Goal: Submit feedback/report problem

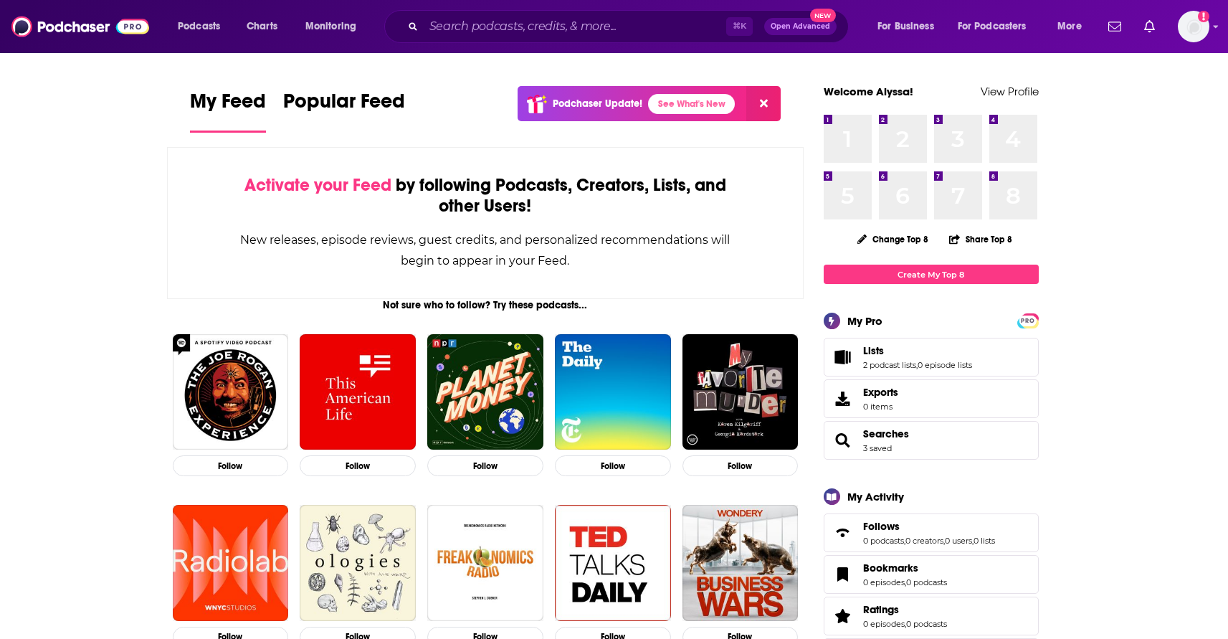
click at [758, 104] on button at bounding box center [763, 103] width 34 height 35
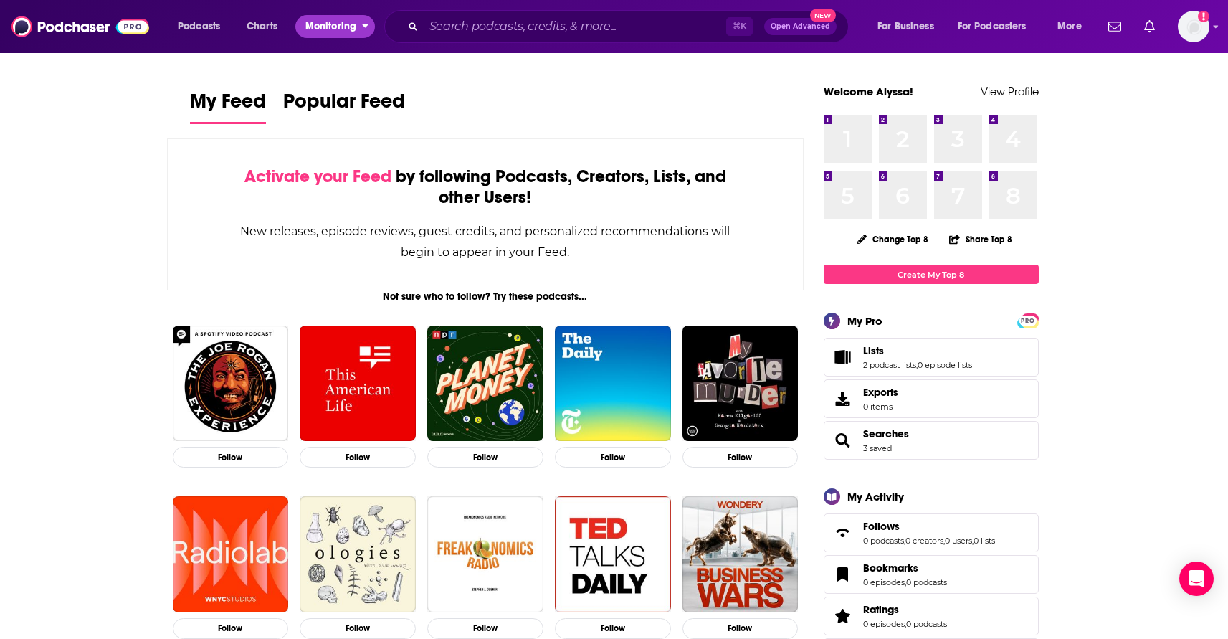
click at [343, 26] on span "Monitoring" at bounding box center [330, 26] width 51 height 20
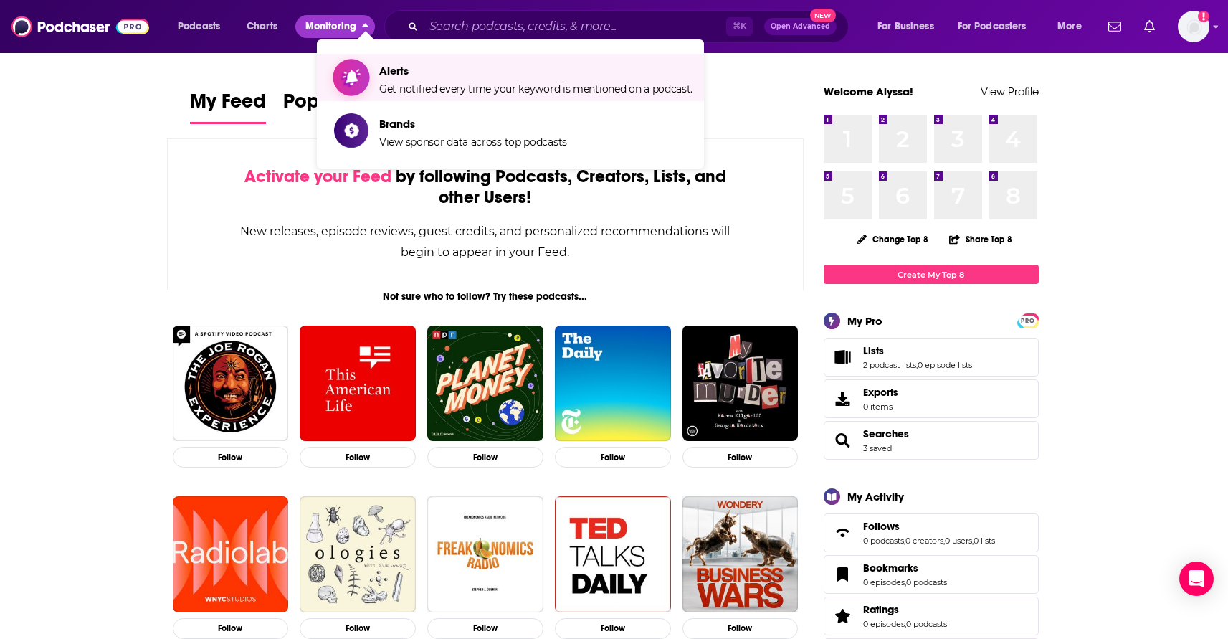
click at [394, 77] on span "Alerts" at bounding box center [535, 71] width 313 height 14
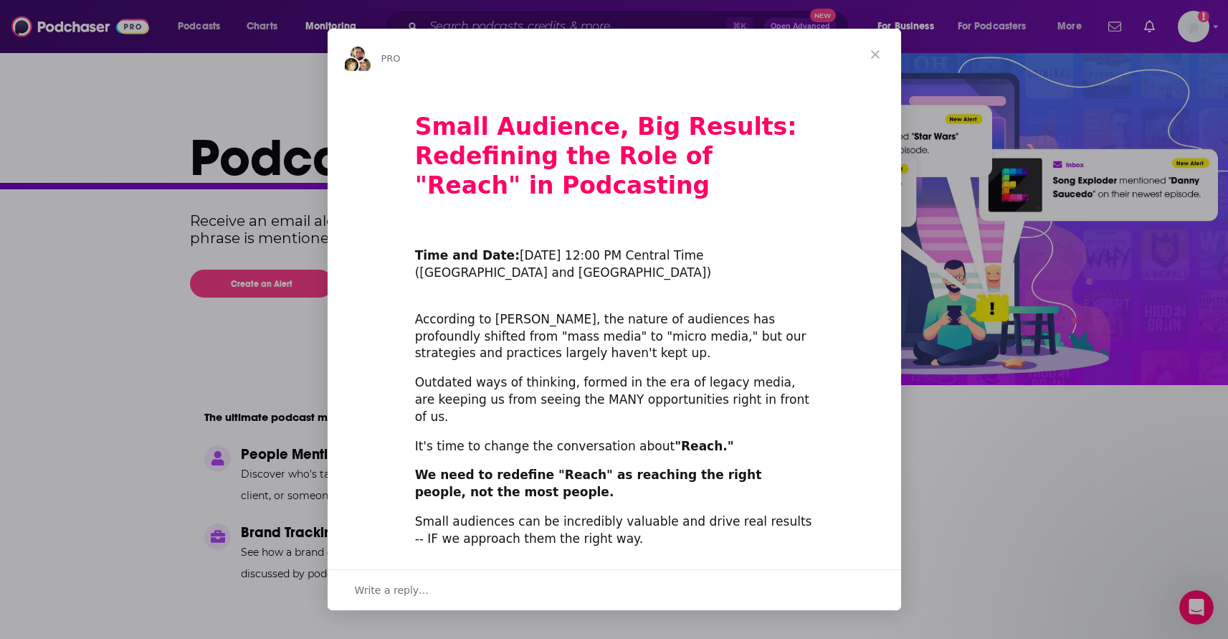
scroll to position [412, 0]
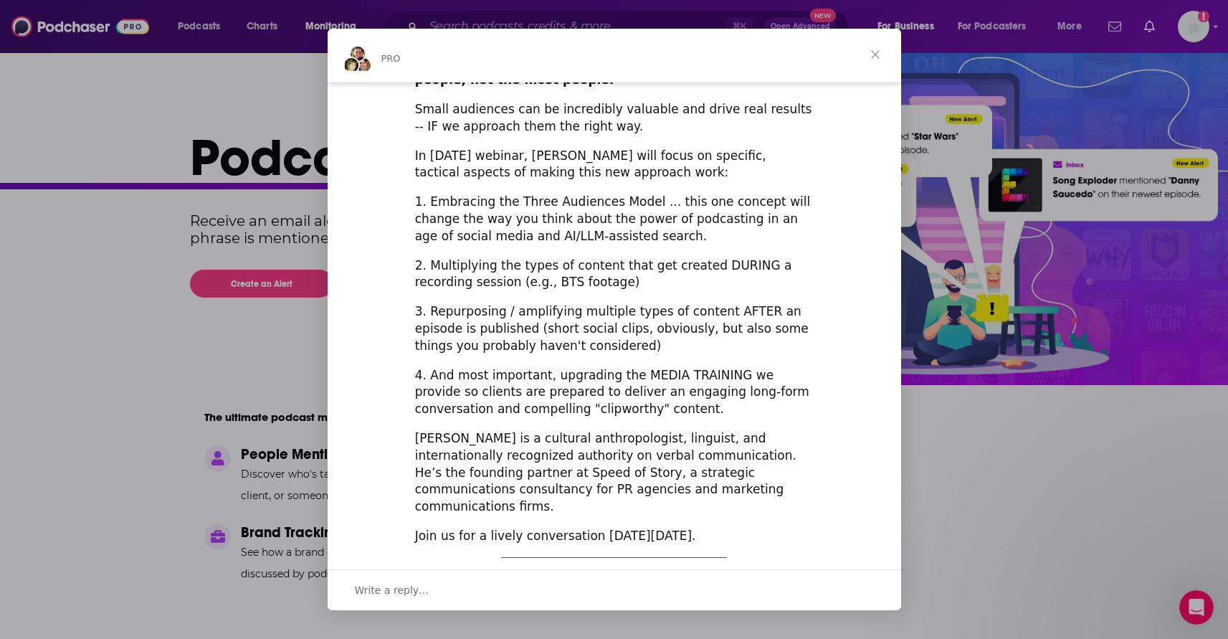
click at [874, 51] on span "Close" at bounding box center [876, 55] width 52 height 52
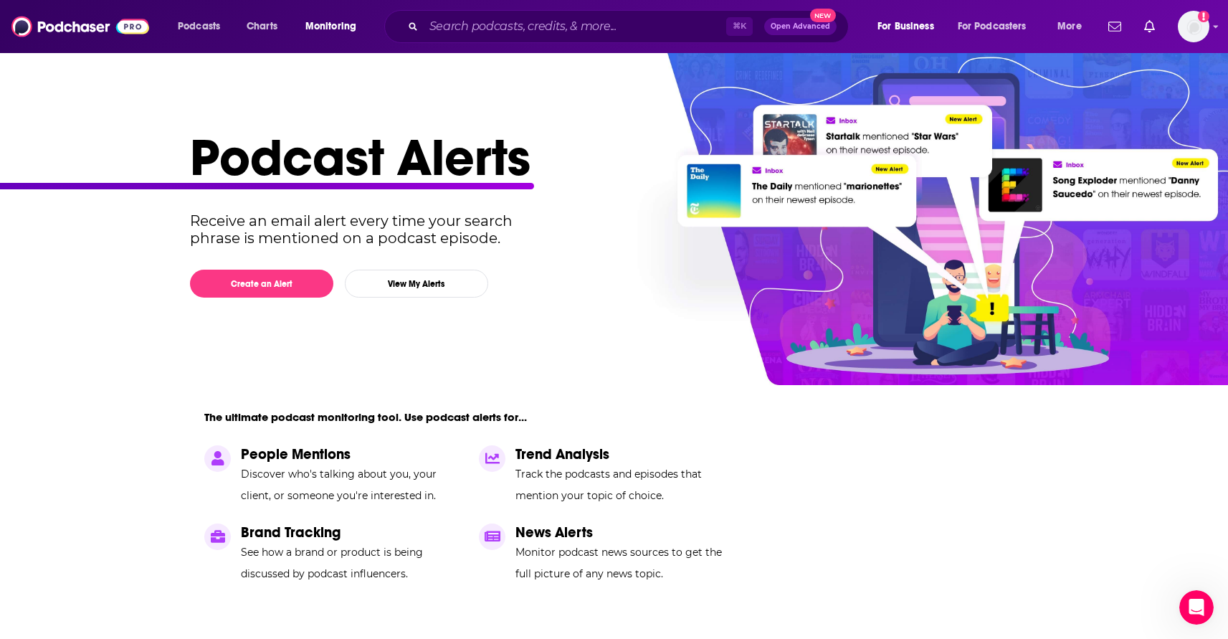
click at [1221, 25] on div "Podcasts Charts Monitoring ⌘ K Open Advanced New For Business For Podcasters Mo…" at bounding box center [614, 26] width 1228 height 53
click at [1218, 26] on icon "Show profile menu" at bounding box center [1216, 26] width 6 height 9
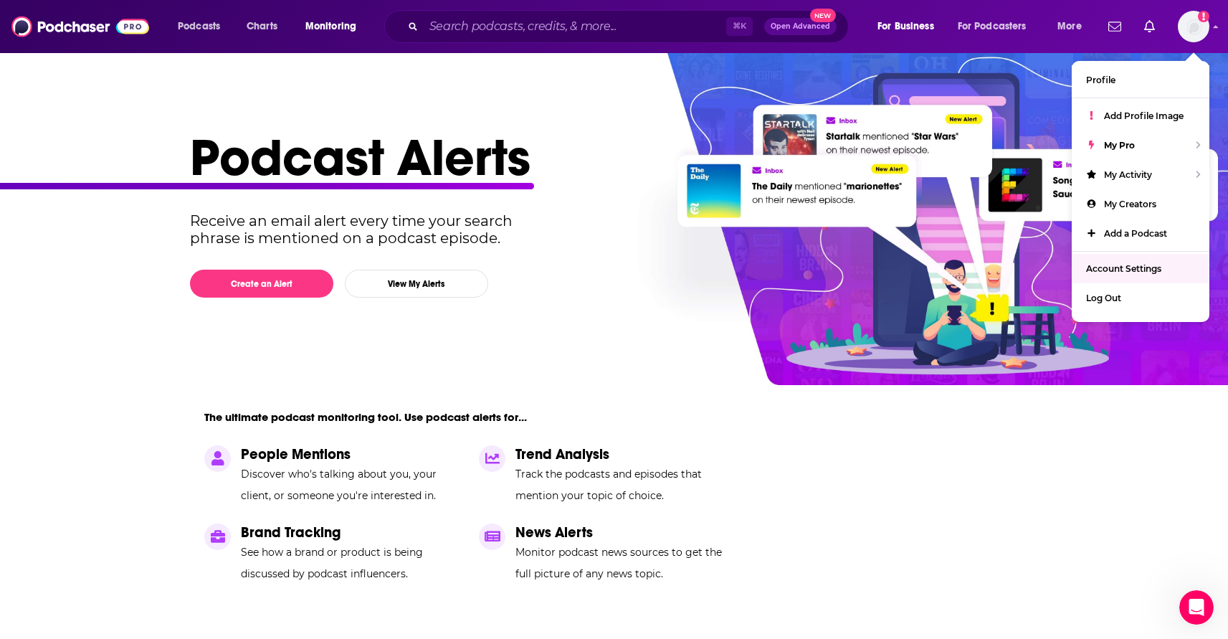
click at [513, 293] on section "Create an Alert View My Alerts" at bounding box center [609, 284] width 838 height 28
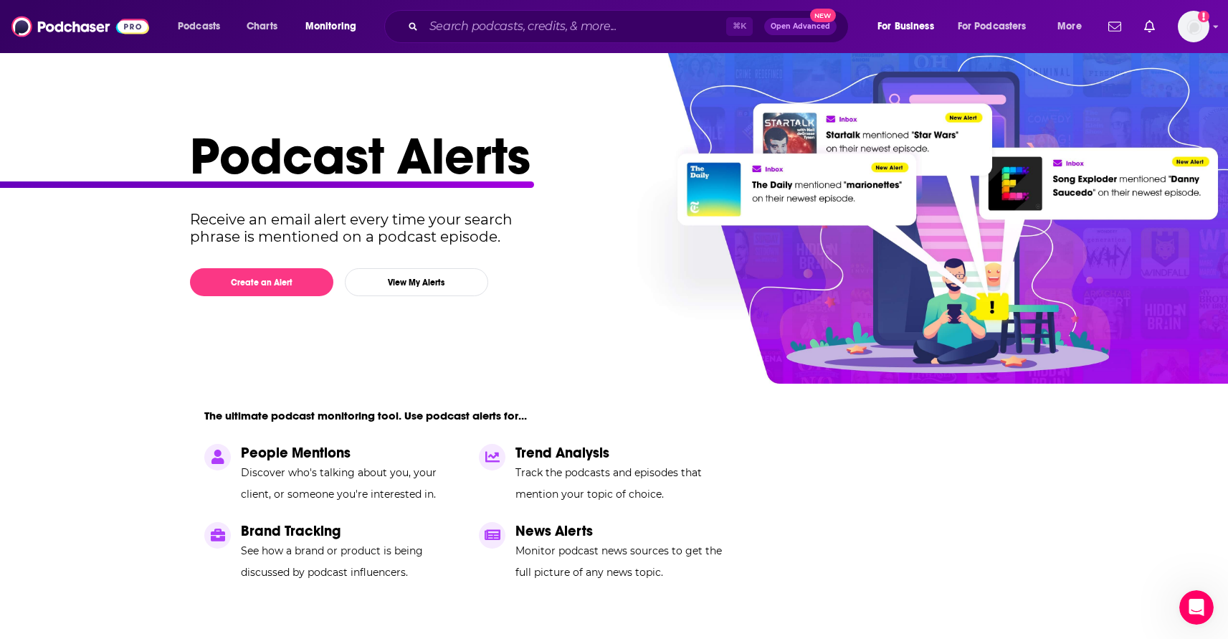
scroll to position [0, 0]
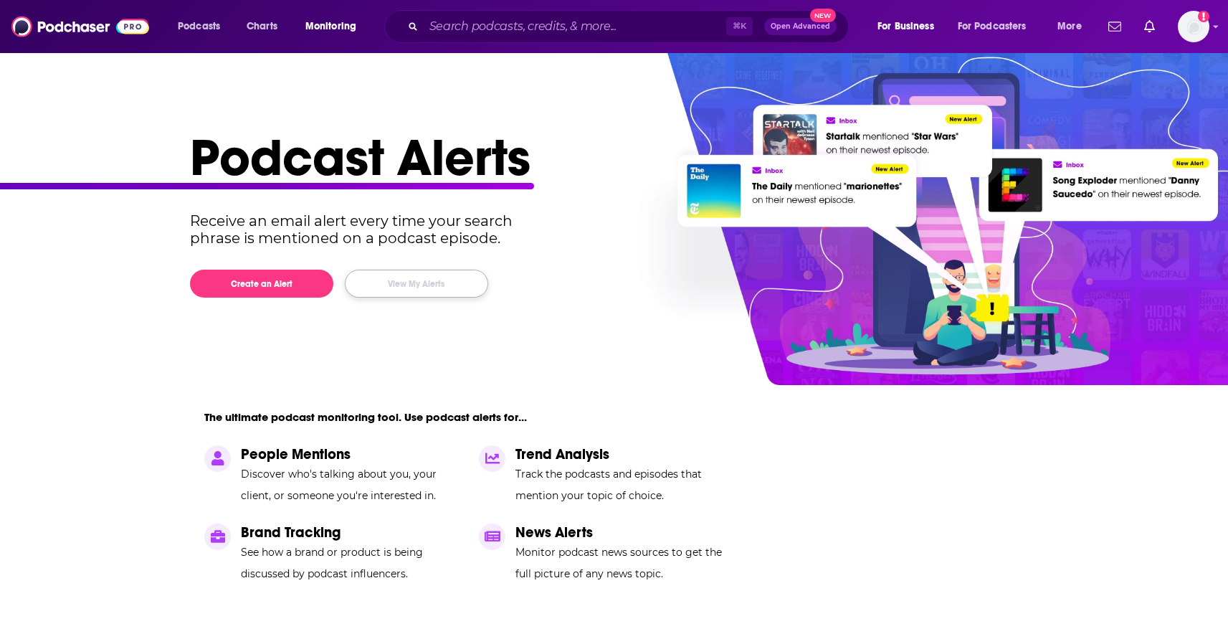
click at [419, 287] on button "View My Alerts" at bounding box center [416, 284] width 143 height 28
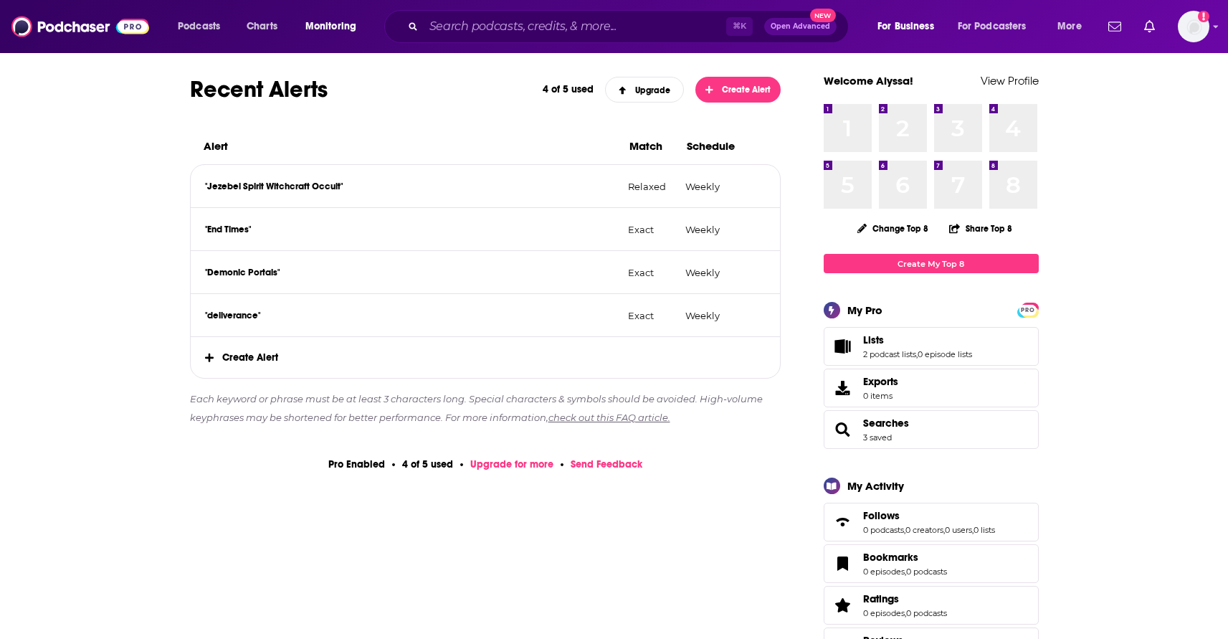
scroll to position [191, 0]
click at [1031, 308] on span "PRO" at bounding box center [1028, 309] width 17 height 11
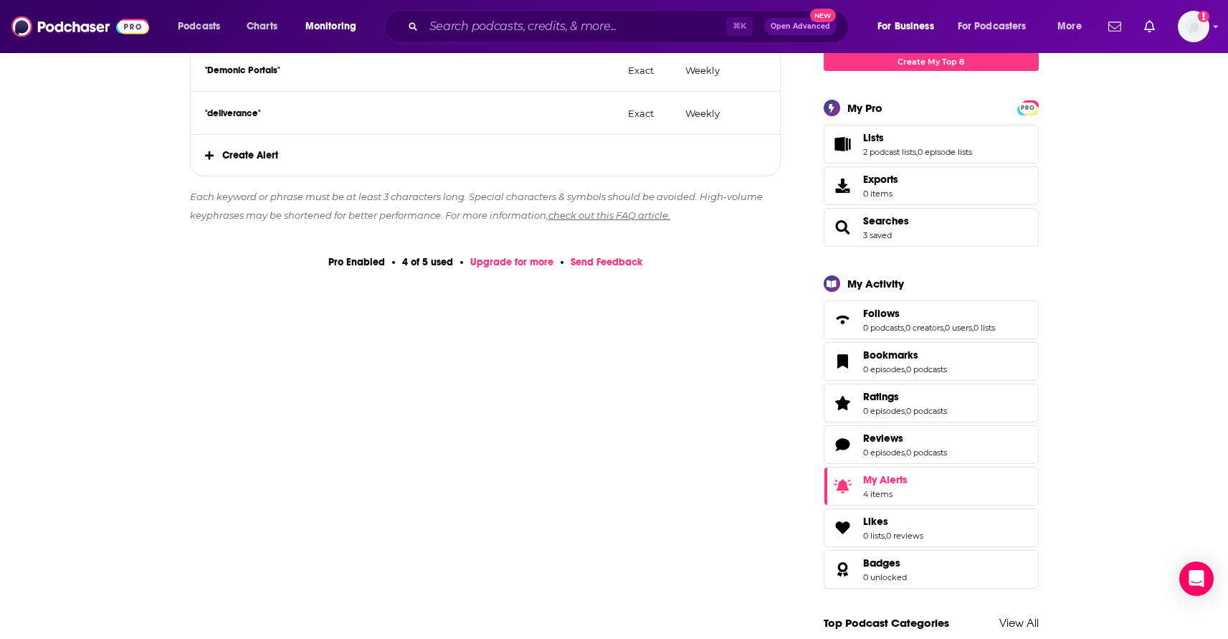
scroll to position [0, 0]
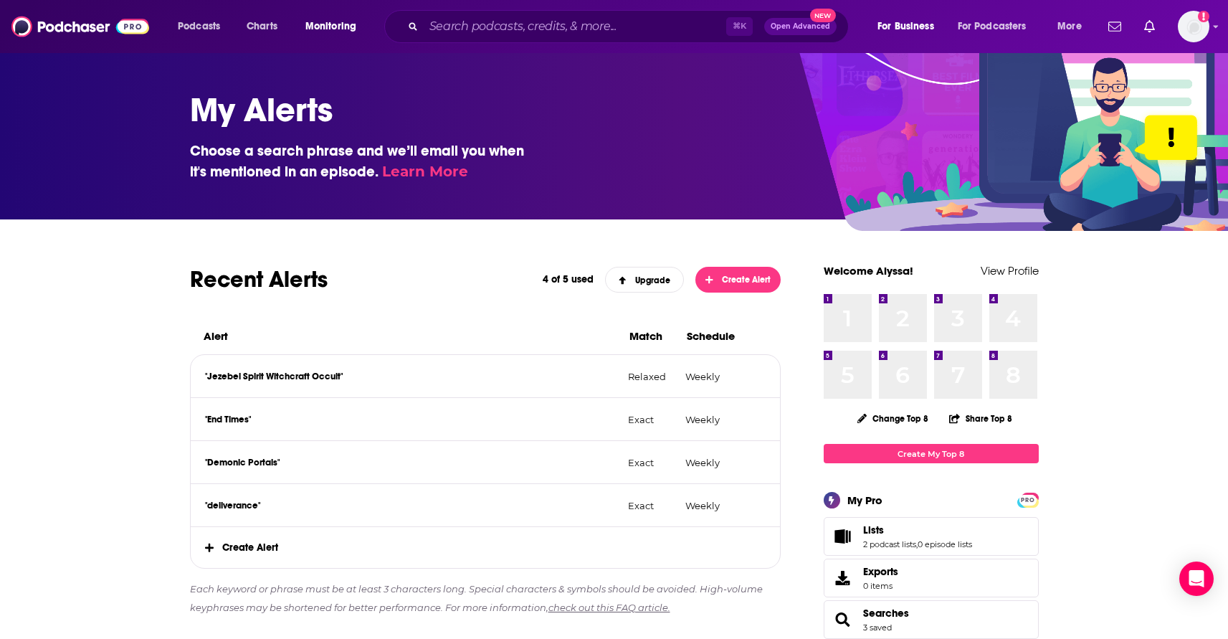
click at [272, 544] on span "Create Alert" at bounding box center [486, 547] width 590 height 41
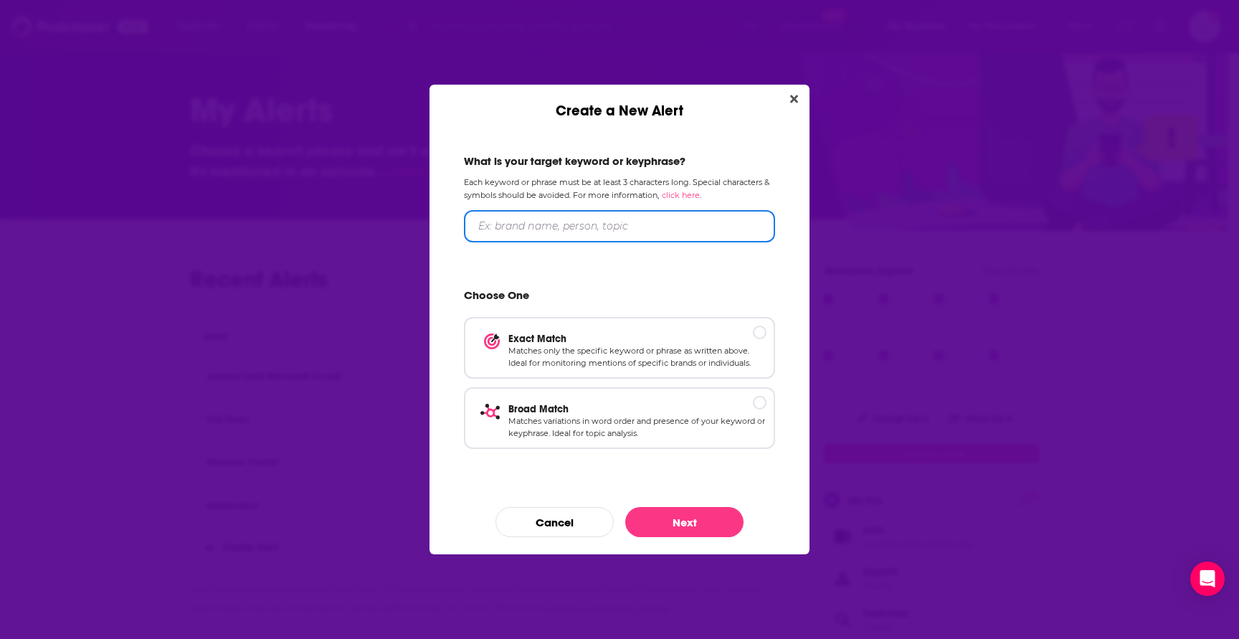
click at [665, 229] on input "Create a New Alert" at bounding box center [619, 226] width 311 height 32
type input "inner healing"
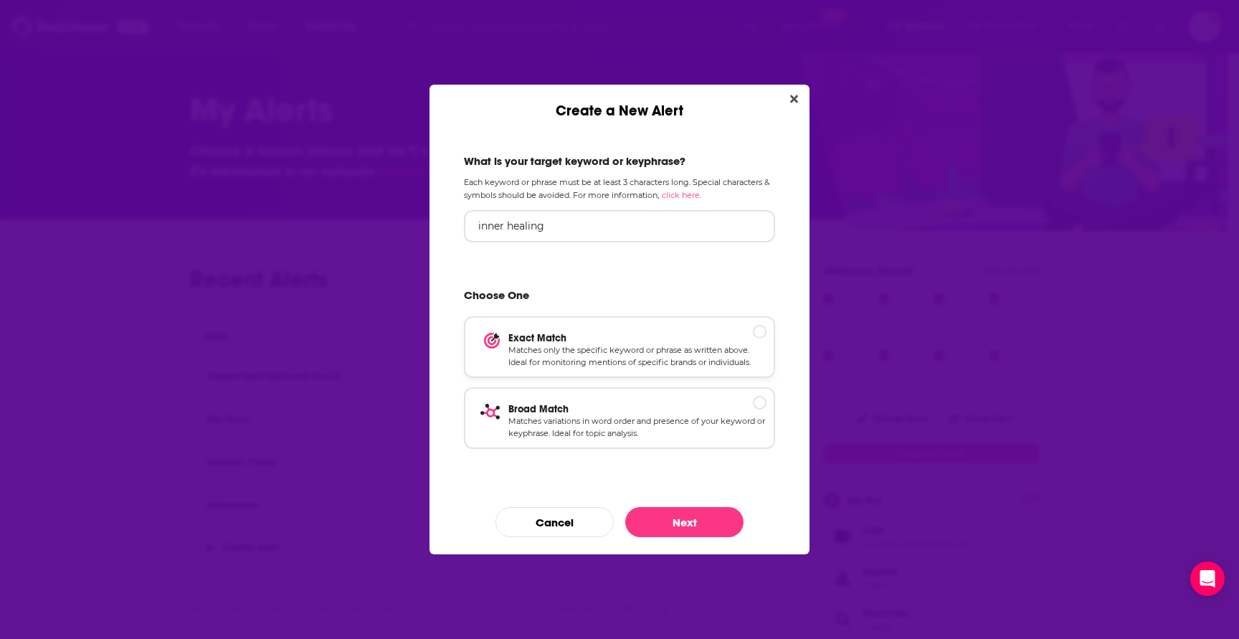
click at [722, 347] on p "Matches only the specific keyword or phrase as written above. Ideal for monitor…" at bounding box center [637, 356] width 258 height 25
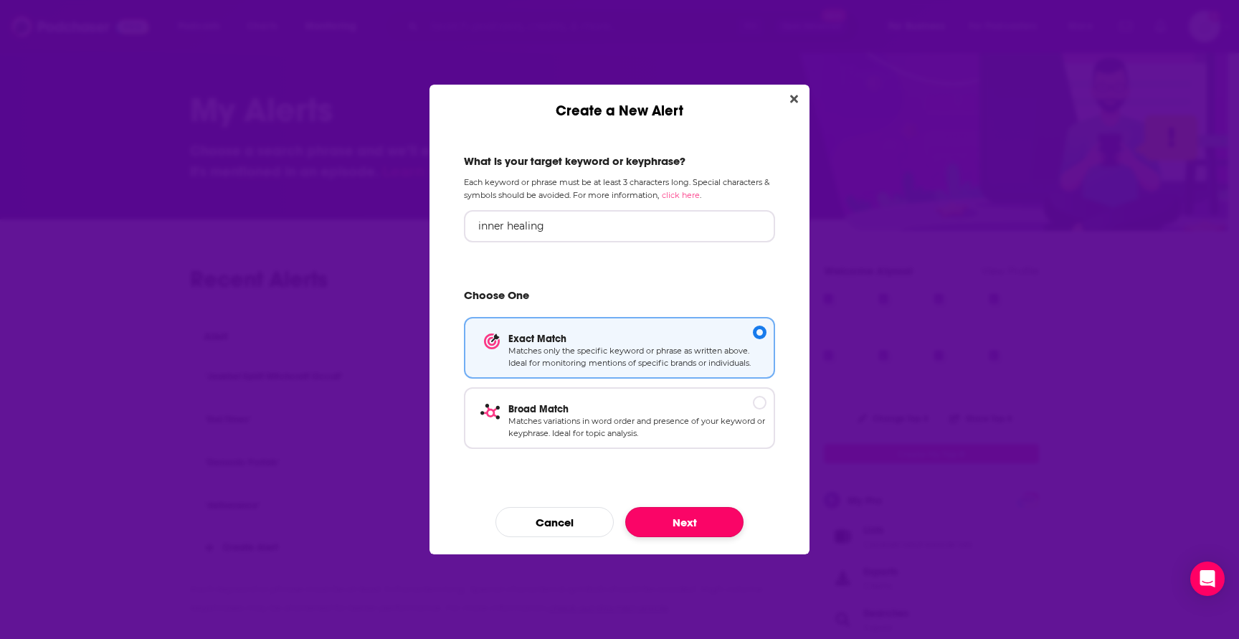
click at [704, 513] on button "Next" at bounding box center [684, 522] width 118 height 30
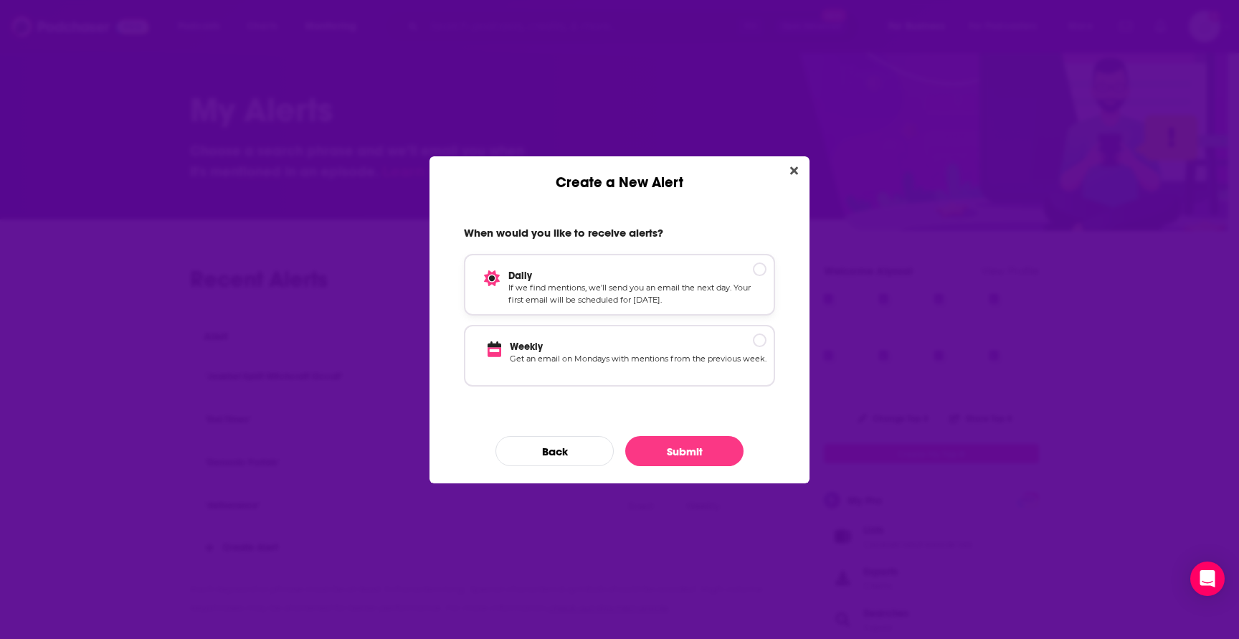
click at [668, 292] on p "If we find mentions, we’ll send you an email the next day. Your first email wil…" at bounding box center [637, 294] width 258 height 25
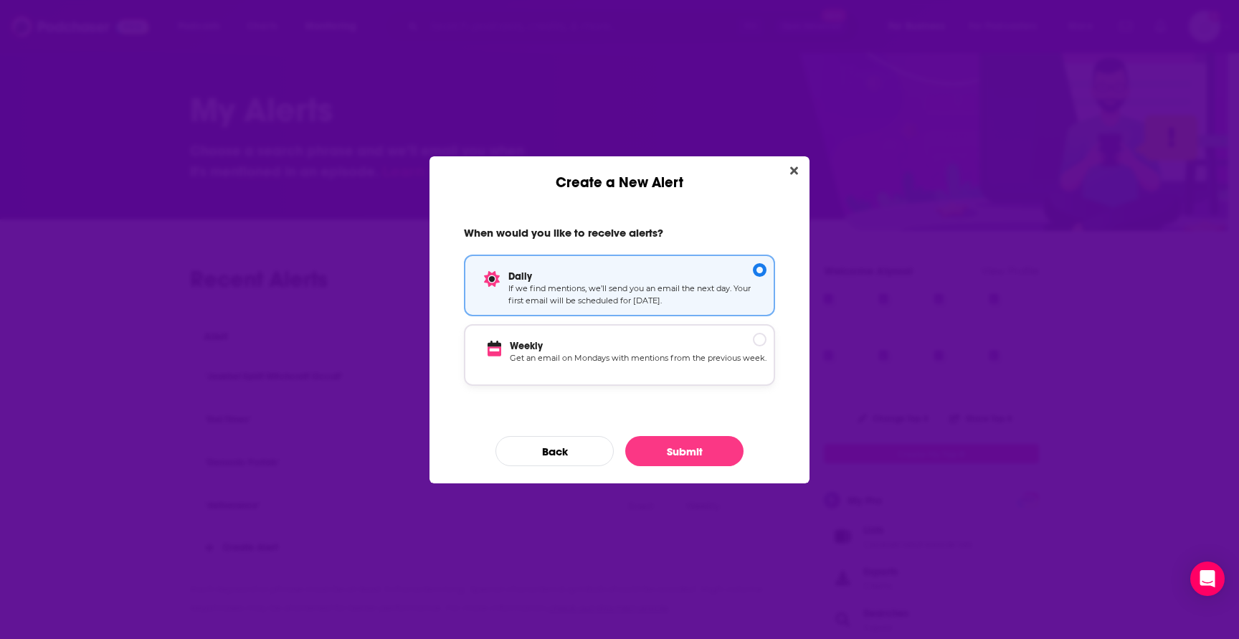
click at [678, 354] on p "Get an email on Mondays with mentions from the previous week." at bounding box center [638, 364] width 257 height 25
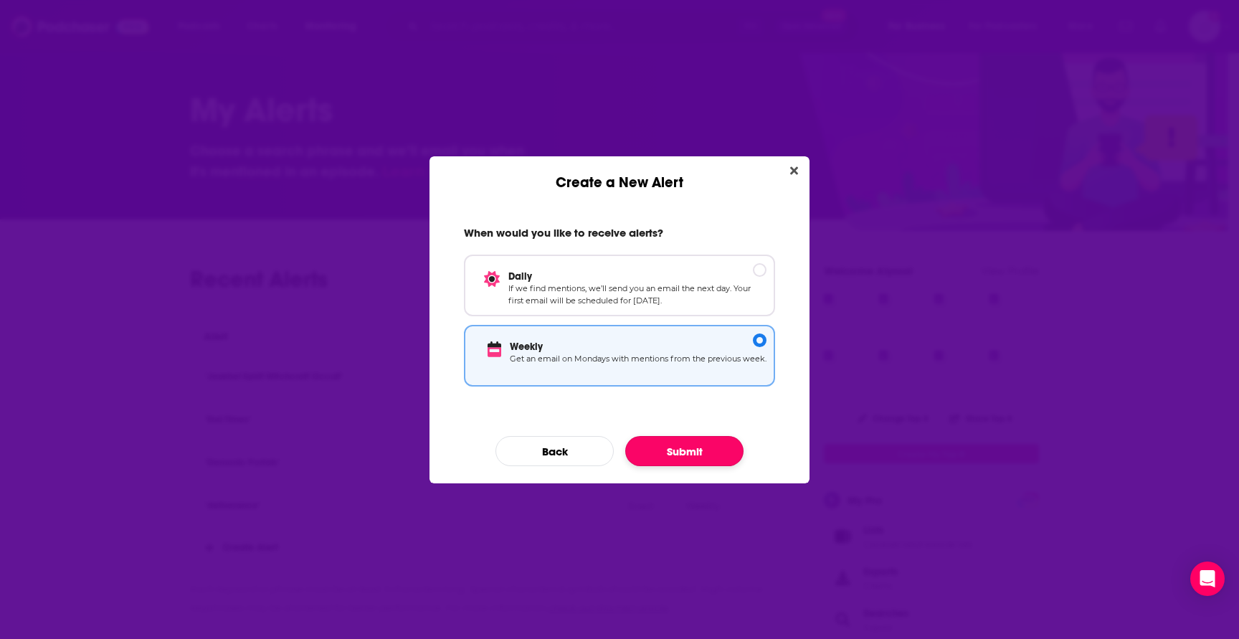
click at [692, 445] on button "Submit" at bounding box center [684, 451] width 118 height 30
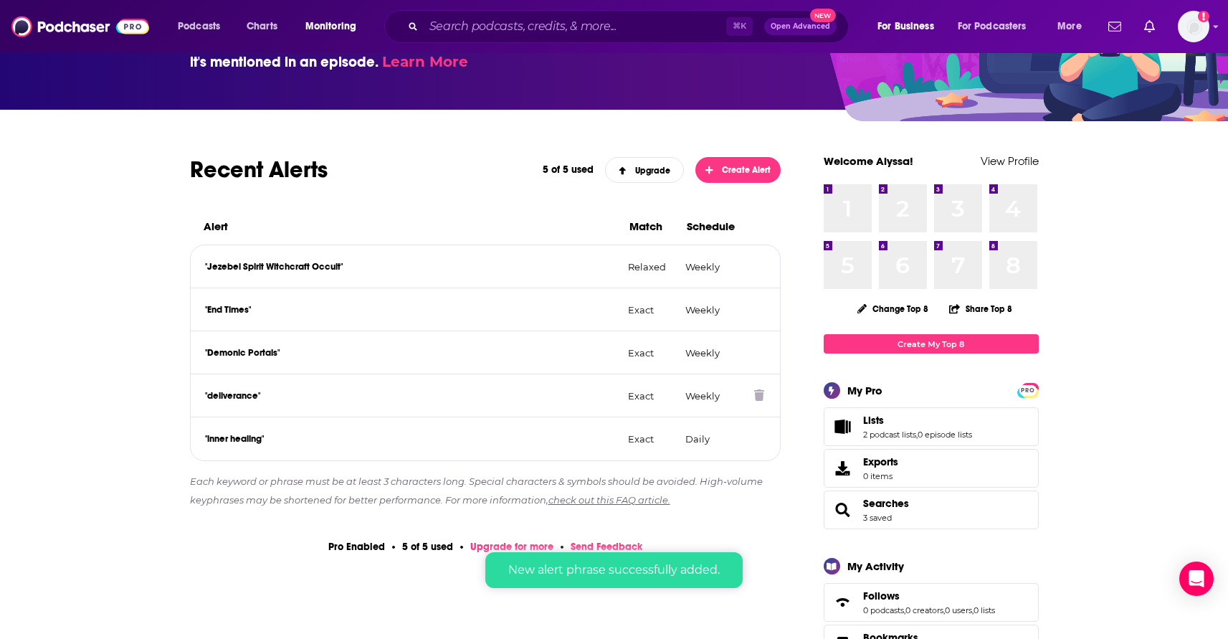
scroll to position [131, 0]
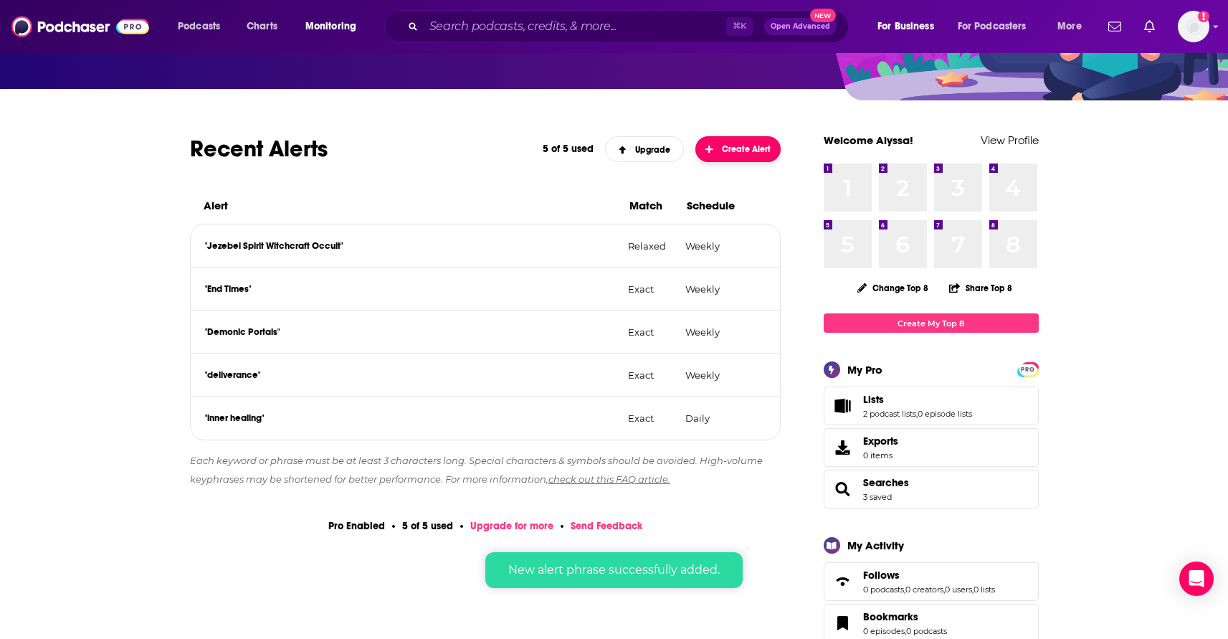
click at [701, 150] on button "Create Alert" at bounding box center [739, 149] width 86 height 26
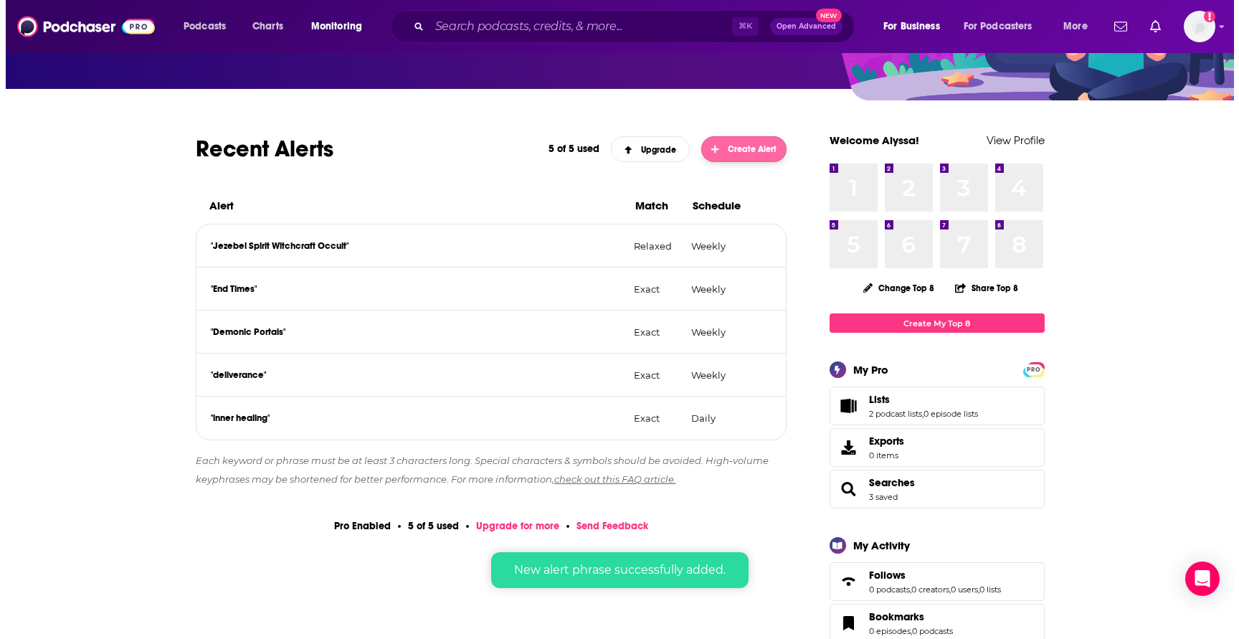
scroll to position [0, 0]
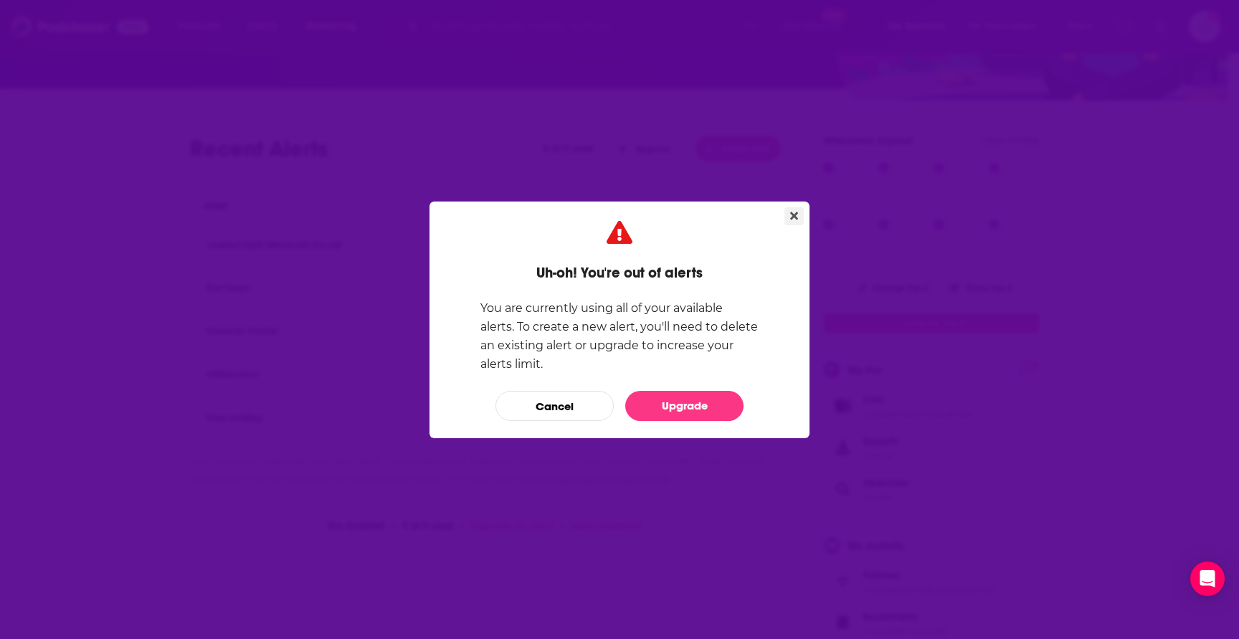
click at [793, 217] on icon "Close" at bounding box center [794, 216] width 8 height 8
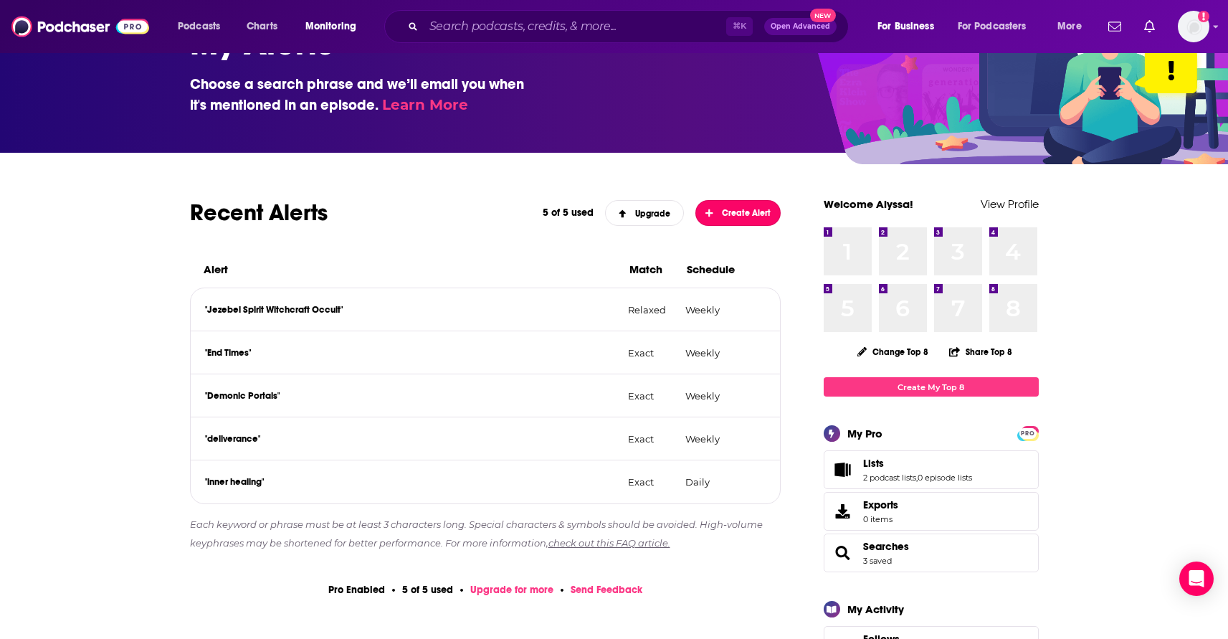
scroll to position [65, 0]
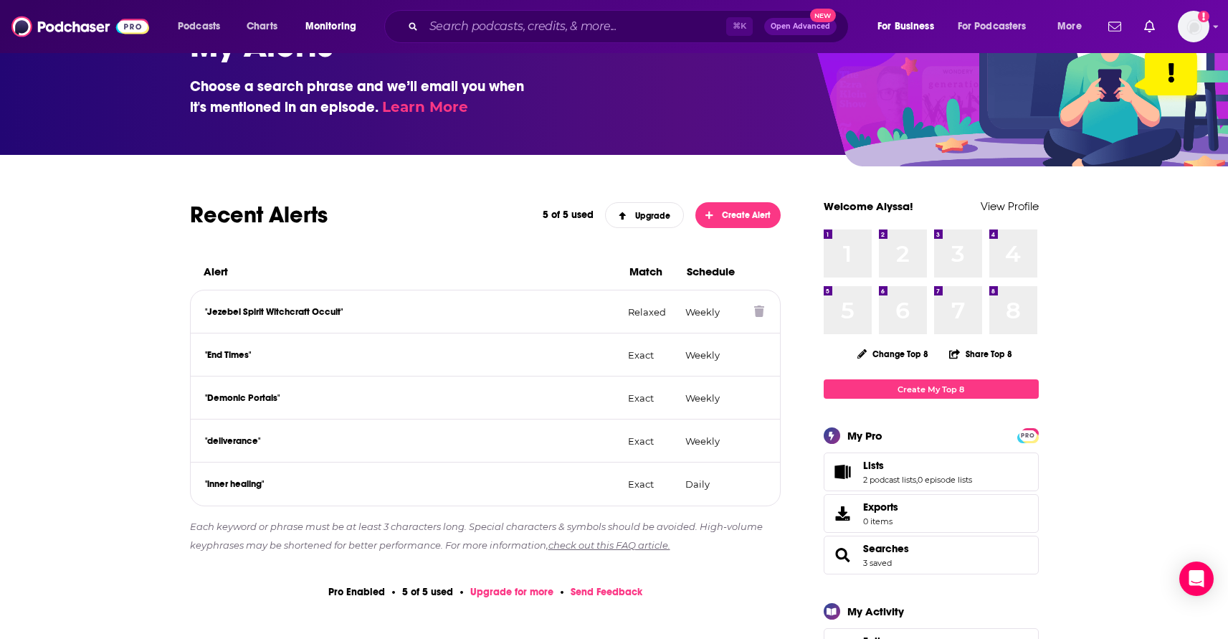
click at [711, 313] on p "Weekly" at bounding box center [714, 311] width 57 height 11
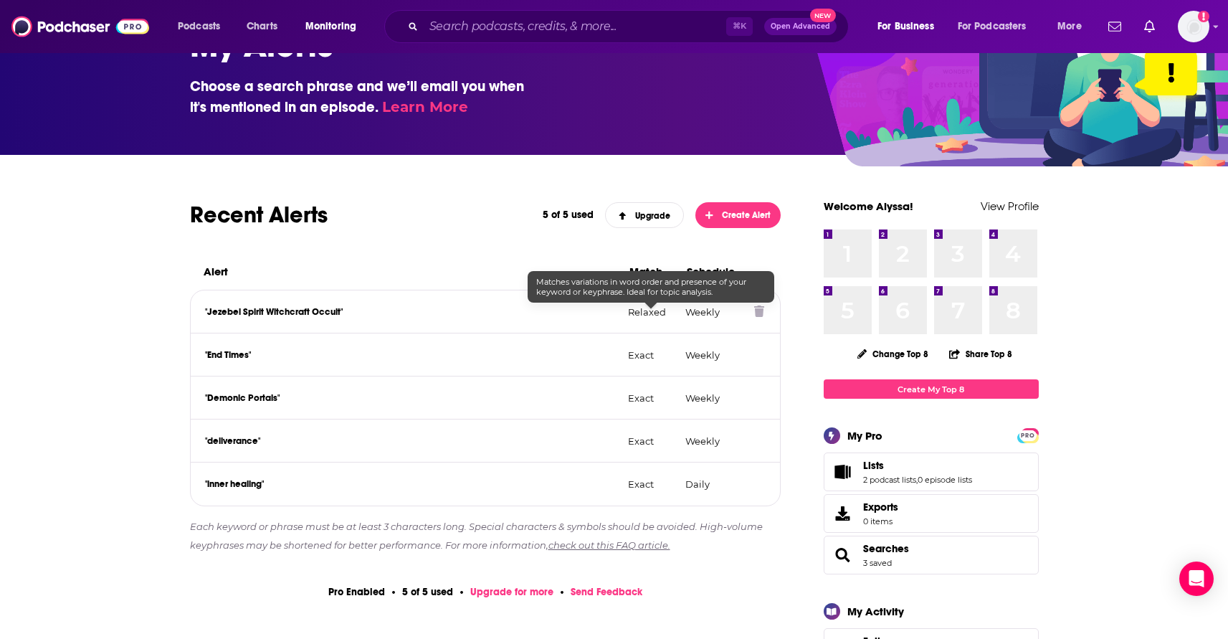
click at [592, 316] on p ""Jezebel Spirit Witchcraft Occult"" at bounding box center [411, 311] width 412 height 11
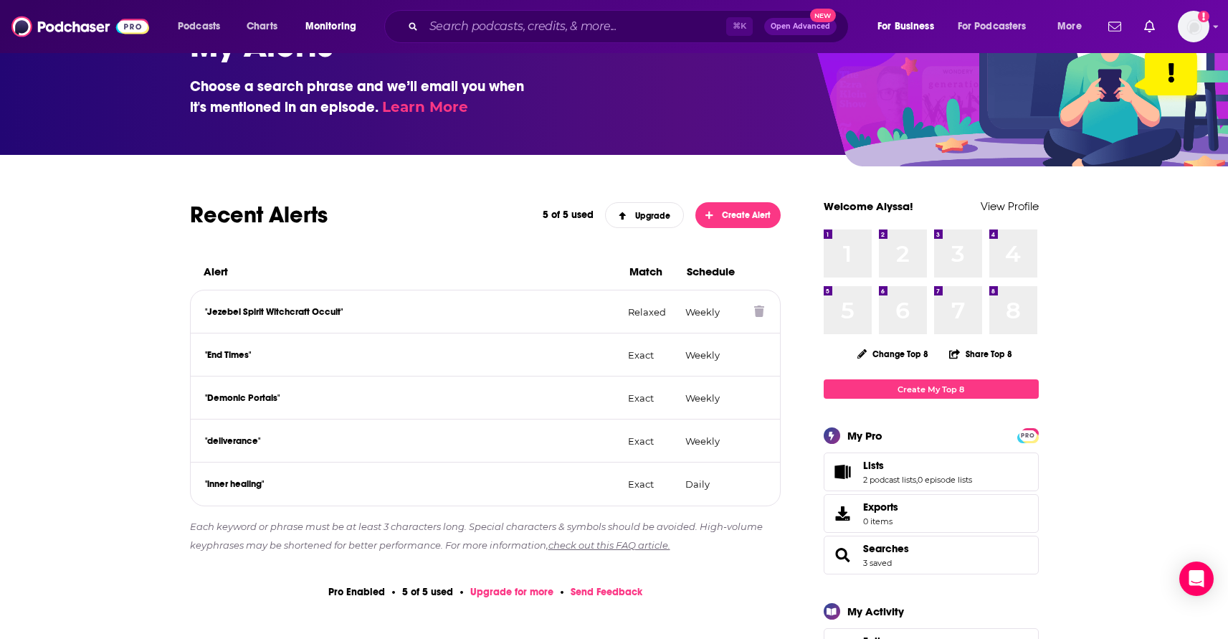
click at [472, 310] on p ""Jezebel Spirit Witchcraft Occult"" at bounding box center [411, 311] width 412 height 11
copy p ""Jezebel Spirit Witchcraft Occult""
click at [717, 313] on p "Weekly" at bounding box center [714, 311] width 57 height 11
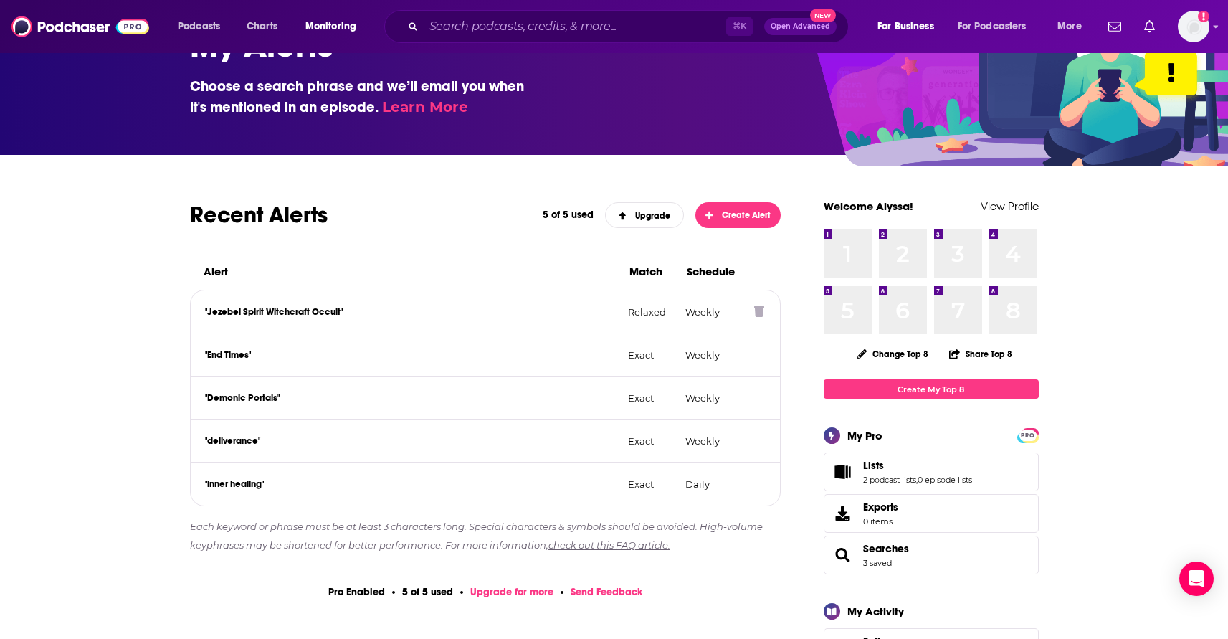
click at [757, 314] on icon at bounding box center [759, 310] width 10 height 11
click at [758, 312] on icon at bounding box center [759, 310] width 10 height 11
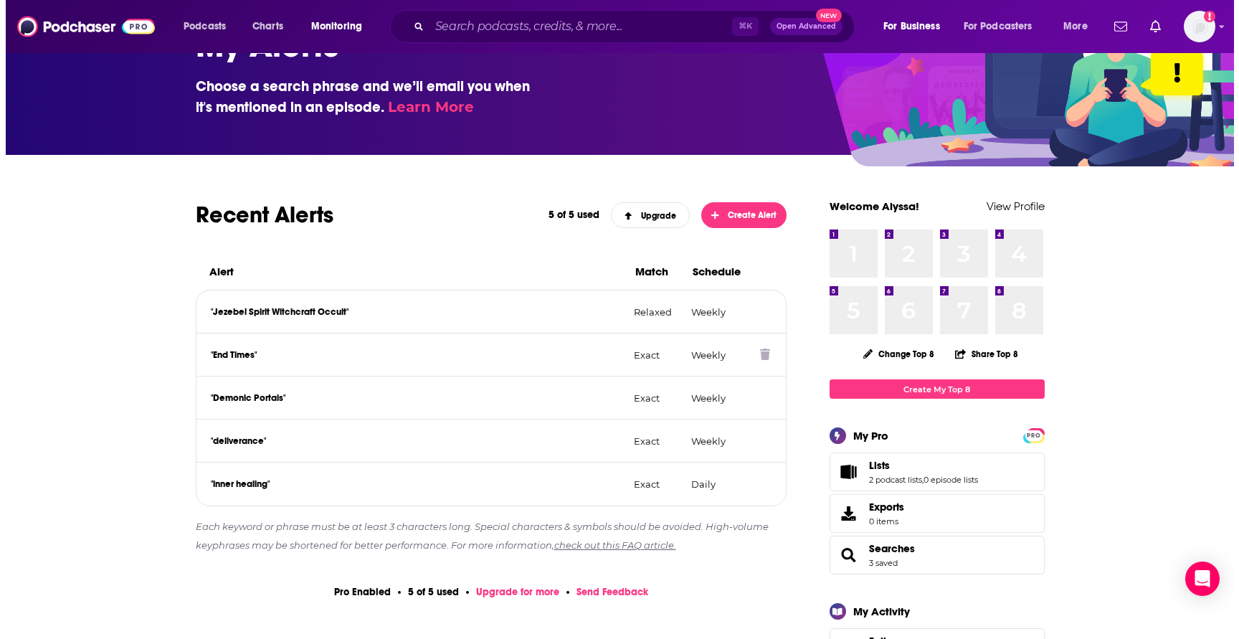
scroll to position [0, 0]
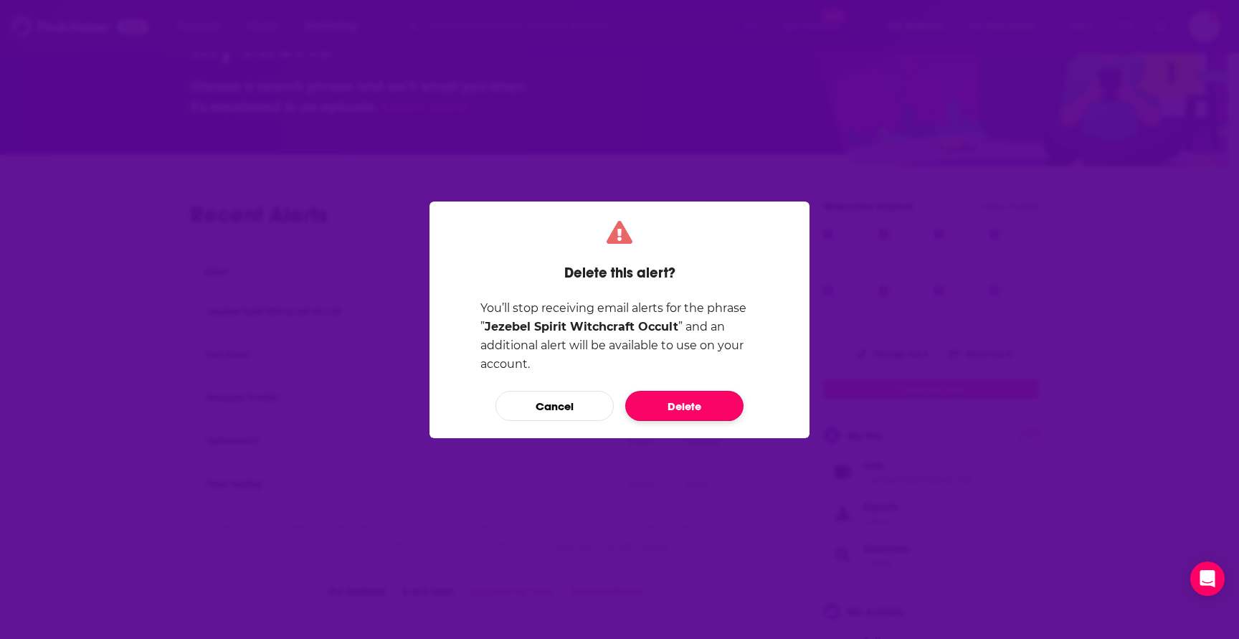
click at [712, 399] on button "Delete" at bounding box center [684, 406] width 118 height 30
click at [604, 402] on button "Cancel" at bounding box center [555, 406] width 118 height 30
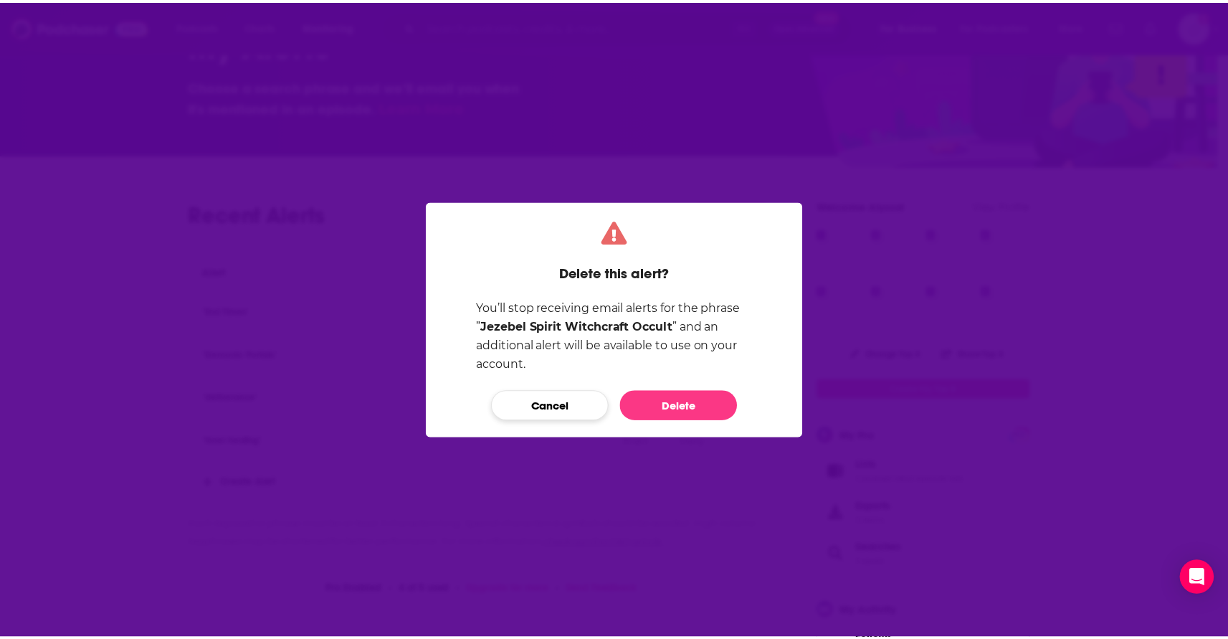
scroll to position [65, 0]
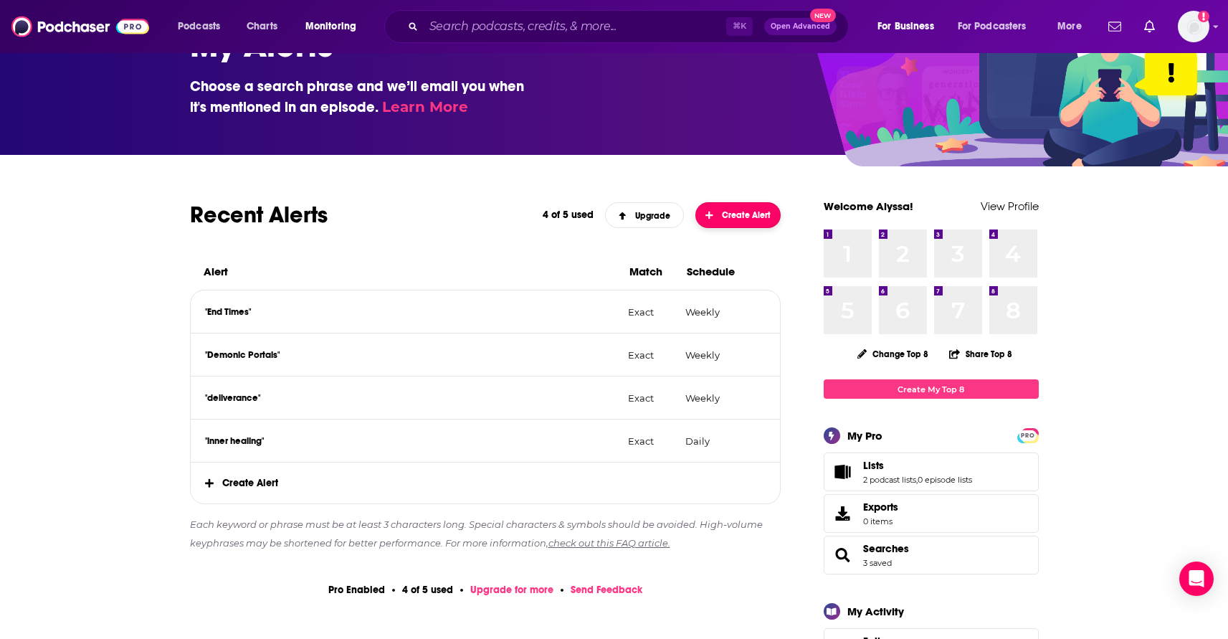
click at [734, 219] on span "Create Alert" at bounding box center [738, 215] width 65 height 10
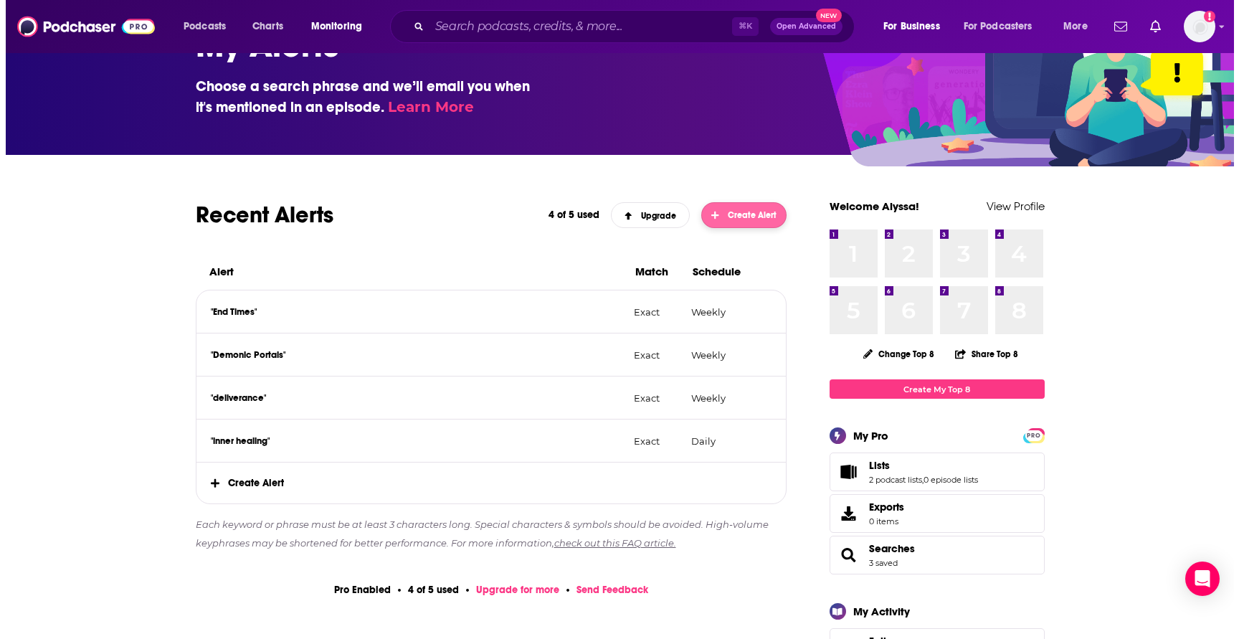
scroll to position [0, 0]
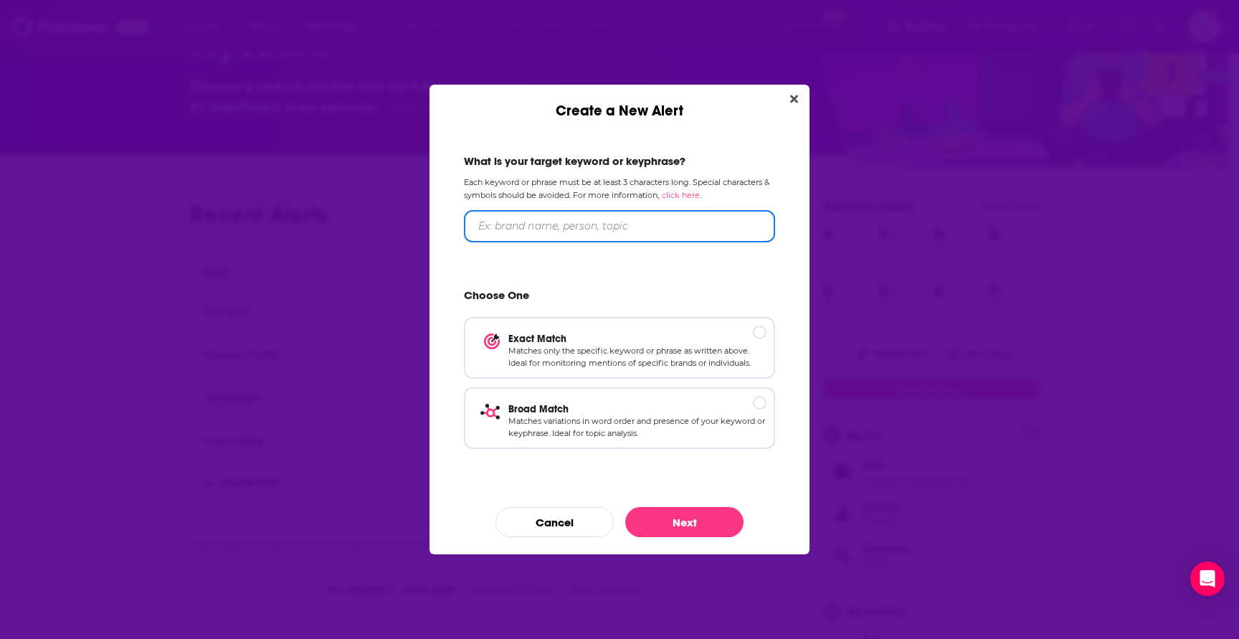
click at [580, 229] on input "Create a New Alert" at bounding box center [619, 226] width 311 height 32
paste input ""Jezebel Spirit Witchcraft Occult""
click at [484, 225] on input ""Jezebel Spirit Witchcraft Occult" at bounding box center [619, 226] width 311 height 32
type input "Jezebel Spirit Witchcraft Occult"
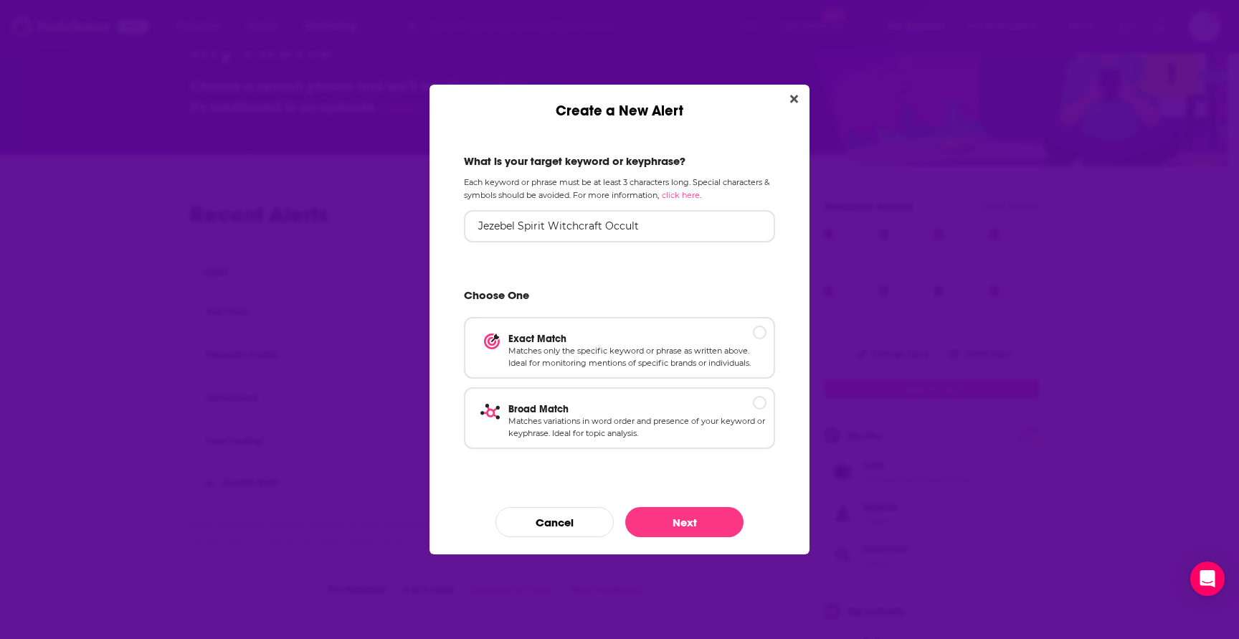
click at [674, 283] on div "What is your target keyword or keyphrase? Each keyword or phrase must be at lea…" at bounding box center [620, 305] width 346 height 337
click at [673, 351] on p "Matches only the specific keyword or phrase as written above. Ideal for monitor…" at bounding box center [637, 356] width 258 height 25
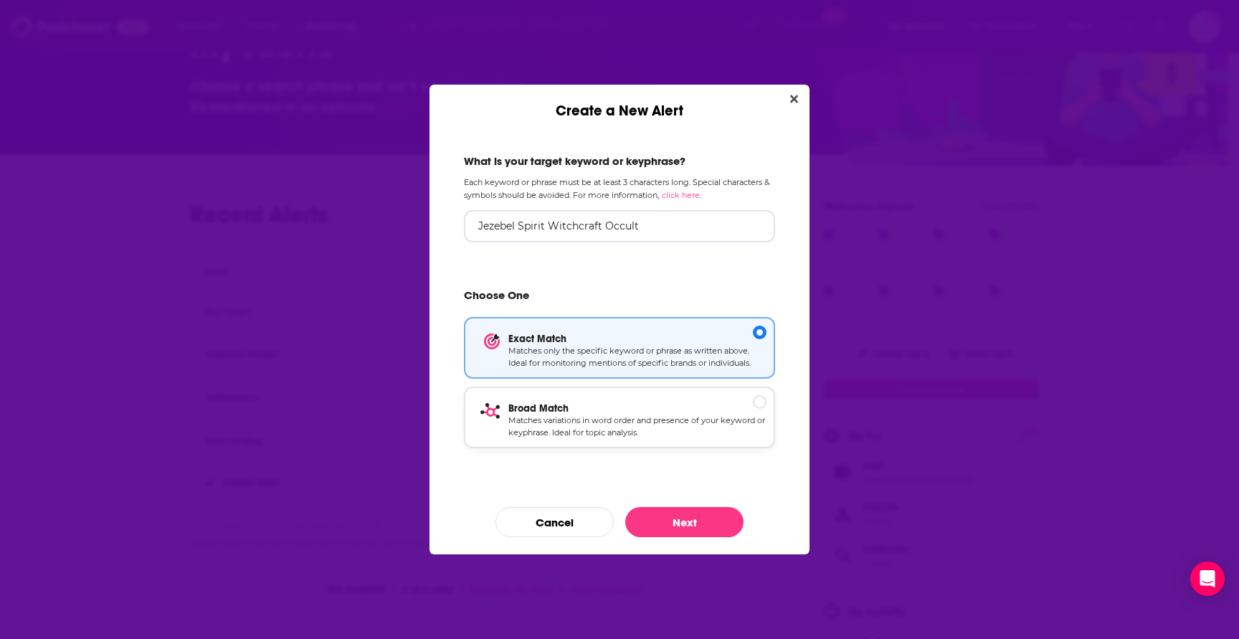
click at [641, 409] on p "Broad Match" at bounding box center [637, 408] width 258 height 12
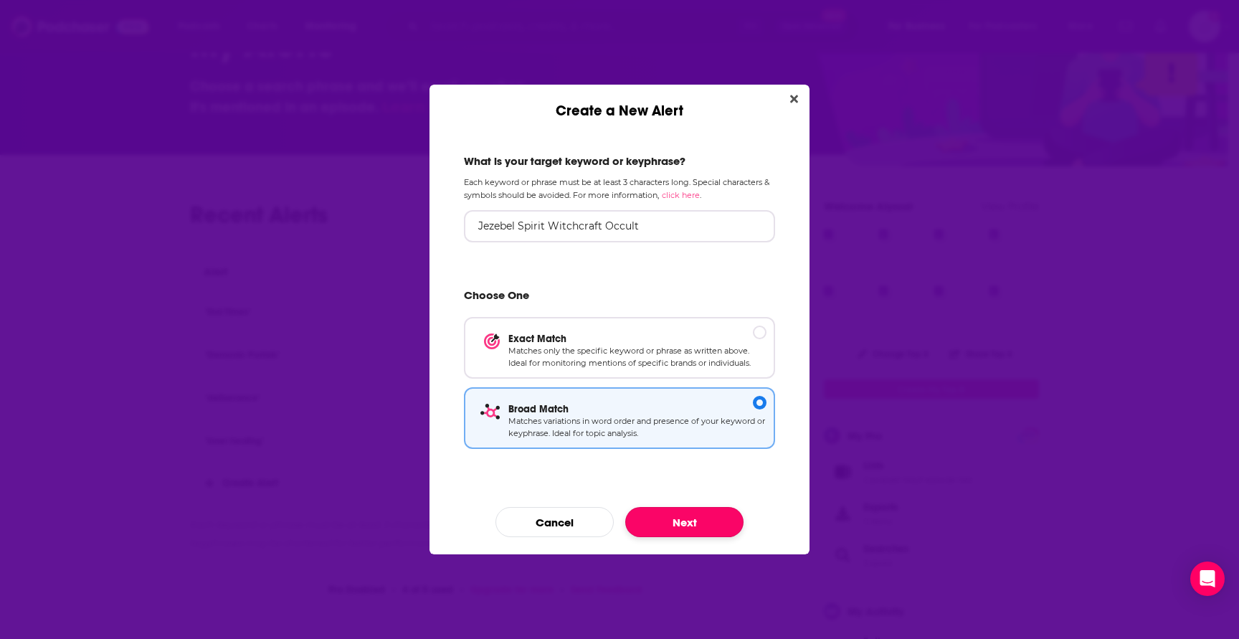
click at [675, 519] on button "Next" at bounding box center [684, 522] width 118 height 30
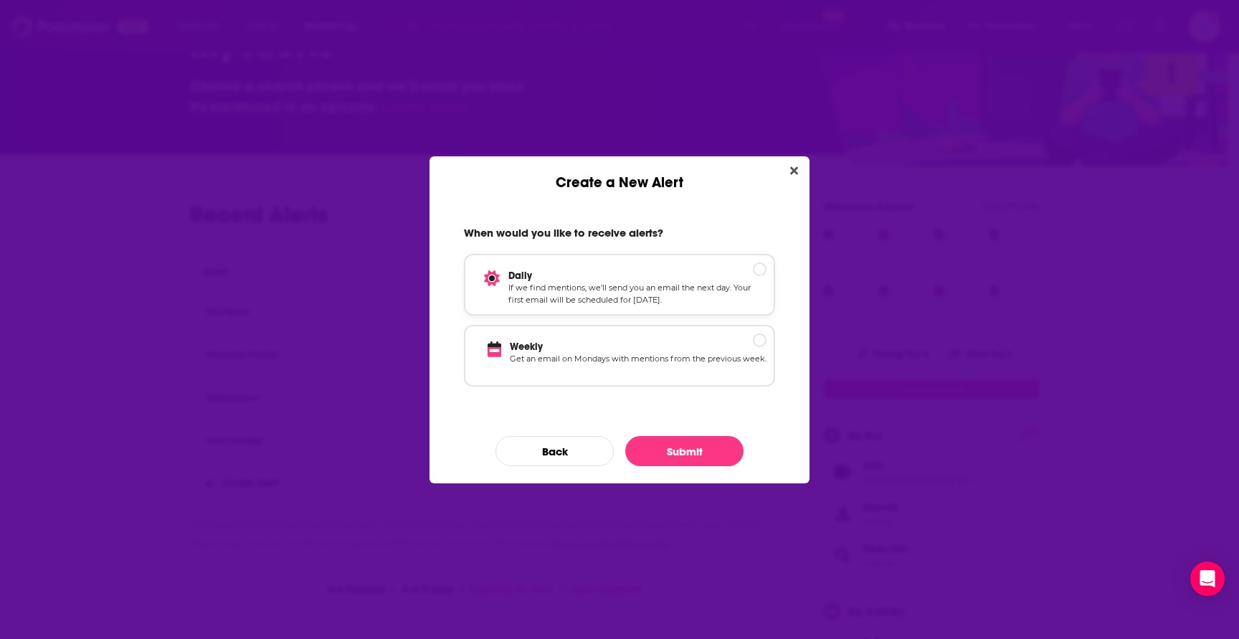
click at [643, 305] on p "If we find mentions, we’ll send you an email the next day. Your first email wil…" at bounding box center [637, 294] width 258 height 25
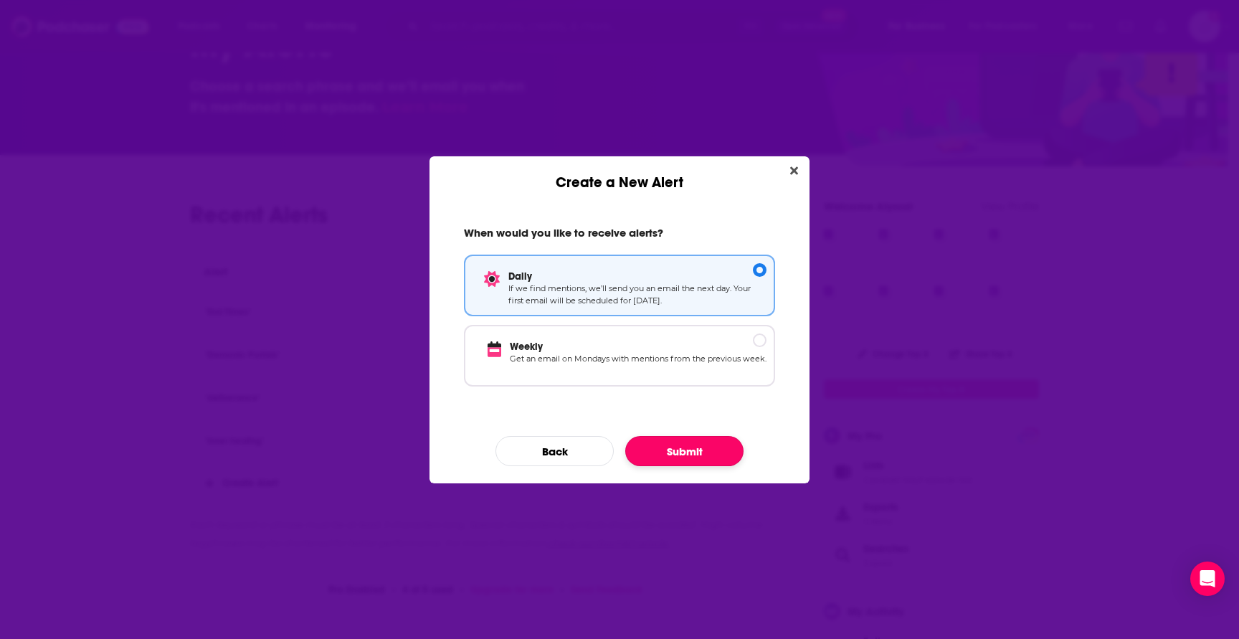
click at [698, 449] on button "Submit" at bounding box center [684, 451] width 118 height 30
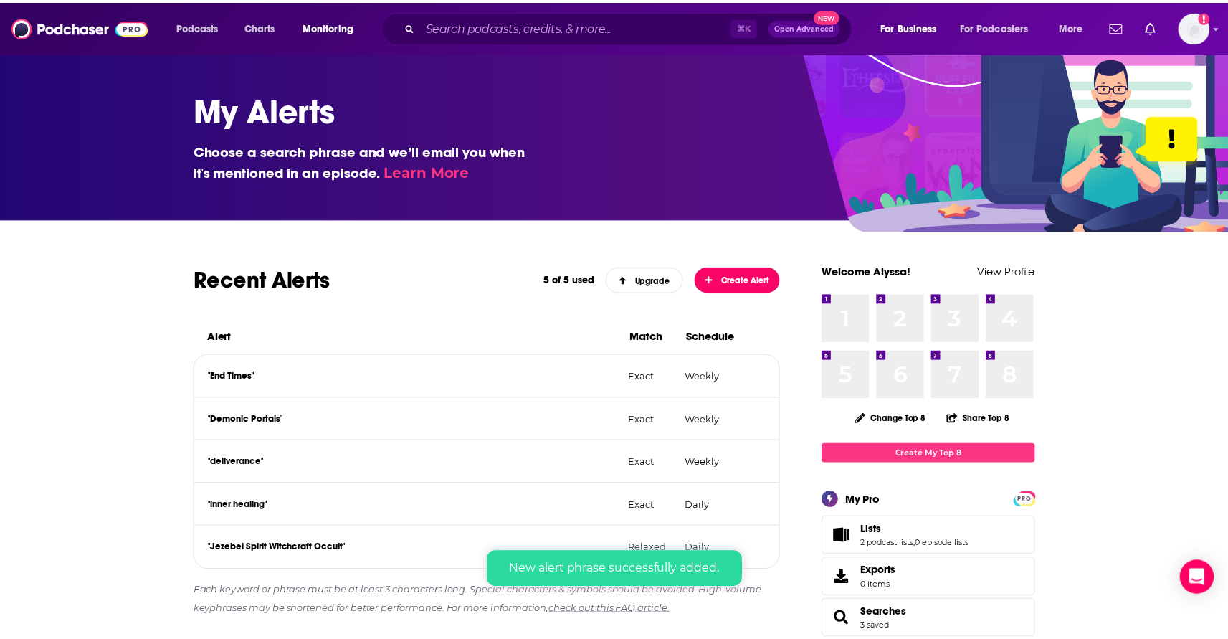
scroll to position [65, 0]
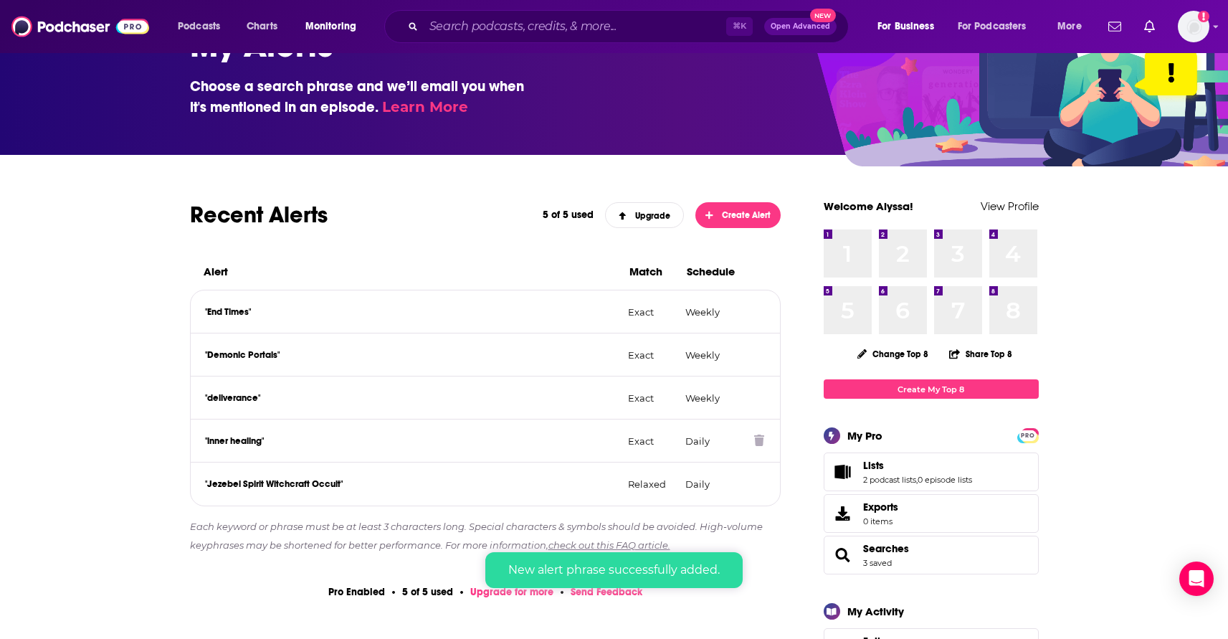
click at [686, 447] on div ""inner healing" Exact Daily" at bounding box center [486, 440] width 590 height 43
click at [604, 444] on p ""inner healing"" at bounding box center [411, 440] width 412 height 11
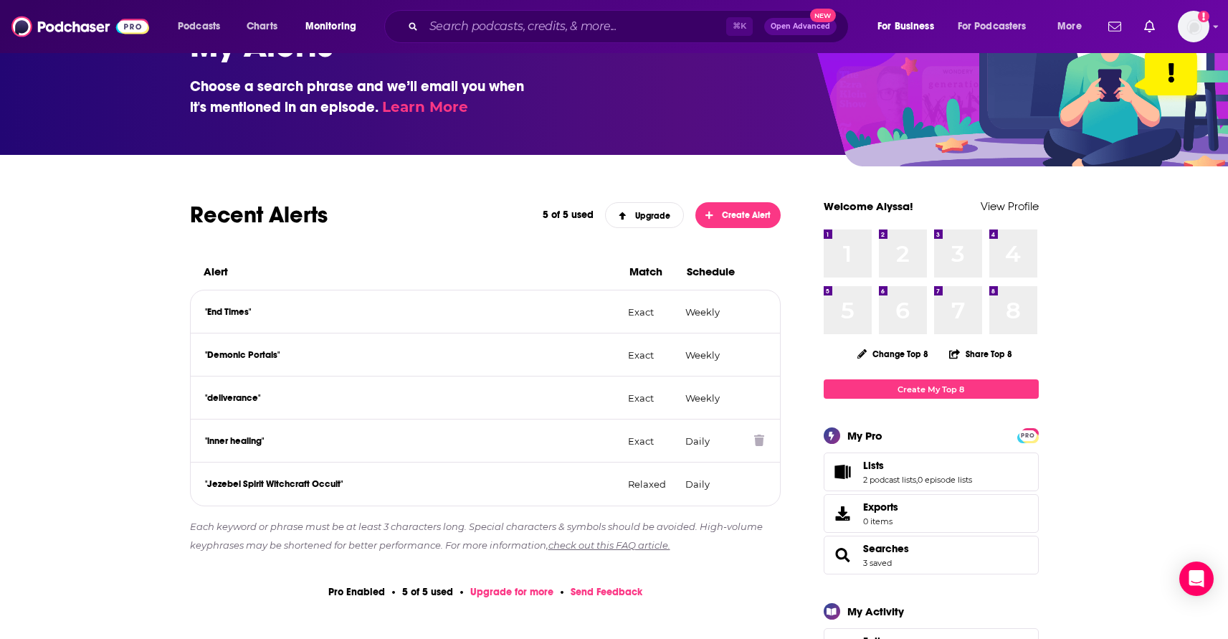
click at [757, 438] on icon at bounding box center [759, 440] width 10 height 11
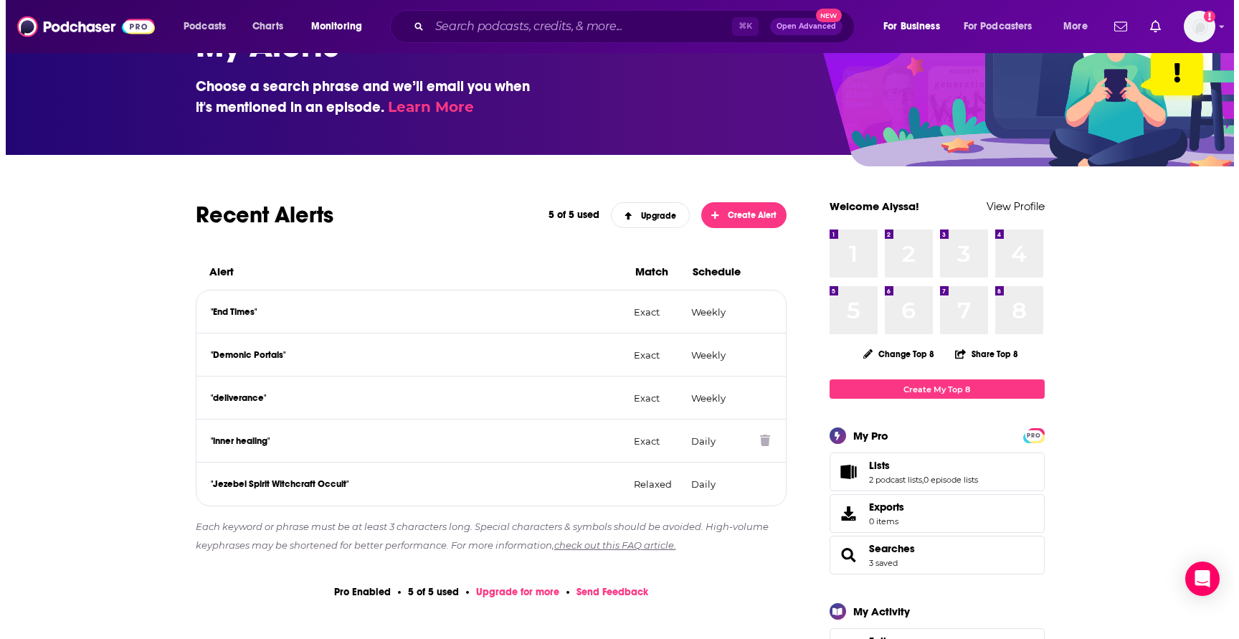
scroll to position [0, 0]
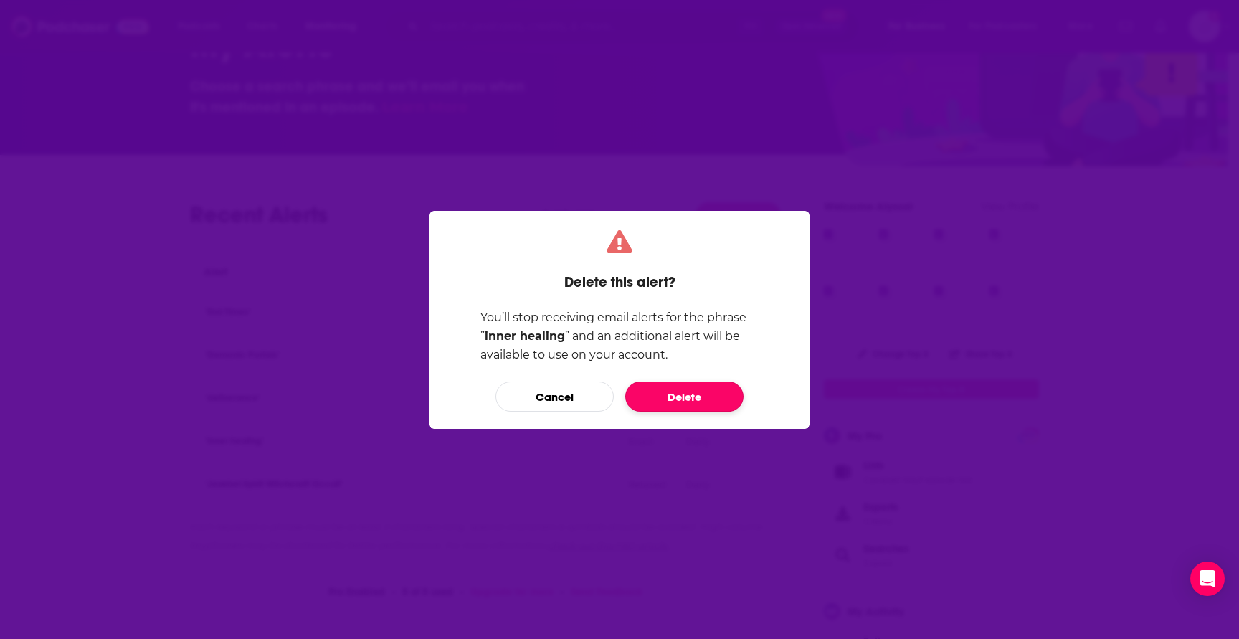
click at [708, 396] on button "Delete" at bounding box center [684, 396] width 118 height 30
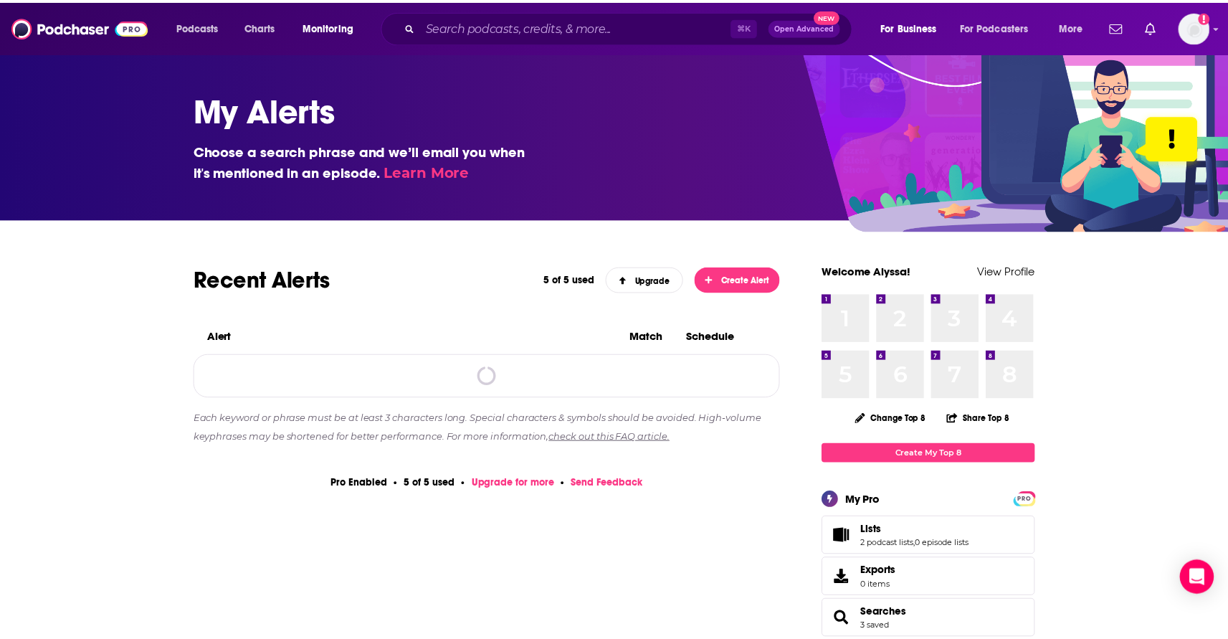
scroll to position [65, 0]
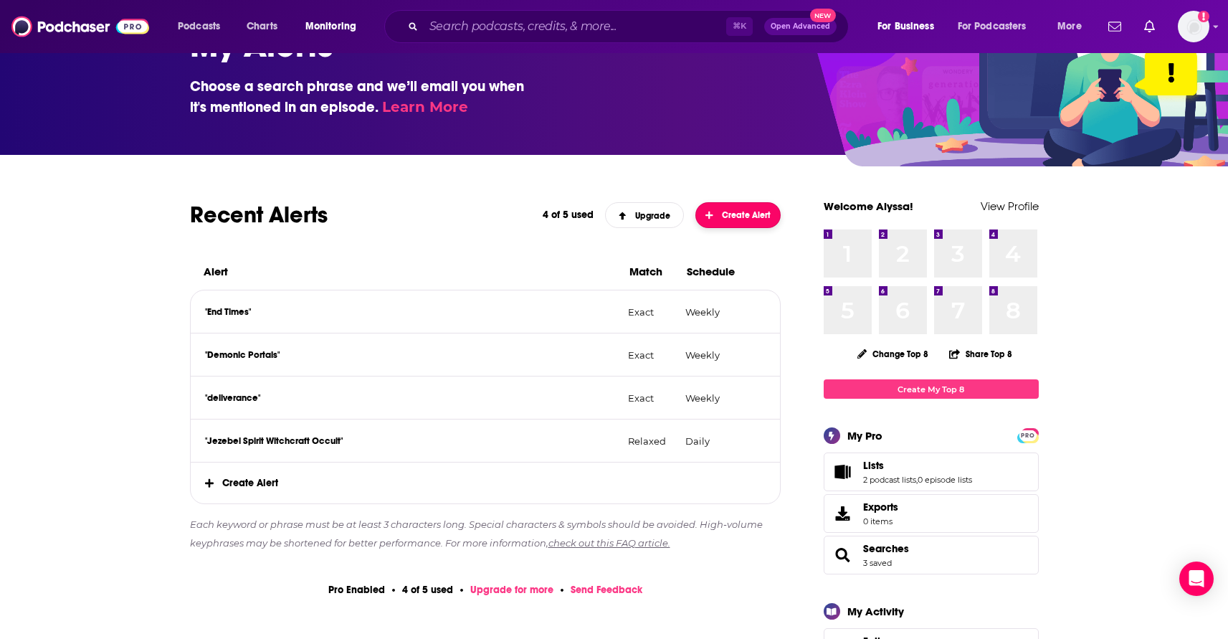
click at [731, 221] on button "Create Alert" at bounding box center [739, 215] width 86 height 26
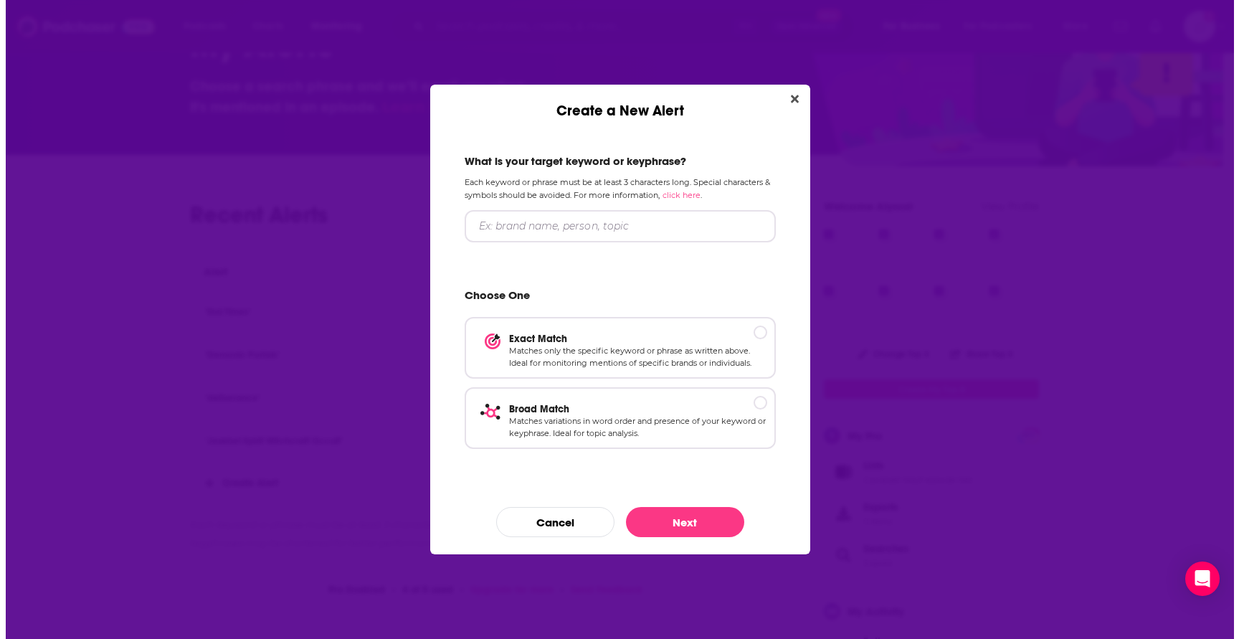
scroll to position [0, 0]
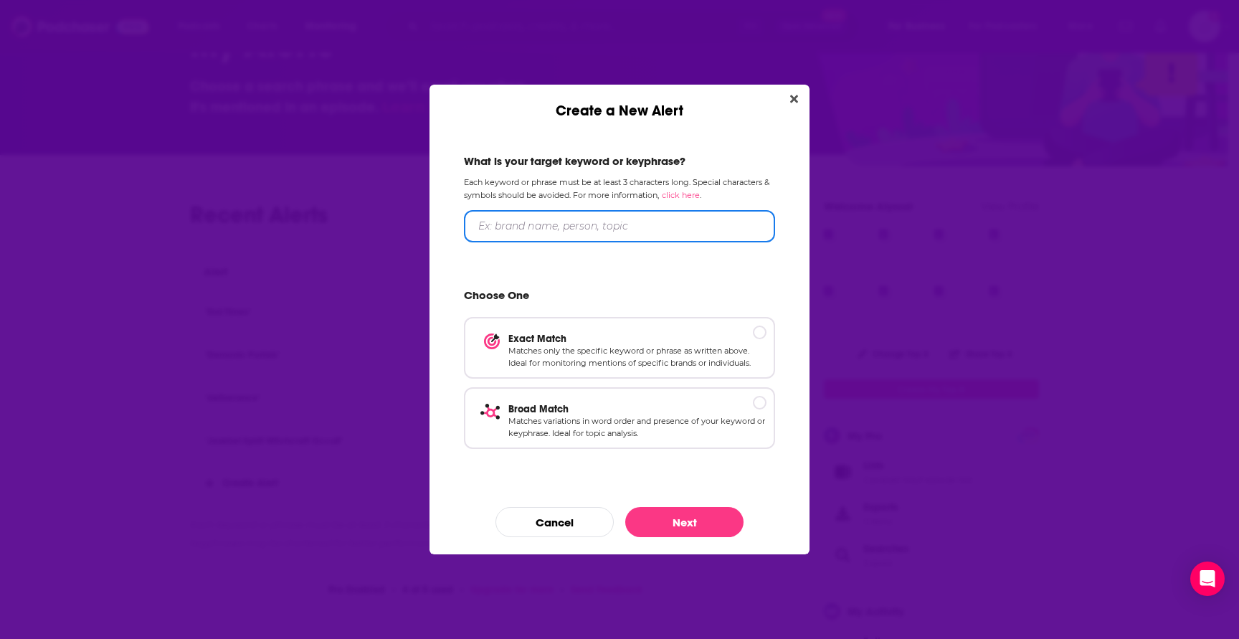
click at [560, 221] on input "Create a New Alert" at bounding box center [619, 226] width 311 height 32
type input "Inner Healing"
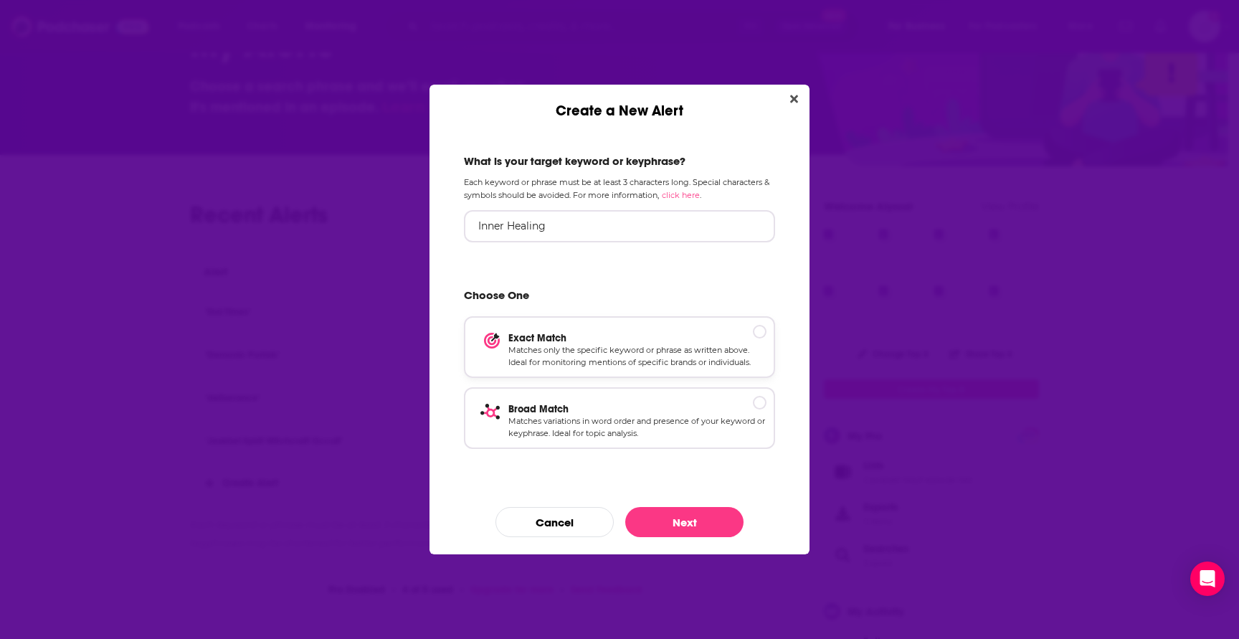
click at [594, 369] on p "Matches only the specific keyword or phrase as written above. Ideal for monitor…" at bounding box center [637, 356] width 258 height 25
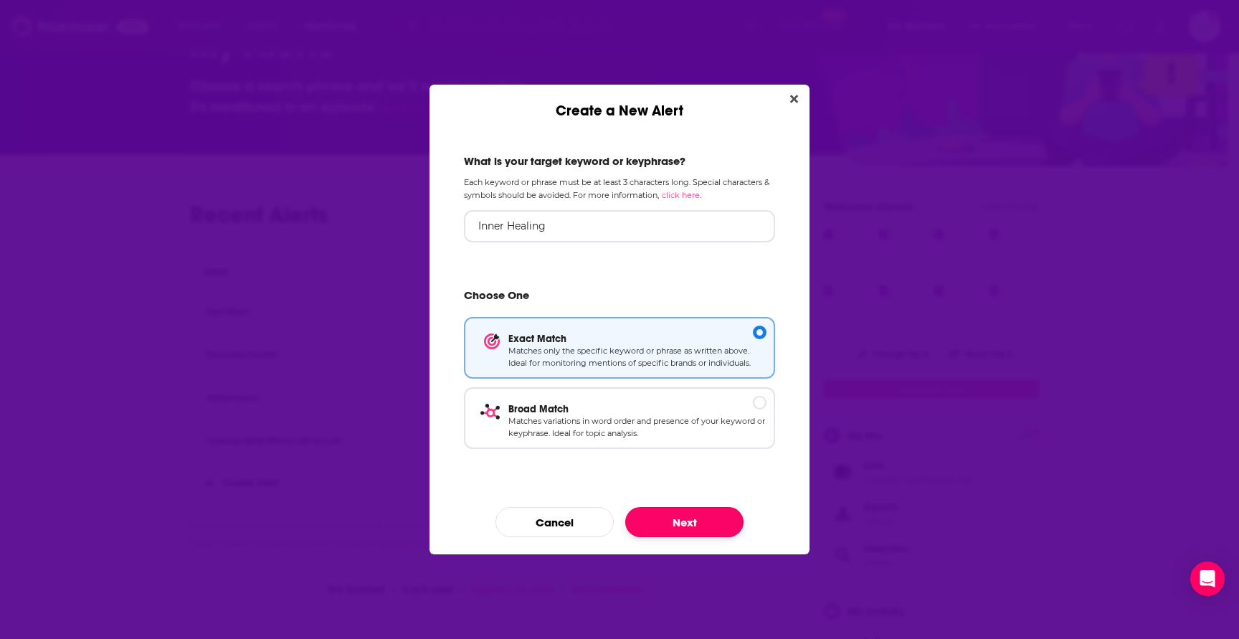
click at [676, 515] on button "Next" at bounding box center [684, 522] width 118 height 30
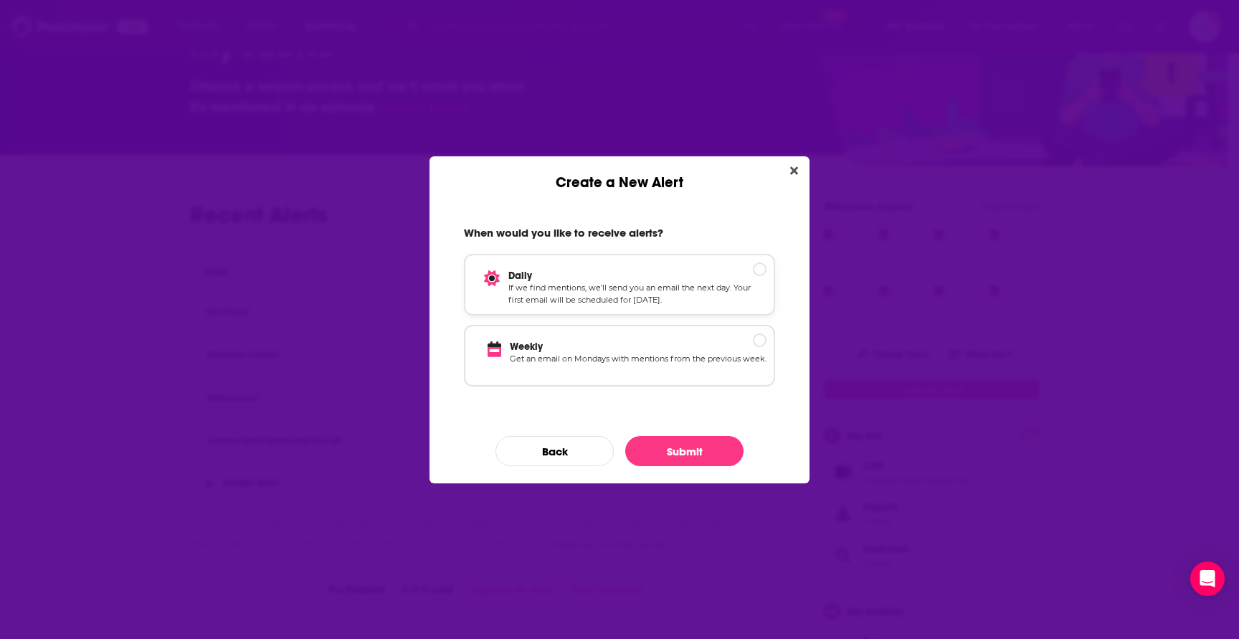
click at [643, 290] on p "If we find mentions, we’ll send you an email the next day. Your first email wil…" at bounding box center [637, 294] width 258 height 25
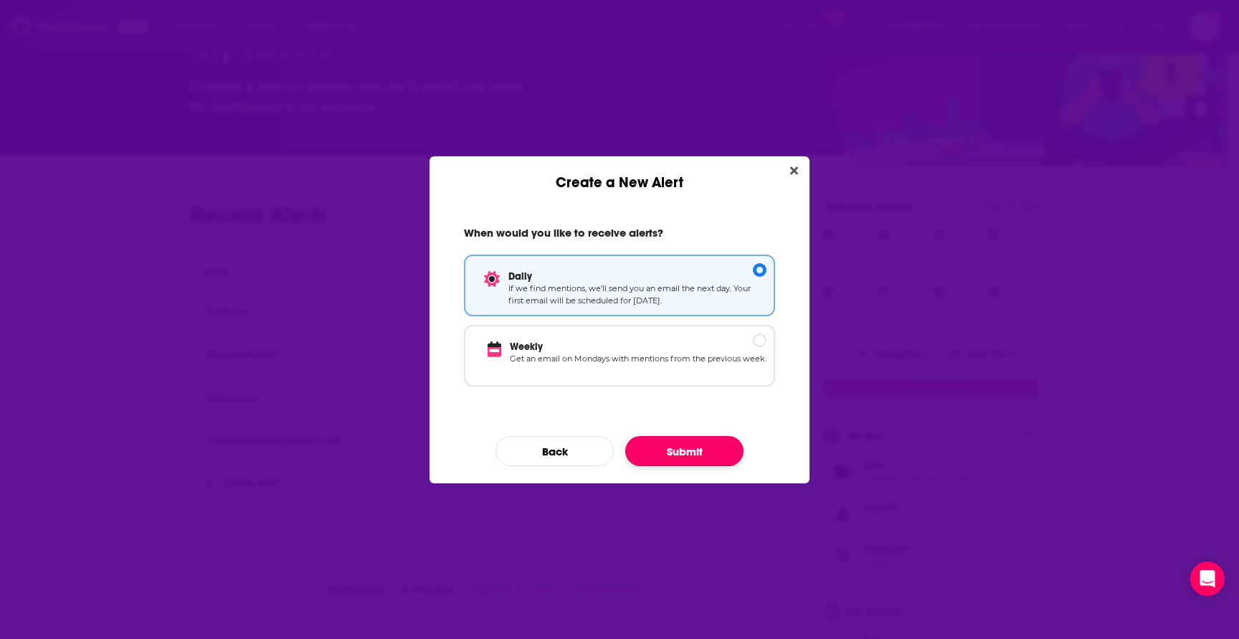
click at [673, 453] on button "Submit" at bounding box center [684, 451] width 118 height 30
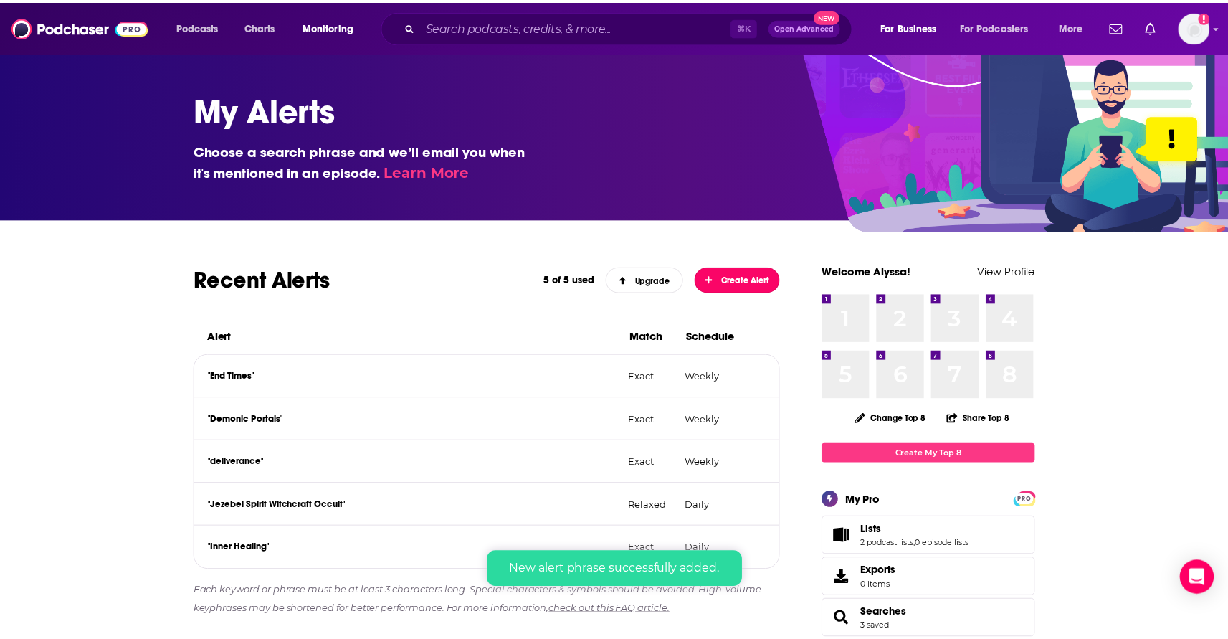
scroll to position [65, 0]
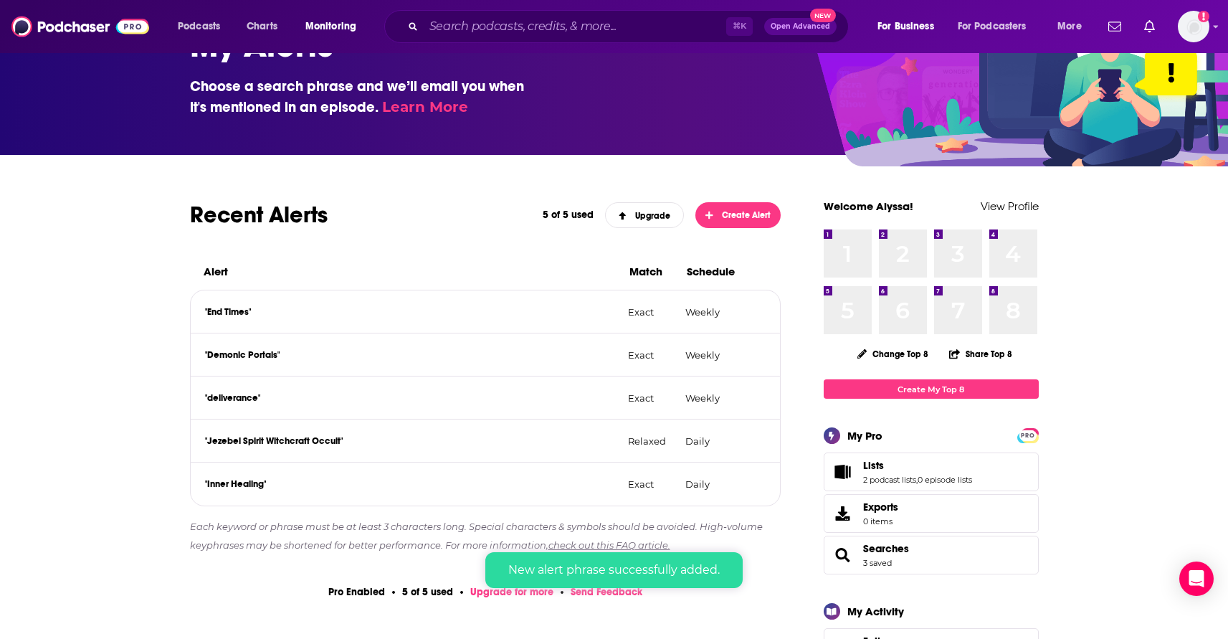
click at [615, 398] on p ""deliverance"" at bounding box center [411, 397] width 412 height 11
click at [757, 395] on icon at bounding box center [759, 397] width 10 height 11
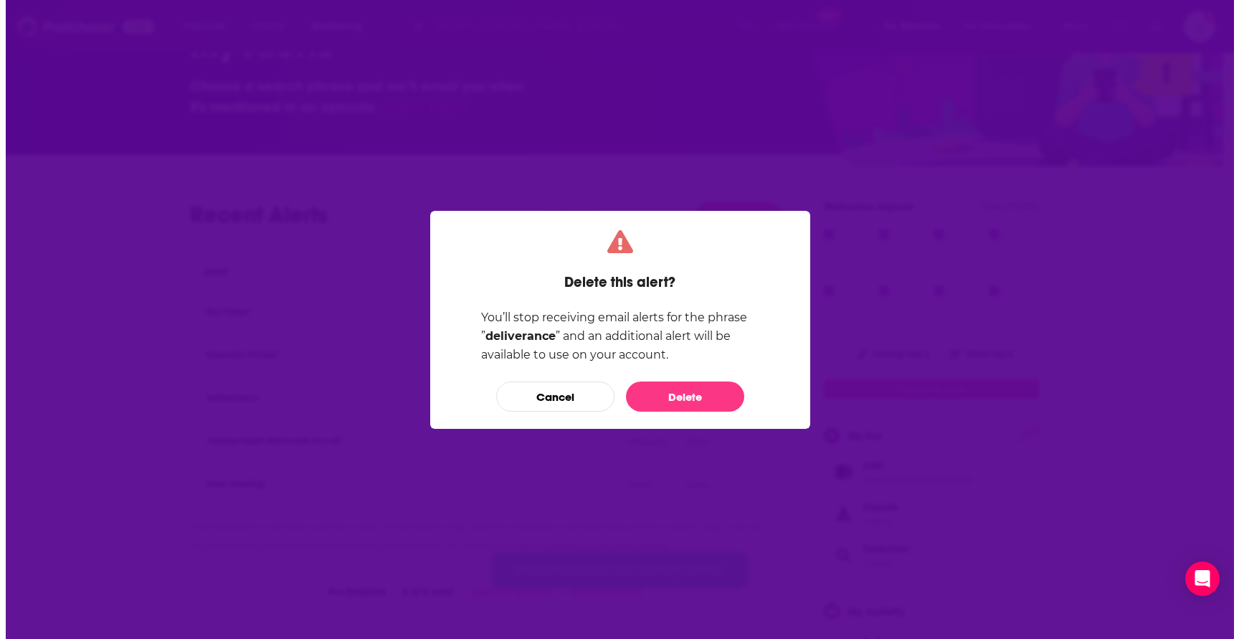
scroll to position [0, 0]
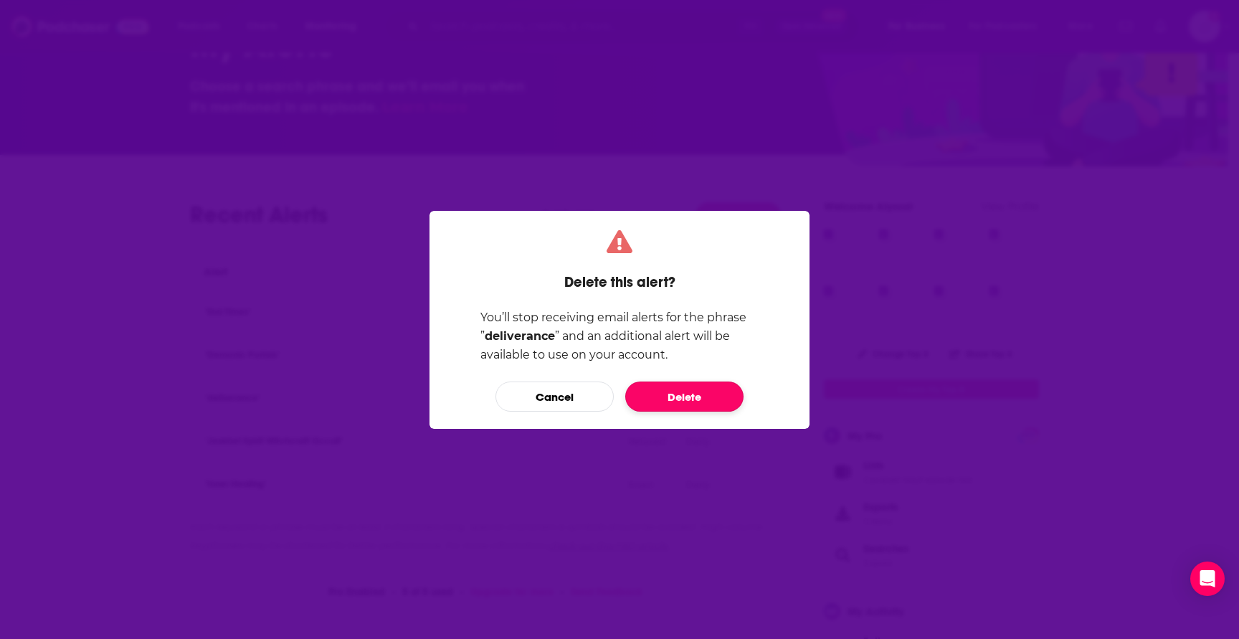
click at [680, 393] on button "Delete" at bounding box center [684, 396] width 118 height 30
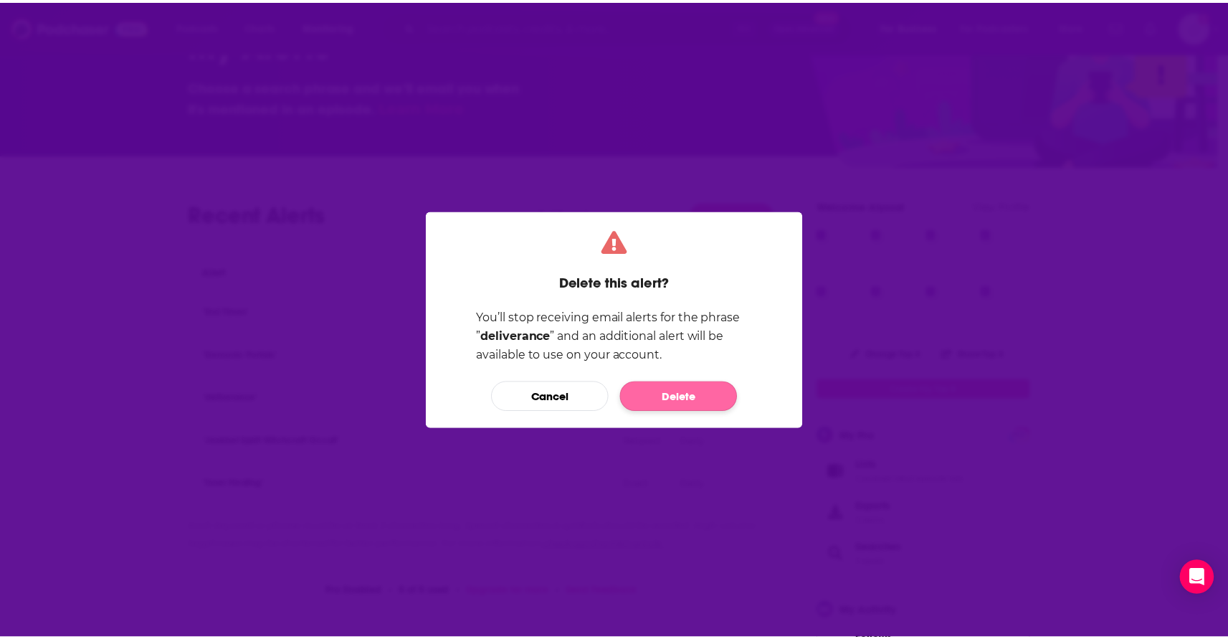
scroll to position [65, 0]
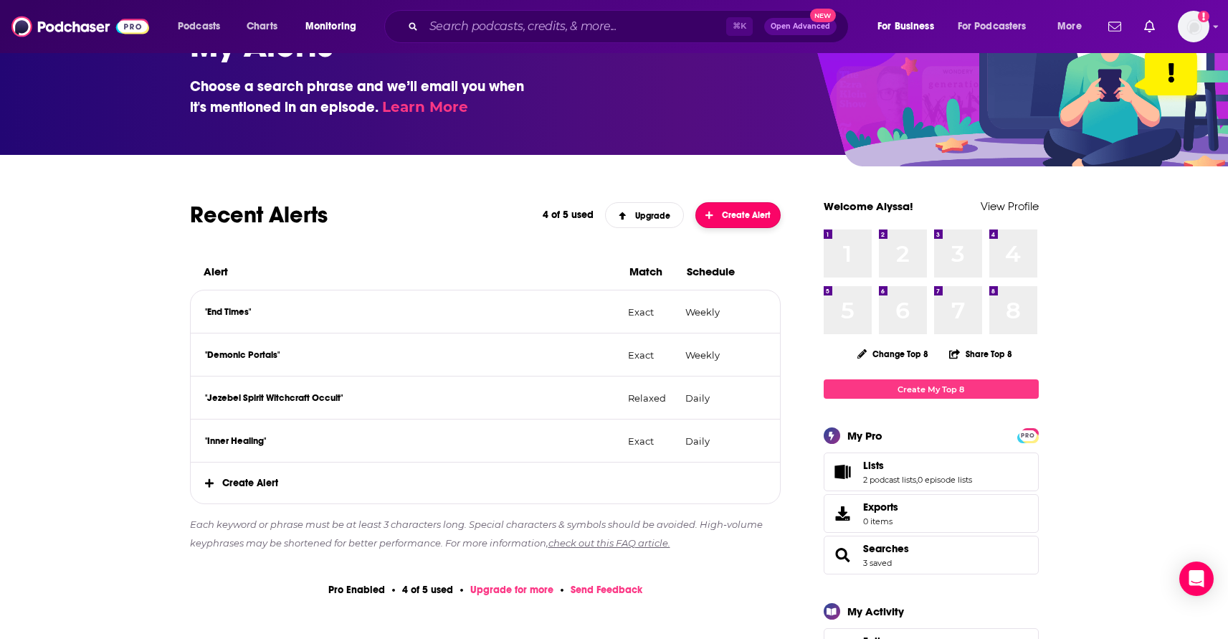
click at [730, 215] on span "Create Alert" at bounding box center [738, 215] width 65 height 10
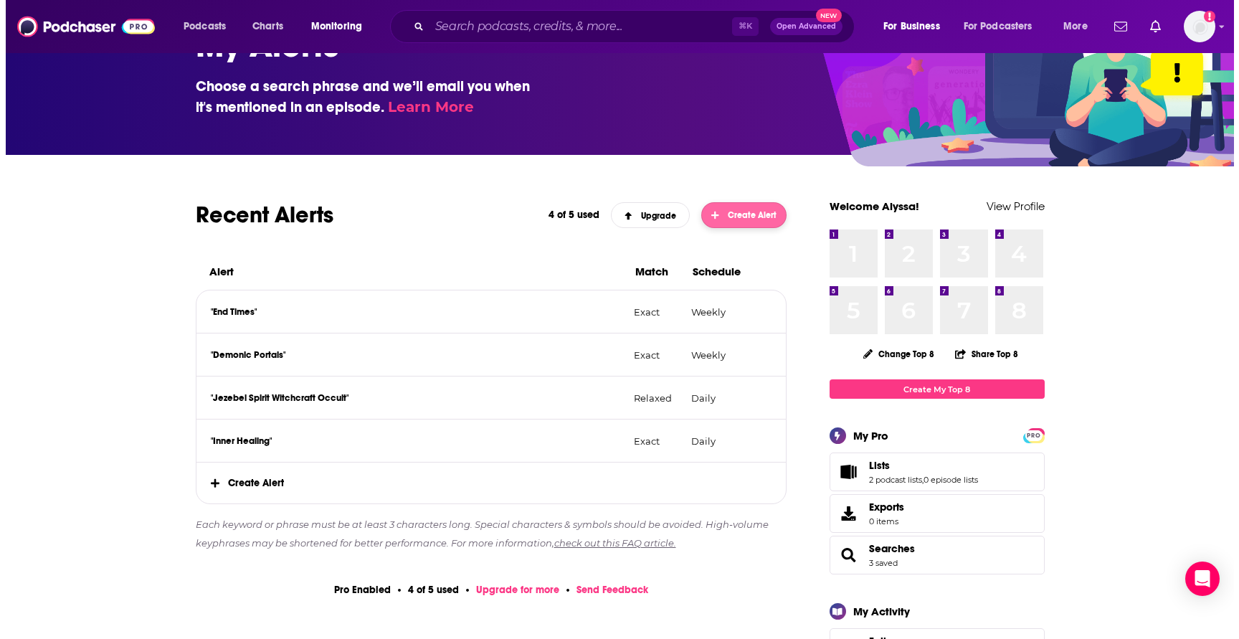
scroll to position [0, 0]
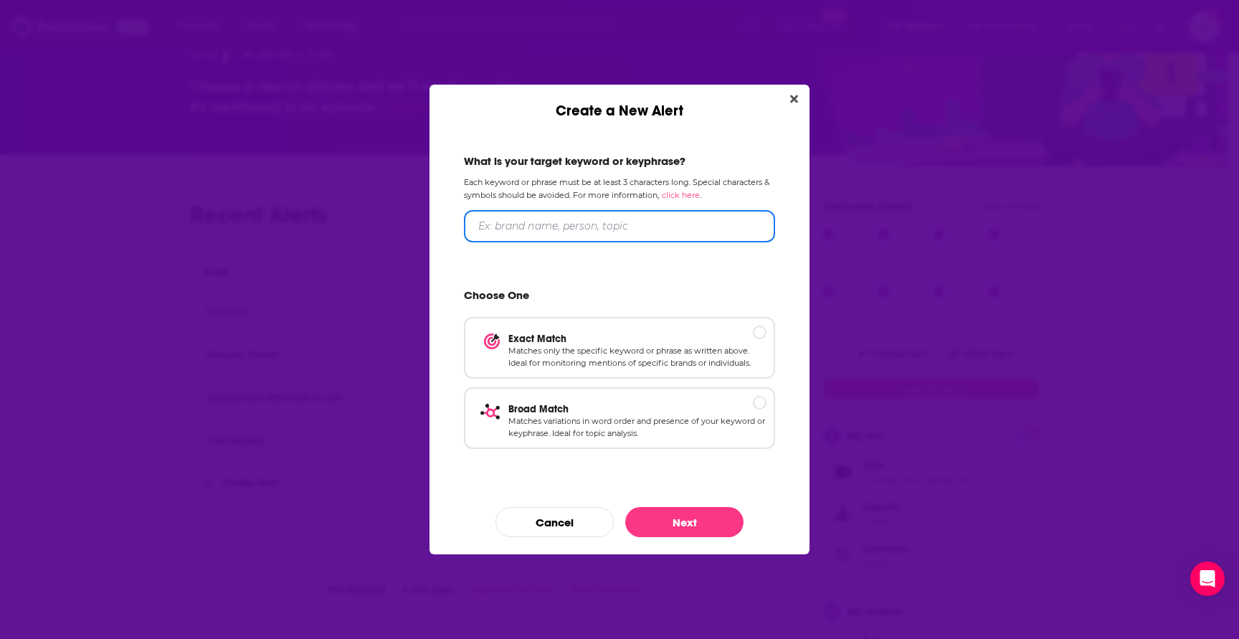
click at [558, 228] on input "Create a New Alert" at bounding box center [619, 226] width 311 height 32
type input "Deliverance"
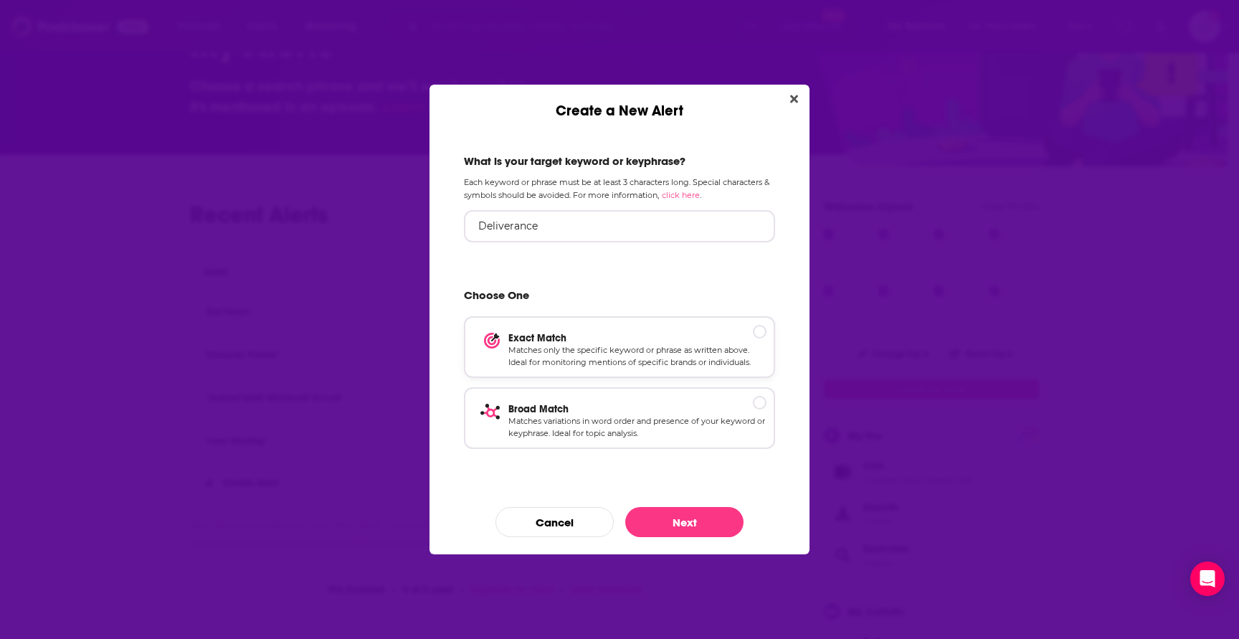
click at [693, 361] on p "Matches only the specific keyword or phrase as written above. Ideal for monitor…" at bounding box center [637, 356] width 258 height 25
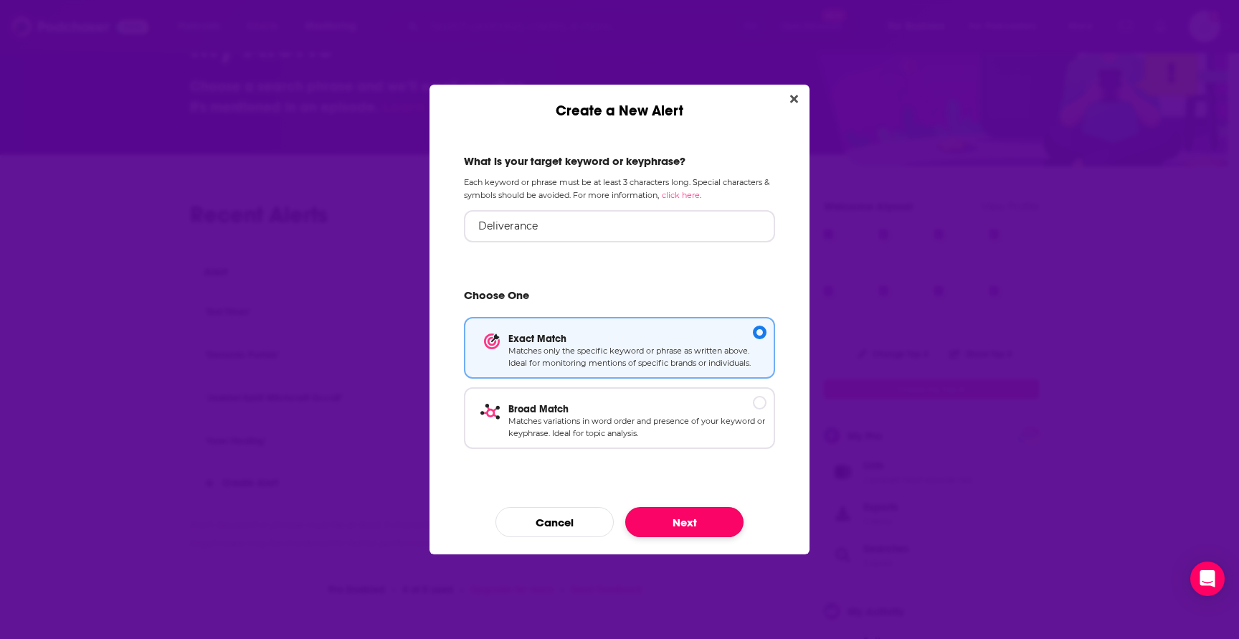
click at [706, 524] on button "Next" at bounding box center [684, 522] width 118 height 30
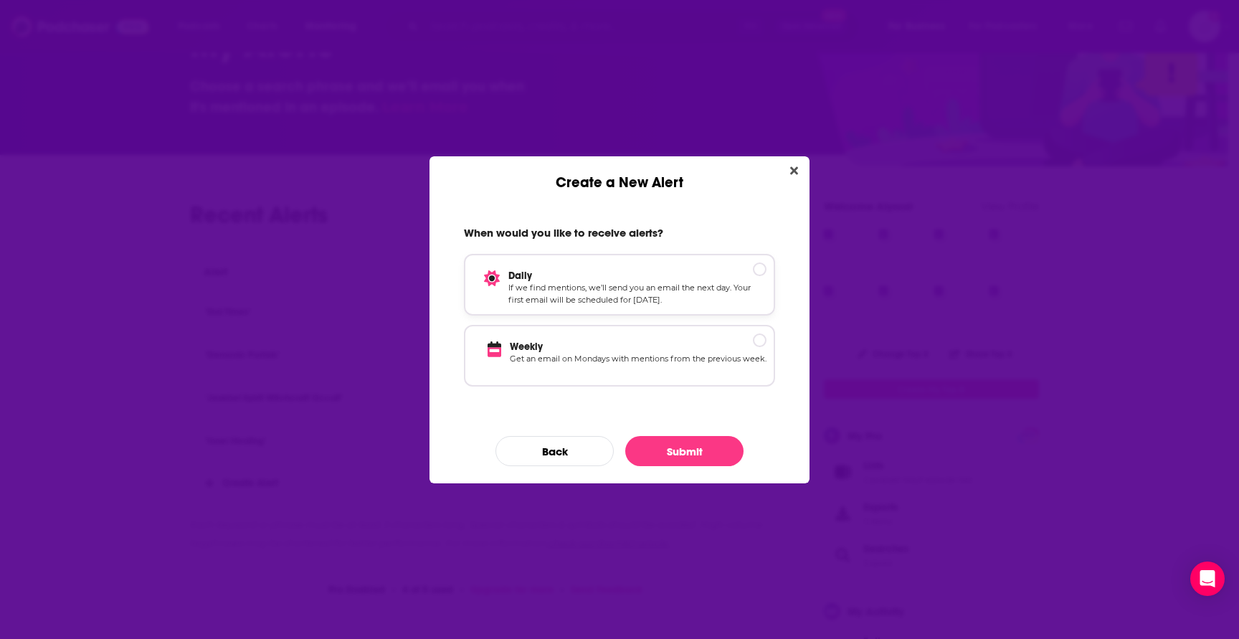
click at [719, 288] on p "If we find mentions, we’ll send you an email the next day. Your first email wil…" at bounding box center [637, 294] width 258 height 25
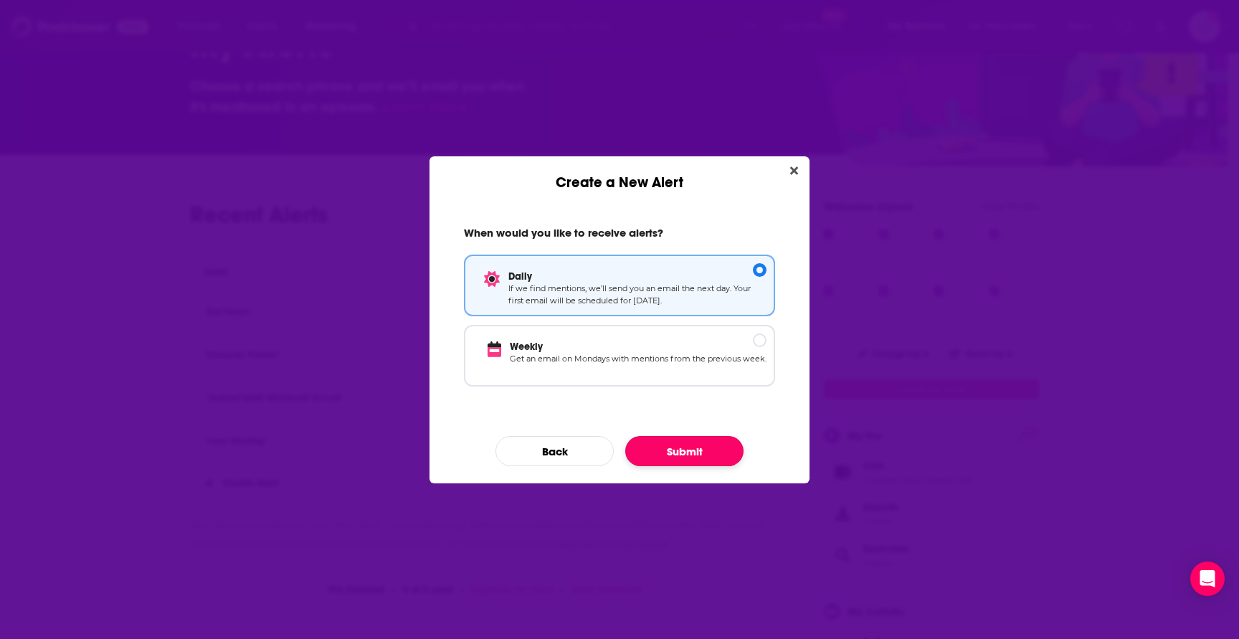
click at [693, 451] on button "Submit" at bounding box center [684, 451] width 118 height 30
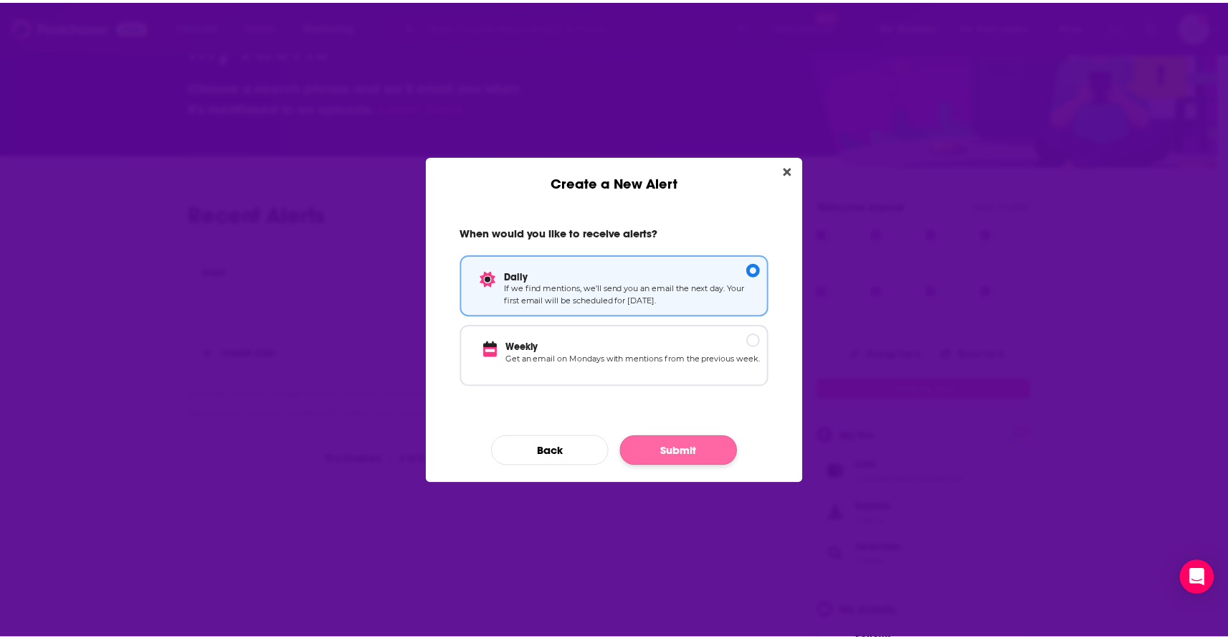
scroll to position [65, 0]
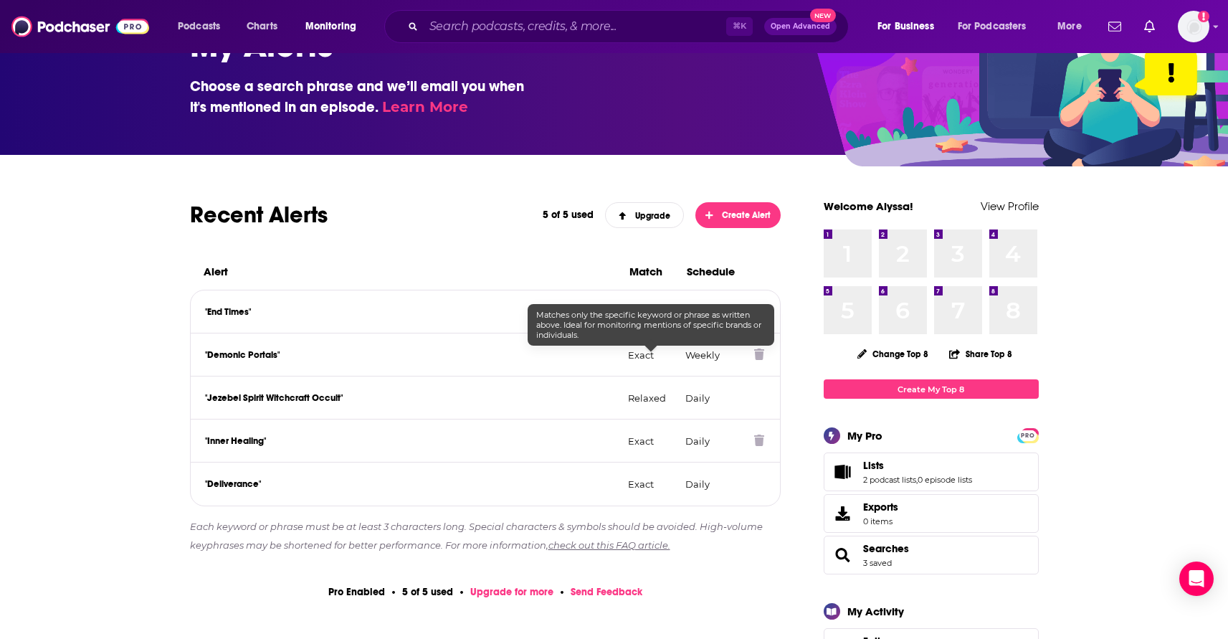
click at [630, 360] on p "Exact" at bounding box center [651, 354] width 46 height 11
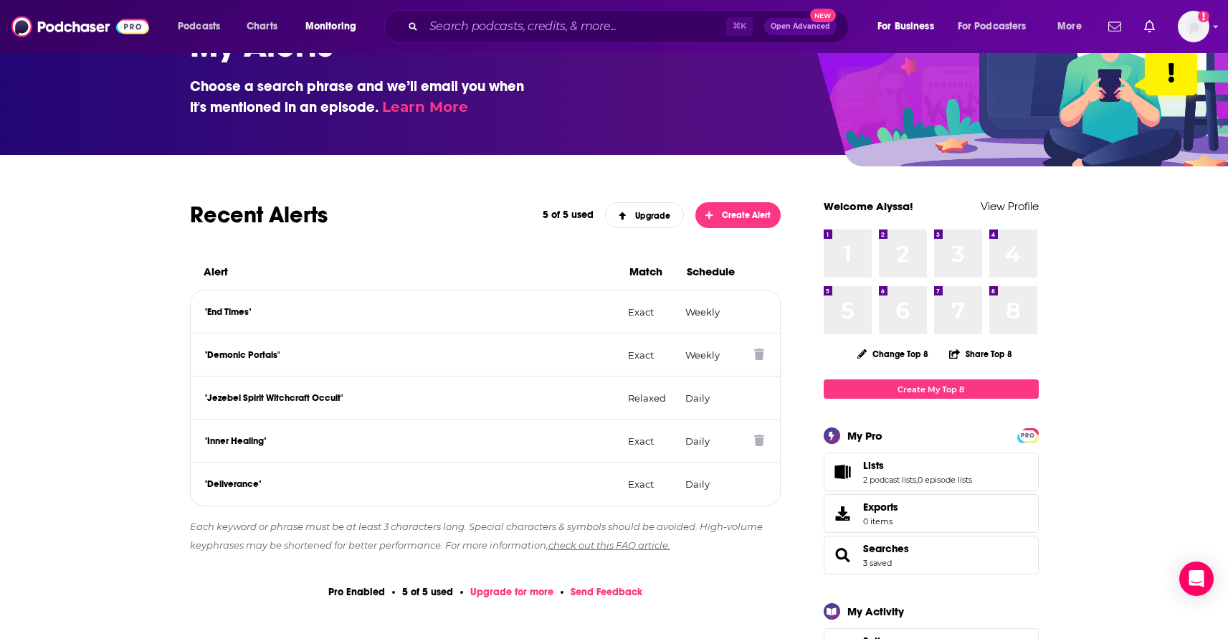
click at [757, 358] on icon at bounding box center [759, 354] width 10 height 11
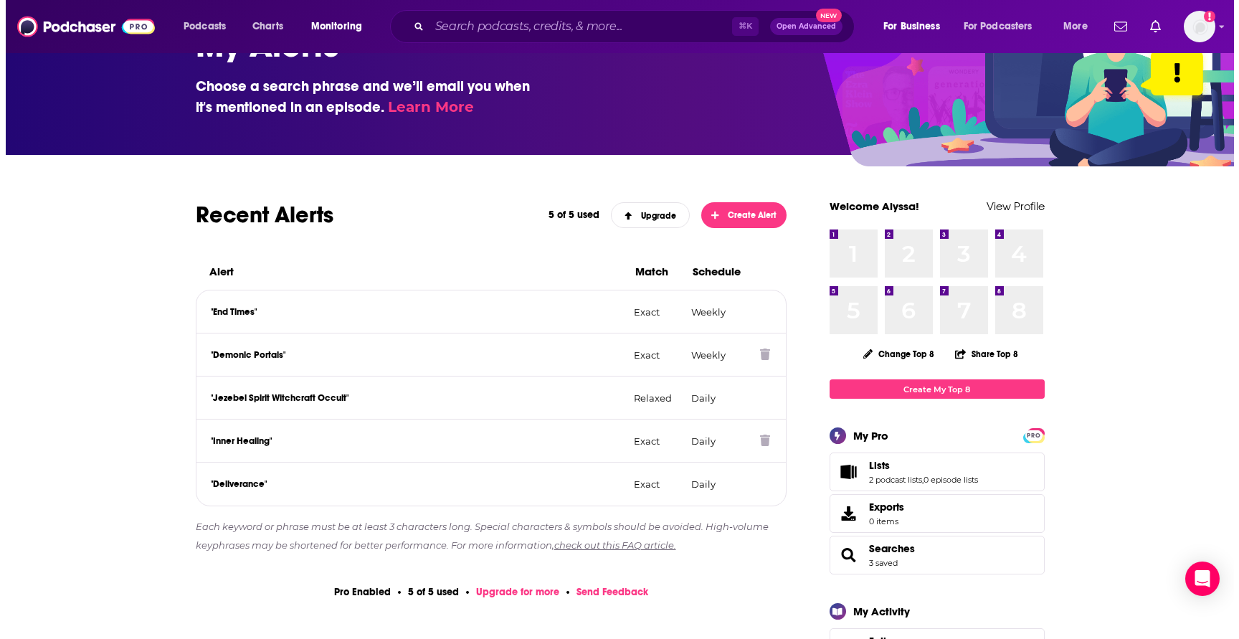
scroll to position [0, 0]
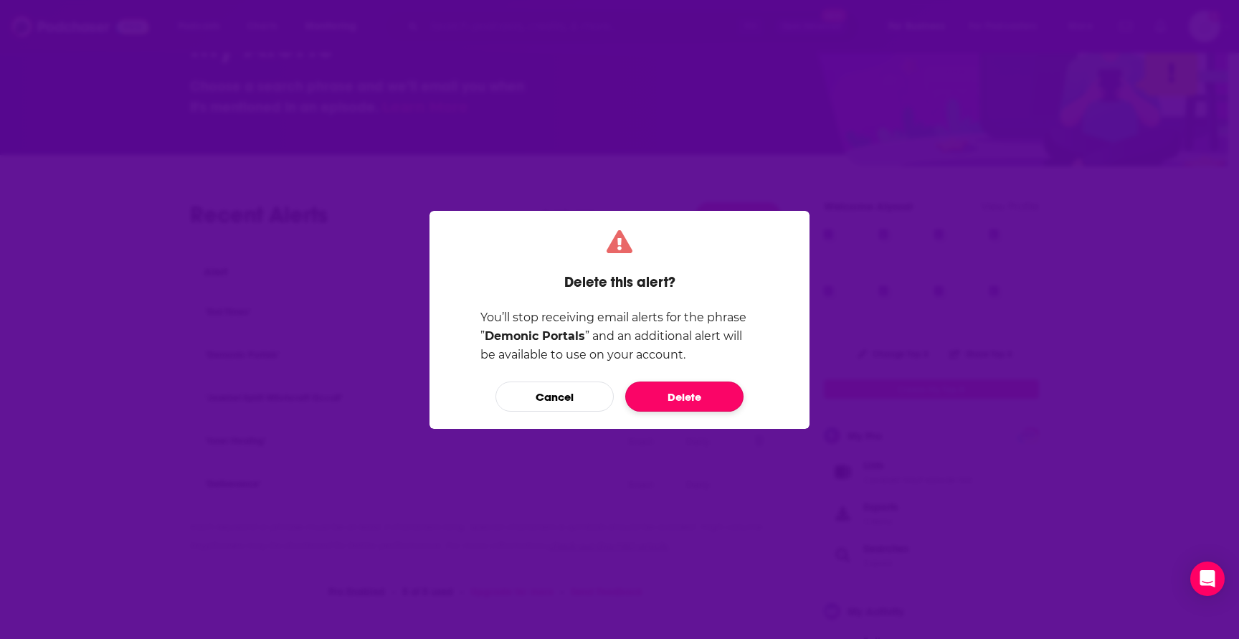
click at [716, 394] on button "Delete" at bounding box center [684, 396] width 118 height 30
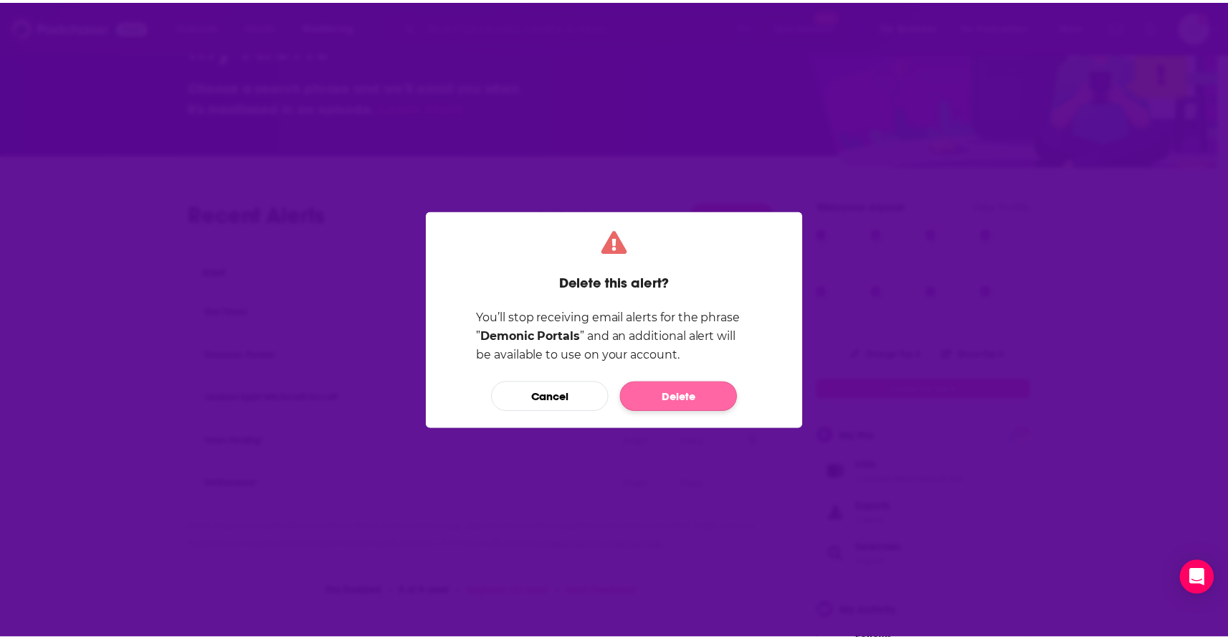
scroll to position [65, 0]
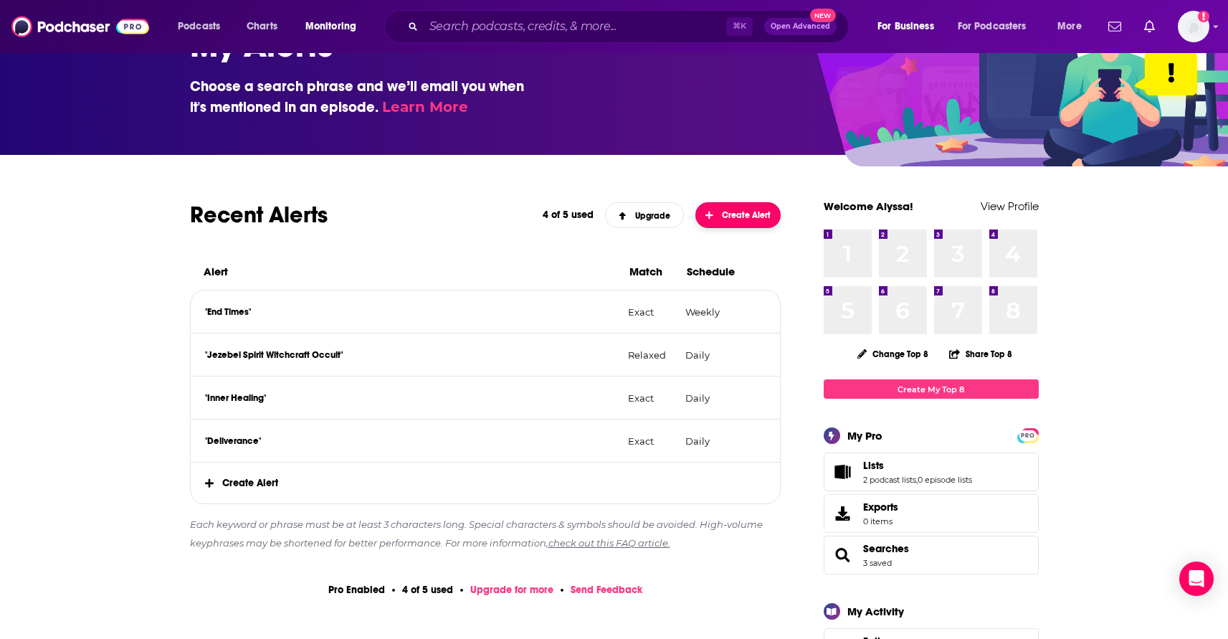
click at [743, 217] on span "Create Alert" at bounding box center [738, 215] width 65 height 10
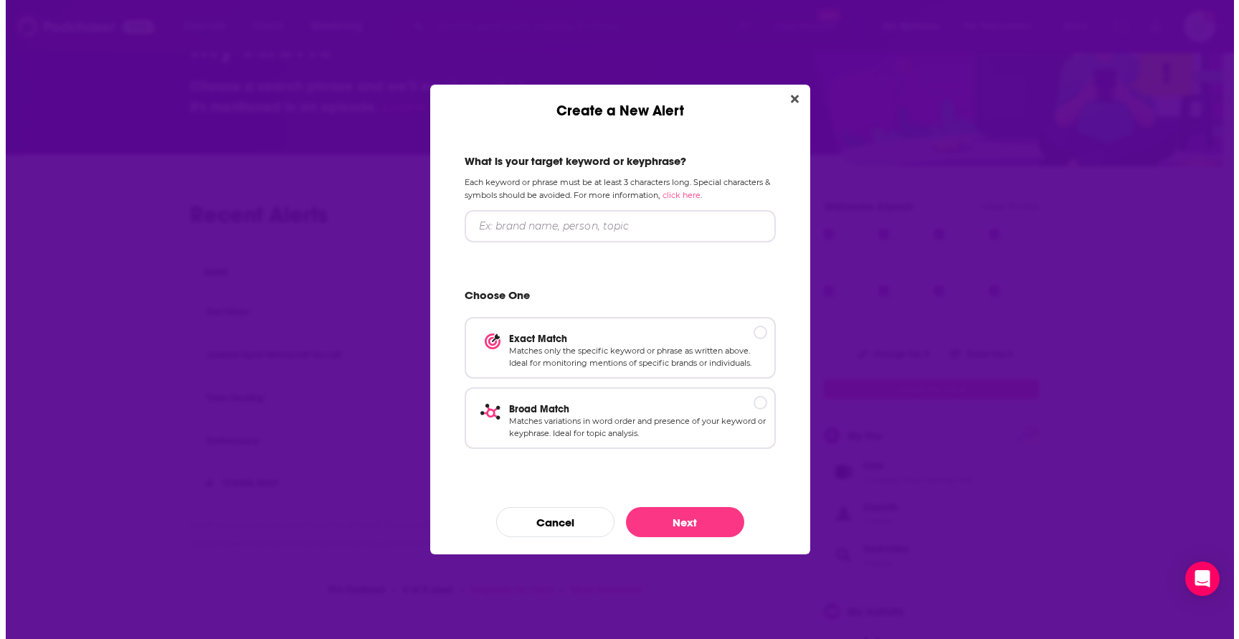
scroll to position [0, 0]
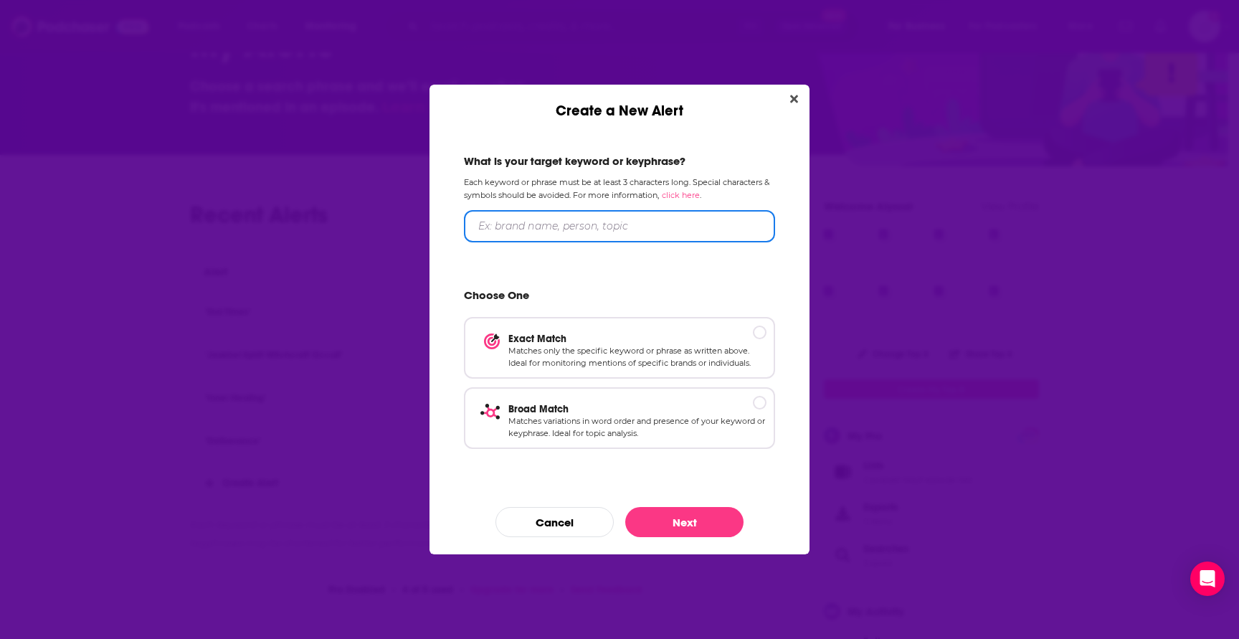
click at [743, 217] on input "Create a New Alert" at bounding box center [619, 226] width 311 height 32
type input "Demonic Portals"
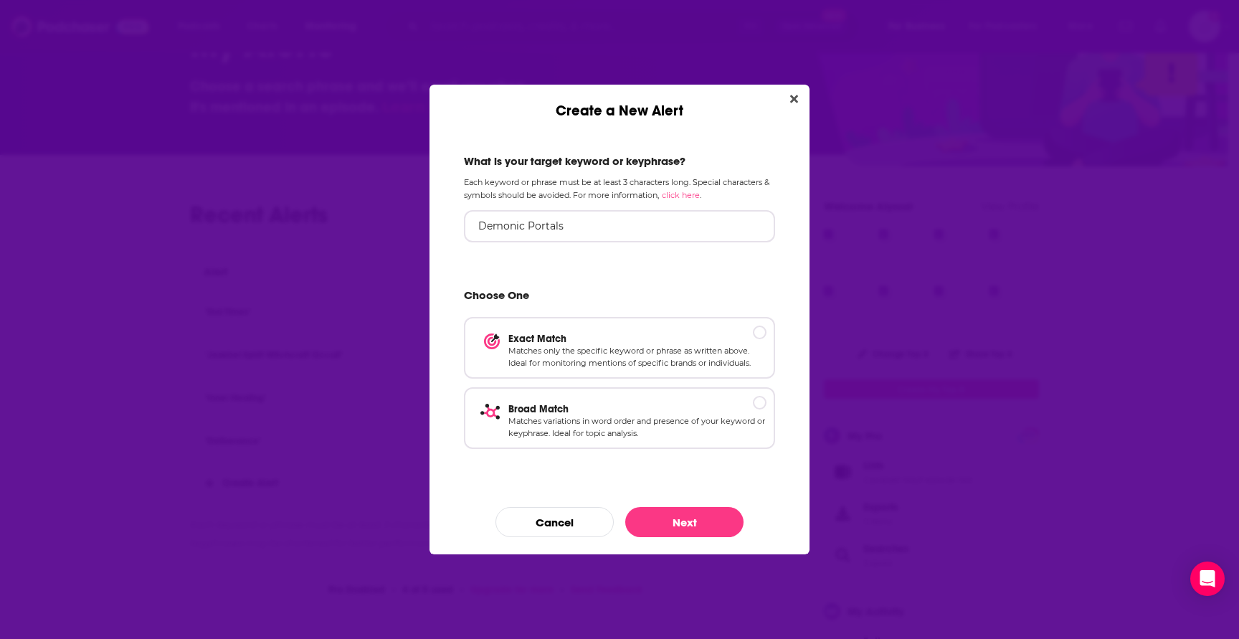
click at [800, 255] on div "What is your target keyword or keyphrase? Each keyword or phrase must be at lea…" at bounding box center [620, 337] width 380 height 434
click at [690, 336] on p "Exact Match" at bounding box center [637, 338] width 258 height 12
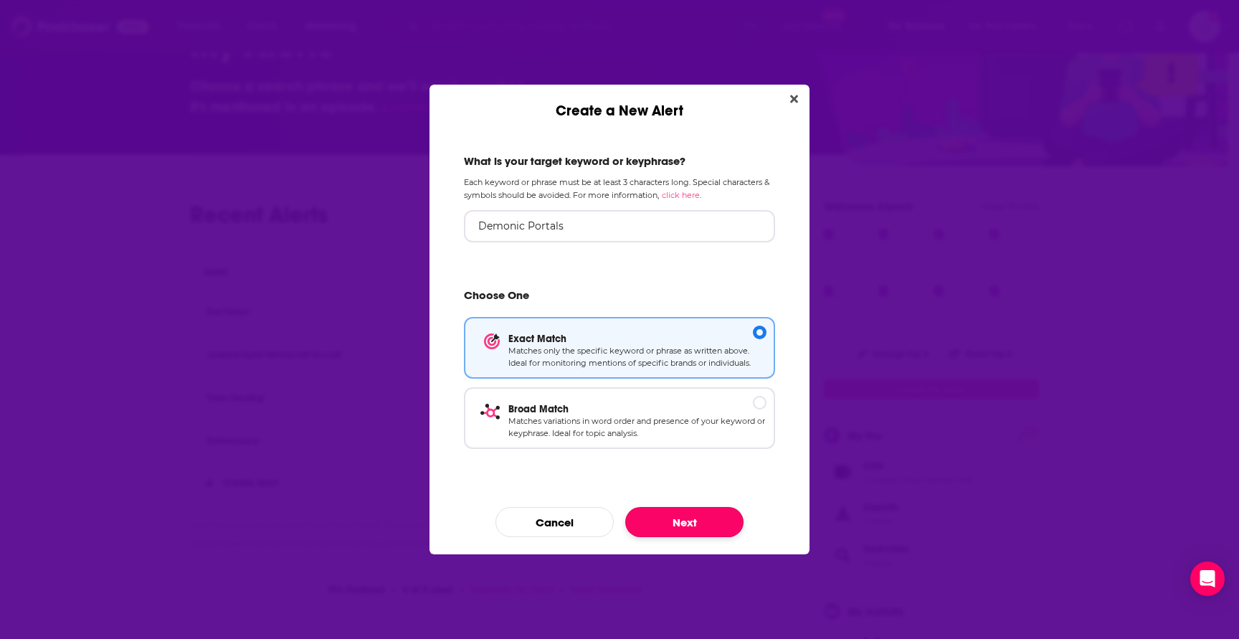
click at [697, 531] on button "Next" at bounding box center [684, 522] width 118 height 30
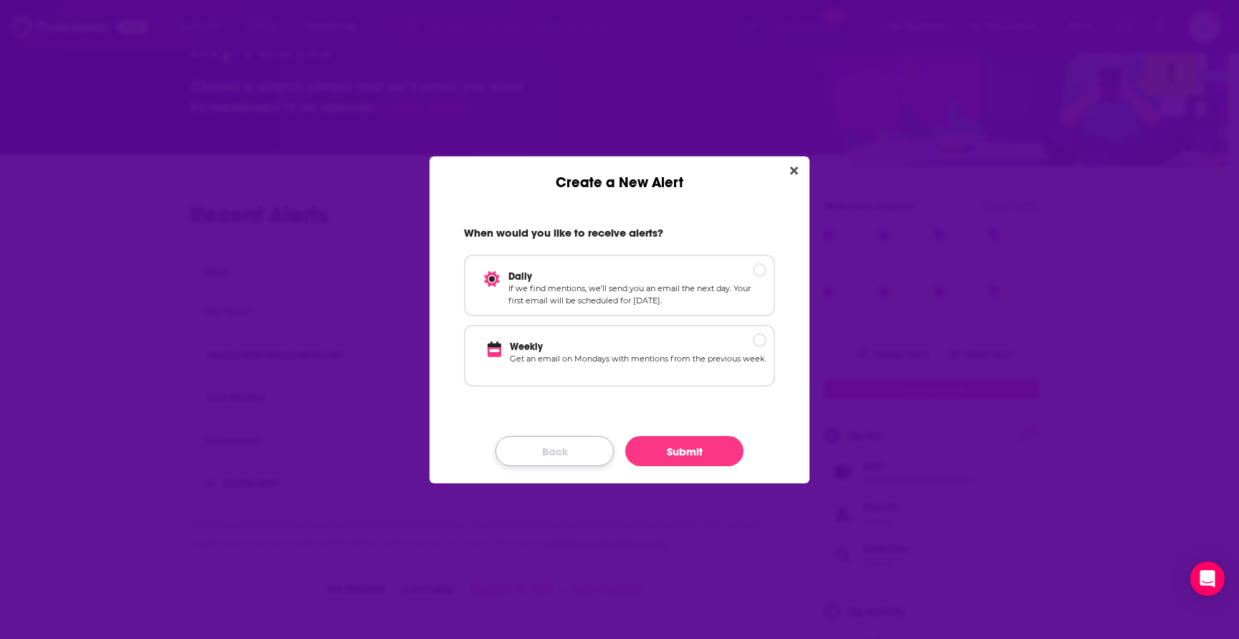
click at [550, 450] on button "Back" at bounding box center [555, 451] width 118 height 30
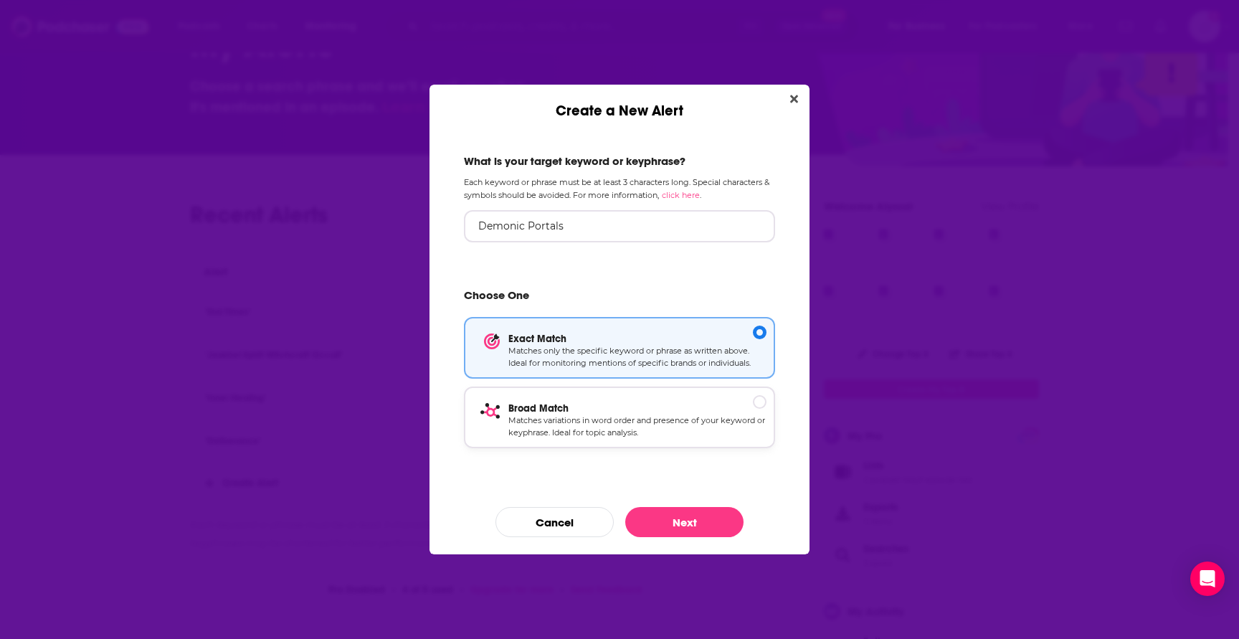
drag, startPoint x: 627, startPoint y: 412, endPoint x: 634, endPoint y: 418, distance: 9.1
click at [627, 412] on p "Broad Match" at bounding box center [637, 408] width 258 height 12
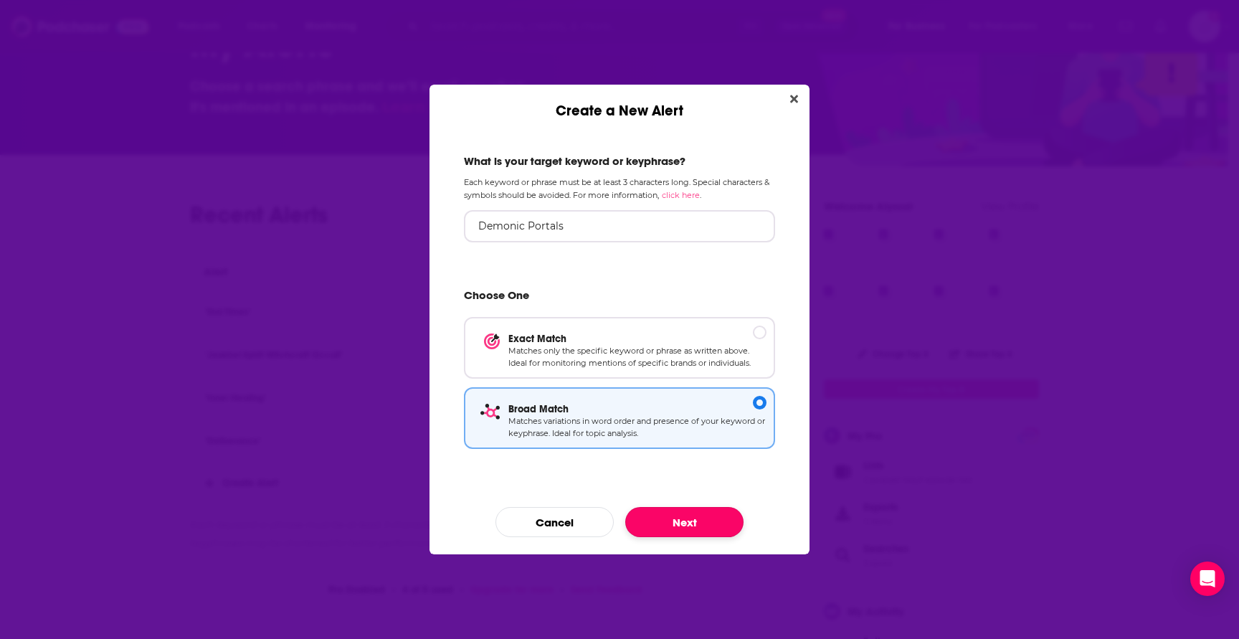
click at [703, 533] on button "Next" at bounding box center [684, 522] width 118 height 30
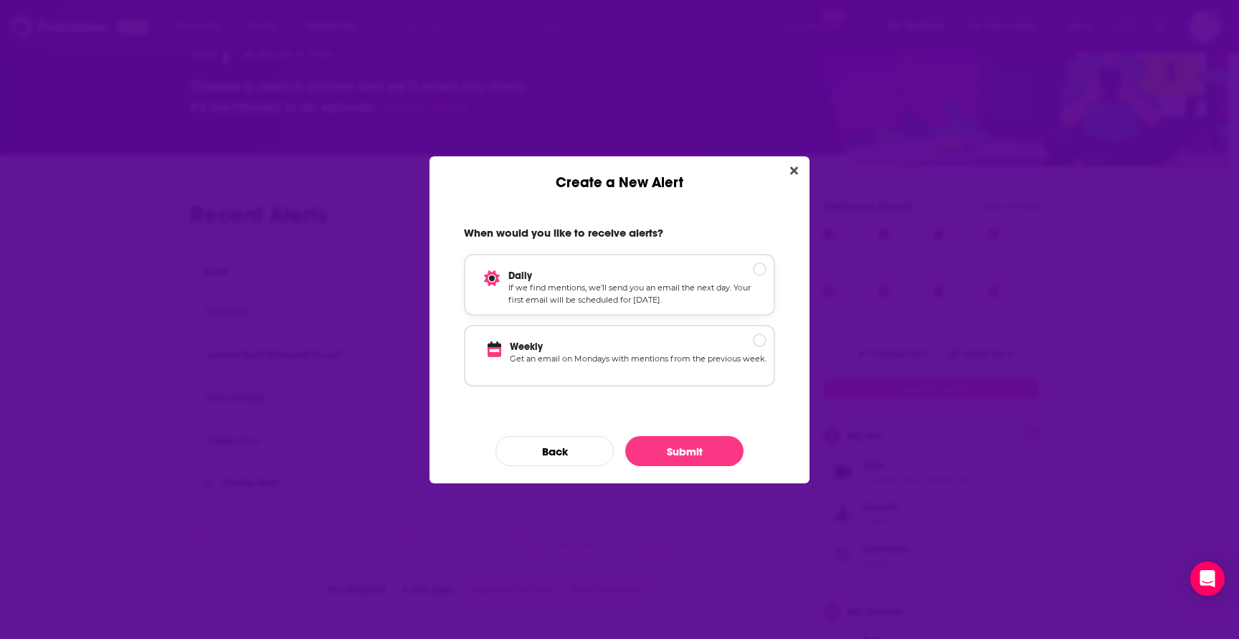
click at [688, 288] on p "If we find mentions, we’ll send you an email the next day. Your first email wil…" at bounding box center [637, 294] width 258 height 25
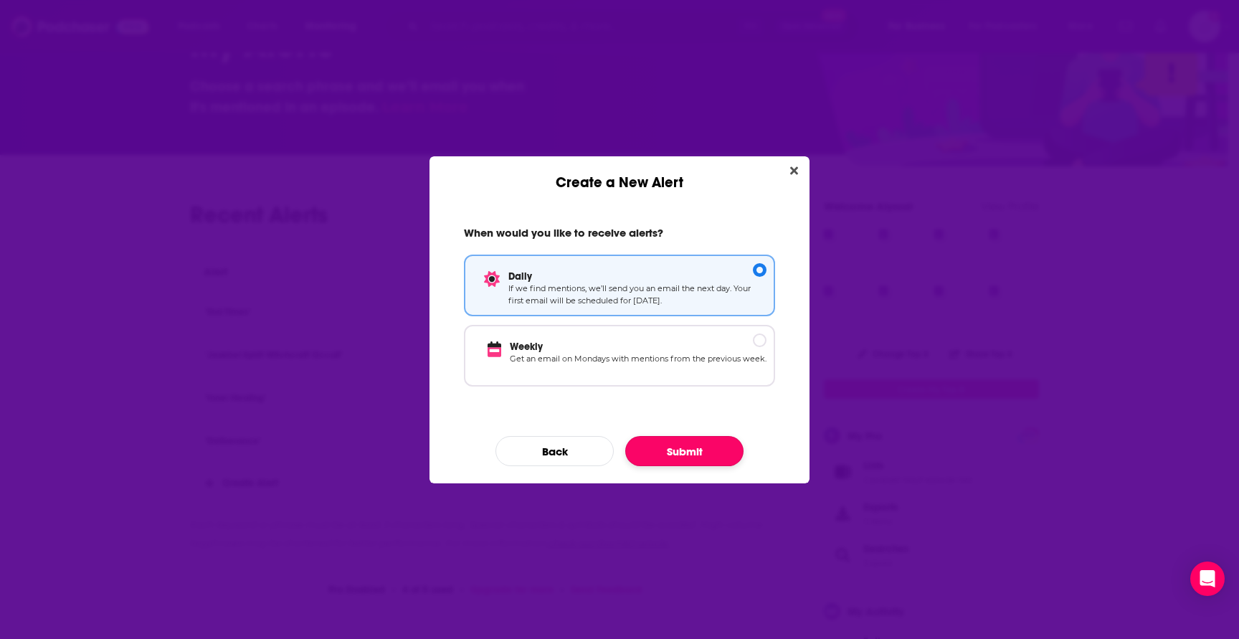
click at [696, 452] on button "Submit" at bounding box center [684, 451] width 118 height 30
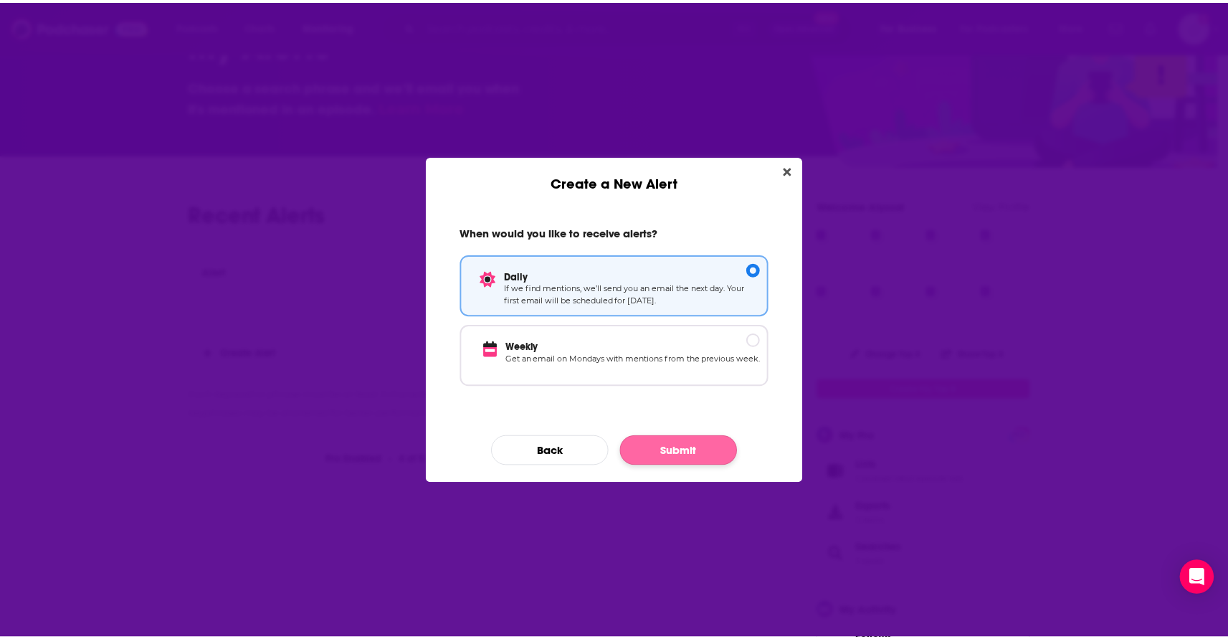
scroll to position [65, 0]
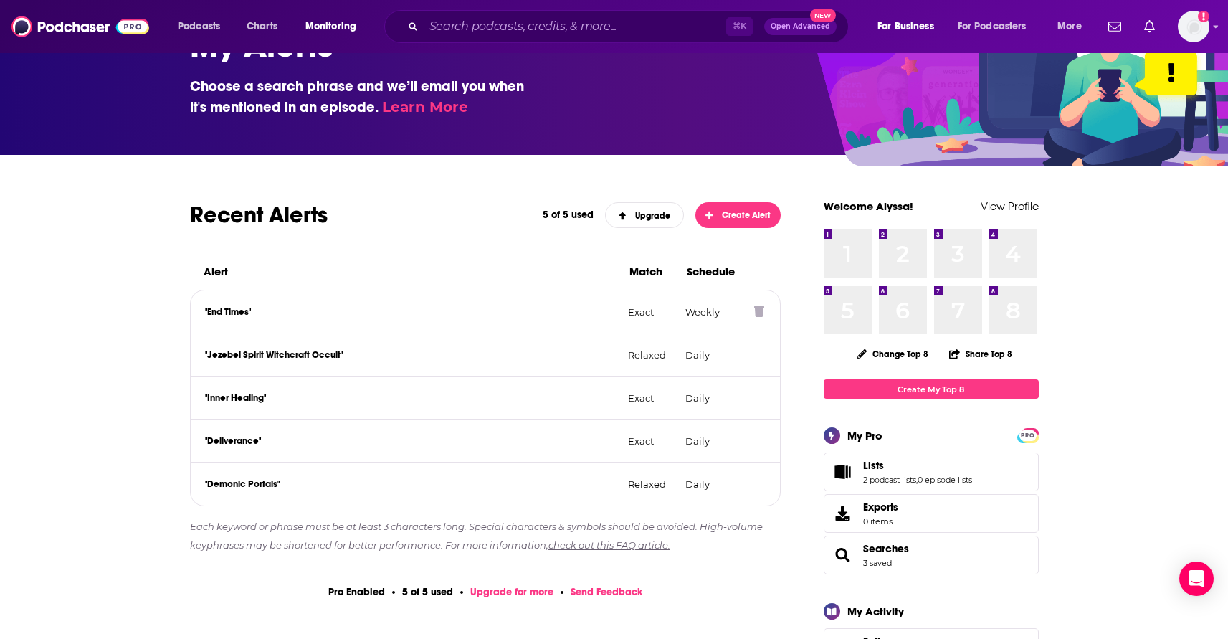
click at [759, 316] on icon at bounding box center [759, 310] width 10 height 11
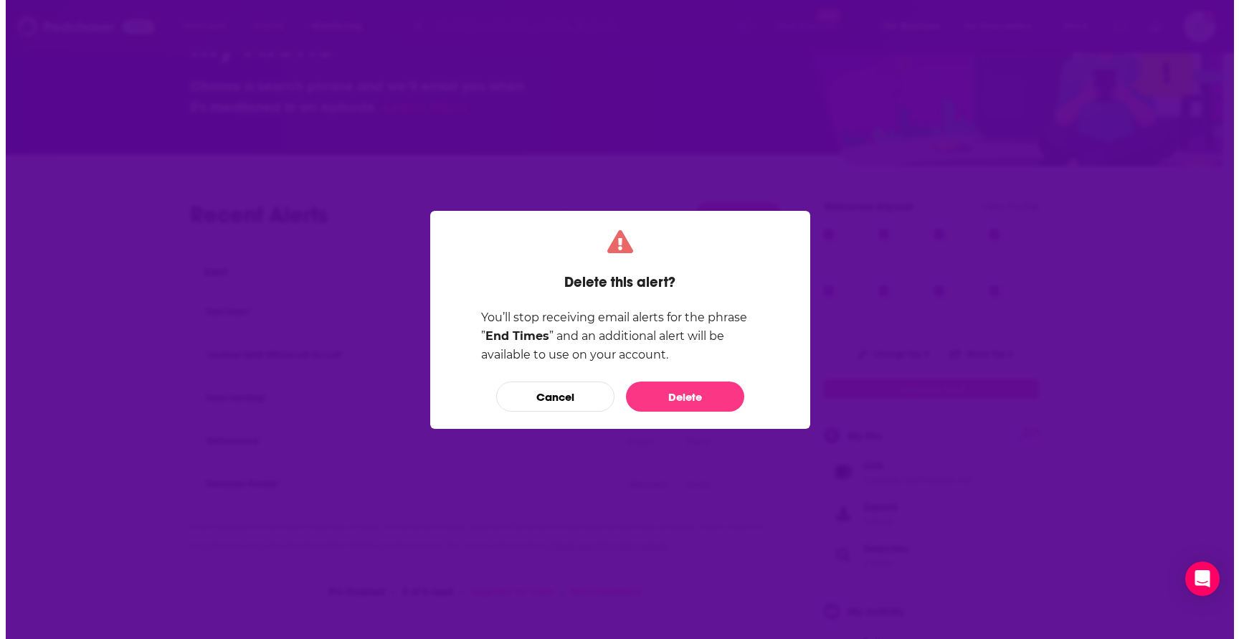
scroll to position [0, 0]
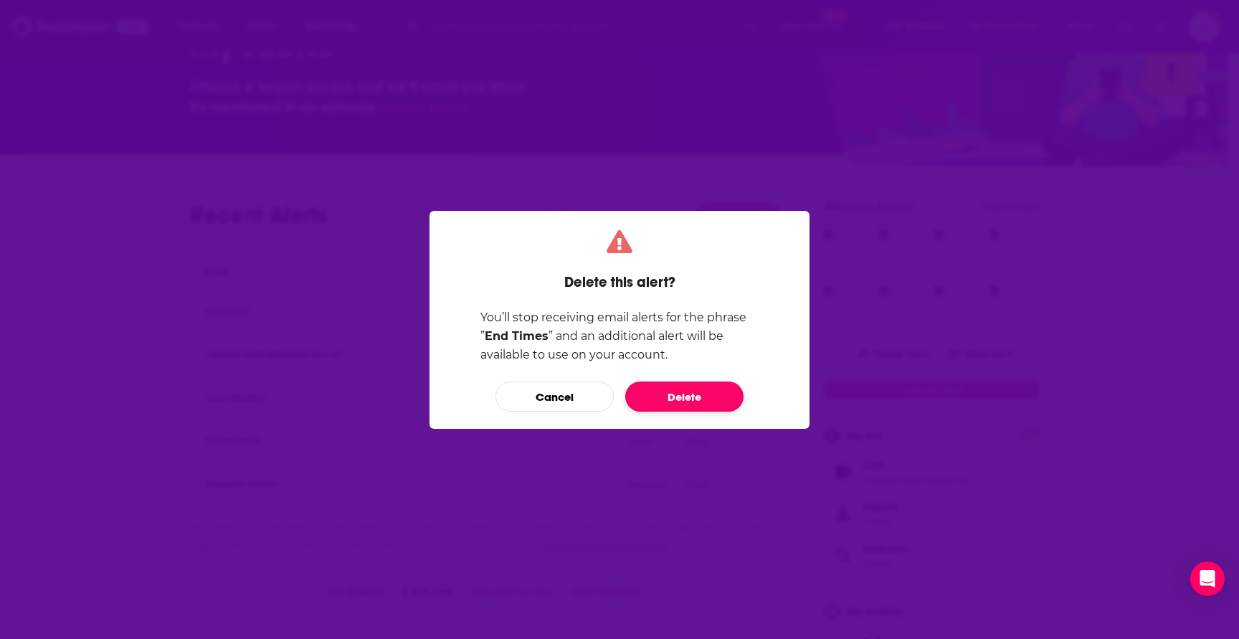
click at [700, 390] on button "Delete" at bounding box center [684, 396] width 118 height 30
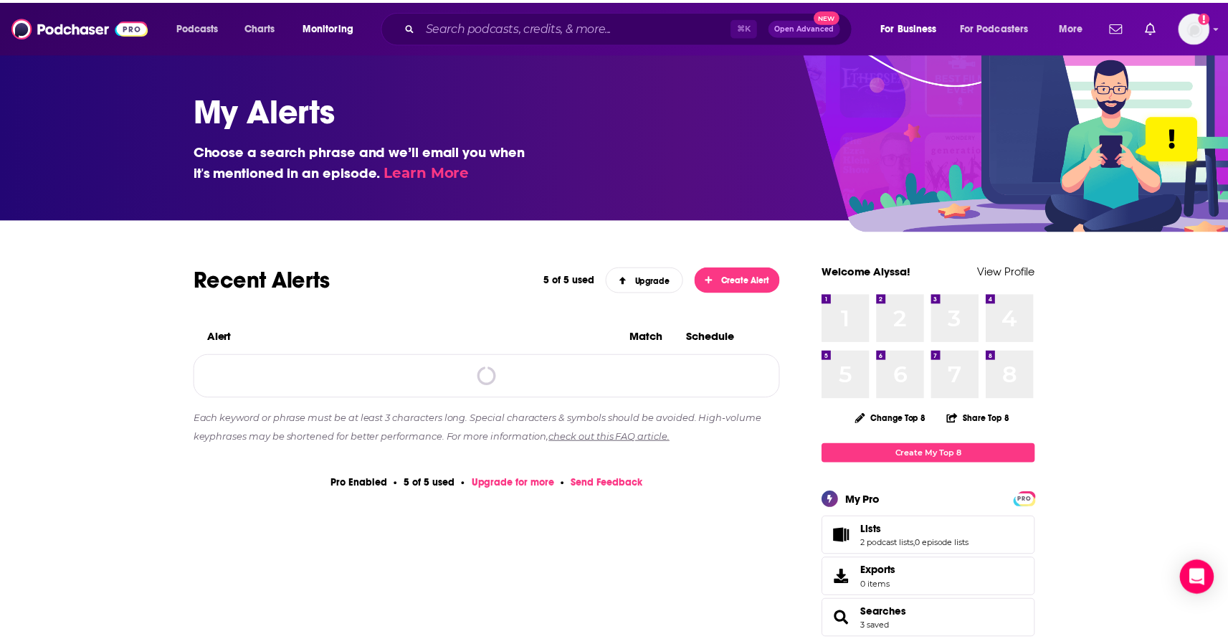
scroll to position [65, 0]
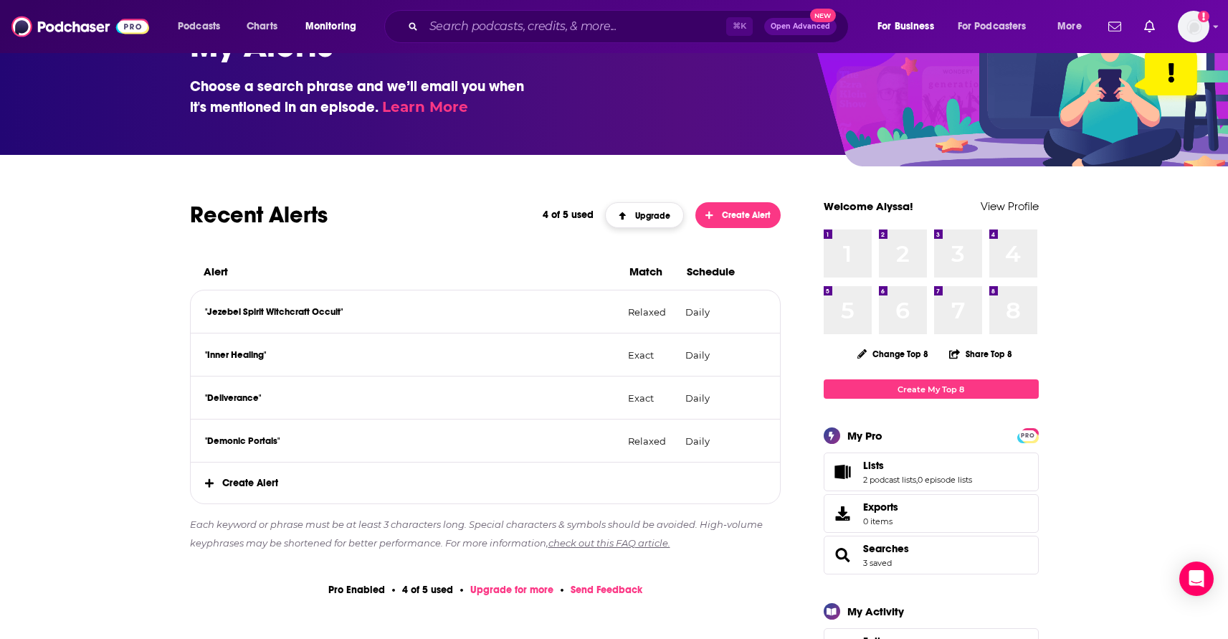
click at [672, 225] on link "Upgrade" at bounding box center [644, 215] width 79 height 26
click at [744, 218] on span "Create Alert" at bounding box center [738, 215] width 65 height 10
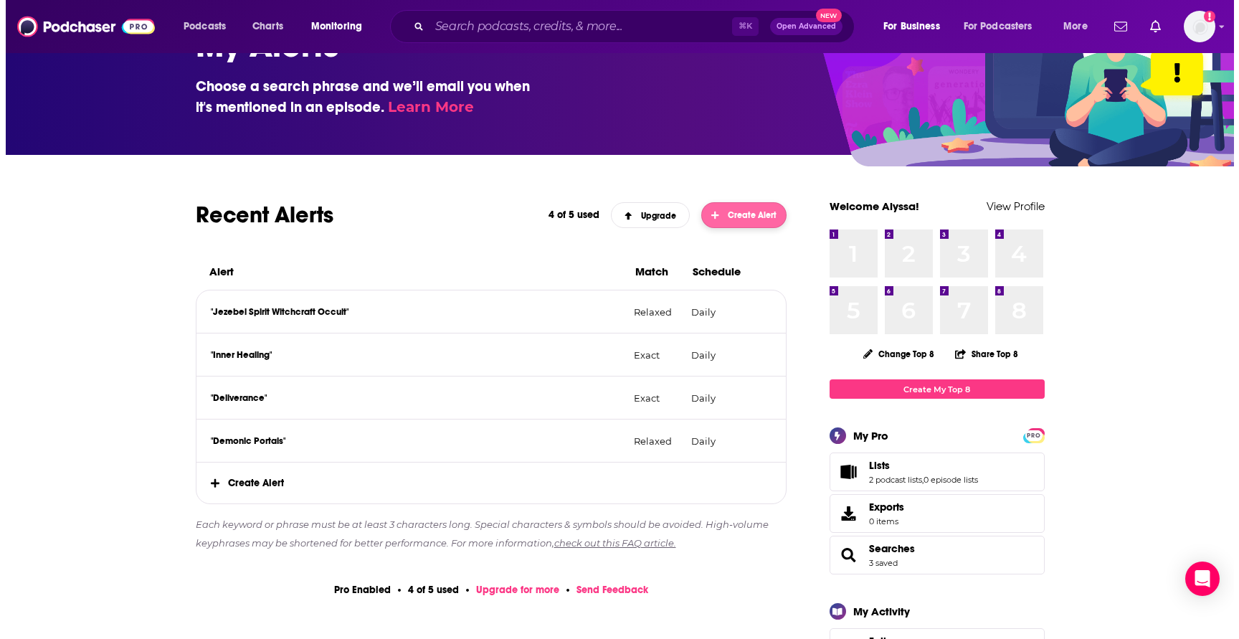
scroll to position [0, 0]
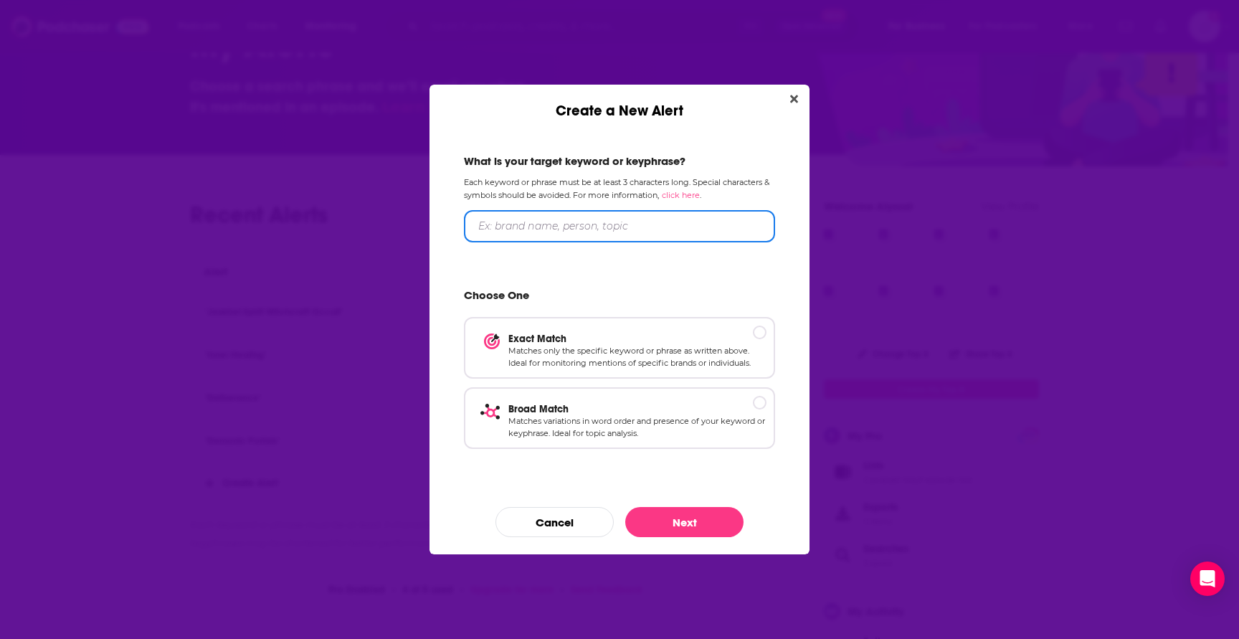
click at [575, 226] on input "Create a New Alert" at bounding box center [619, 226] width 311 height 32
type input "Prophetic Dreams"
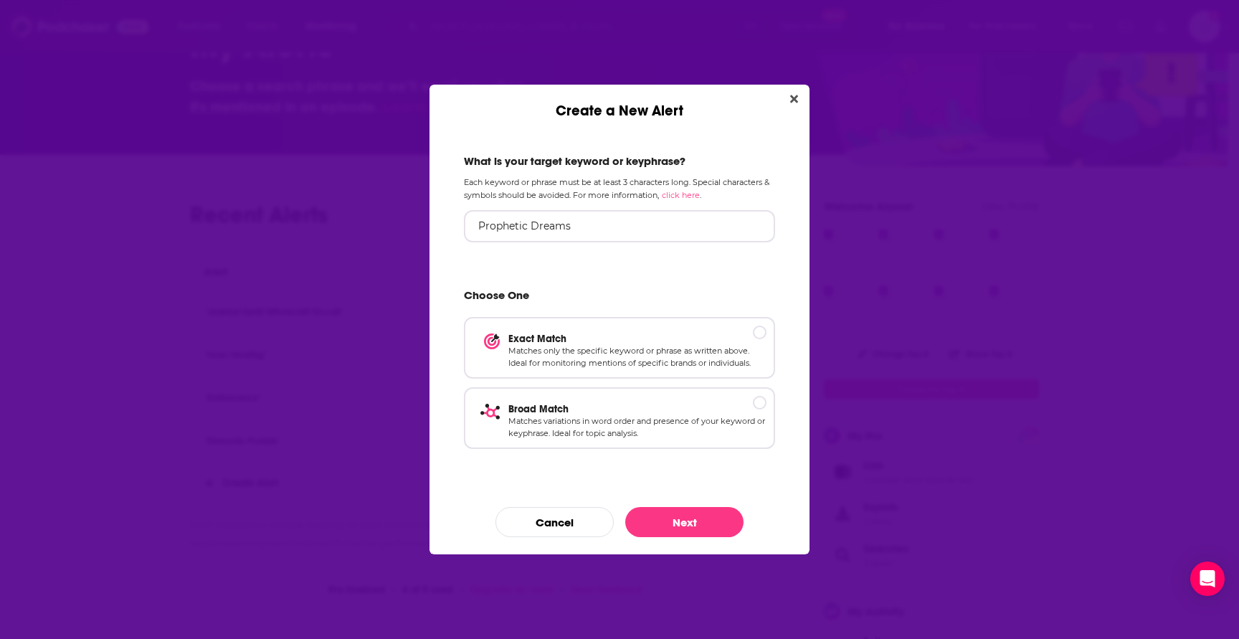
click at [759, 272] on div "What is your target keyword or keyphrase? Each keyword or phrase must be at lea…" at bounding box center [620, 305] width 346 height 337
click at [675, 406] on p "Broad Match" at bounding box center [637, 408] width 258 height 12
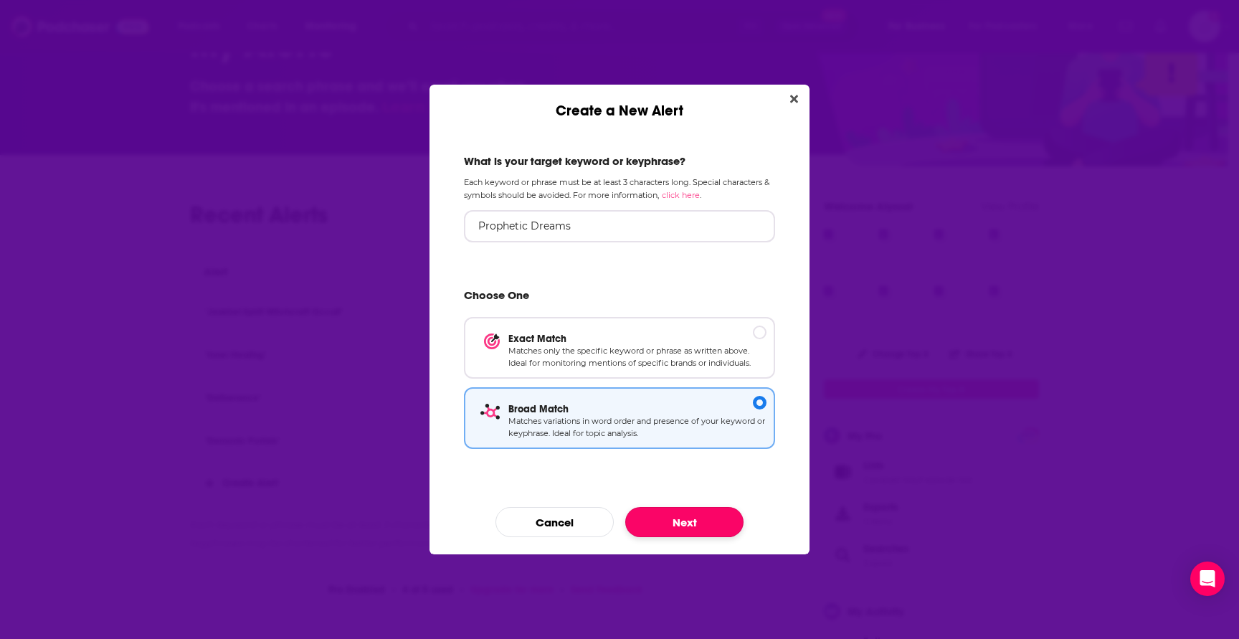
click at [697, 518] on button "Next" at bounding box center [684, 522] width 118 height 30
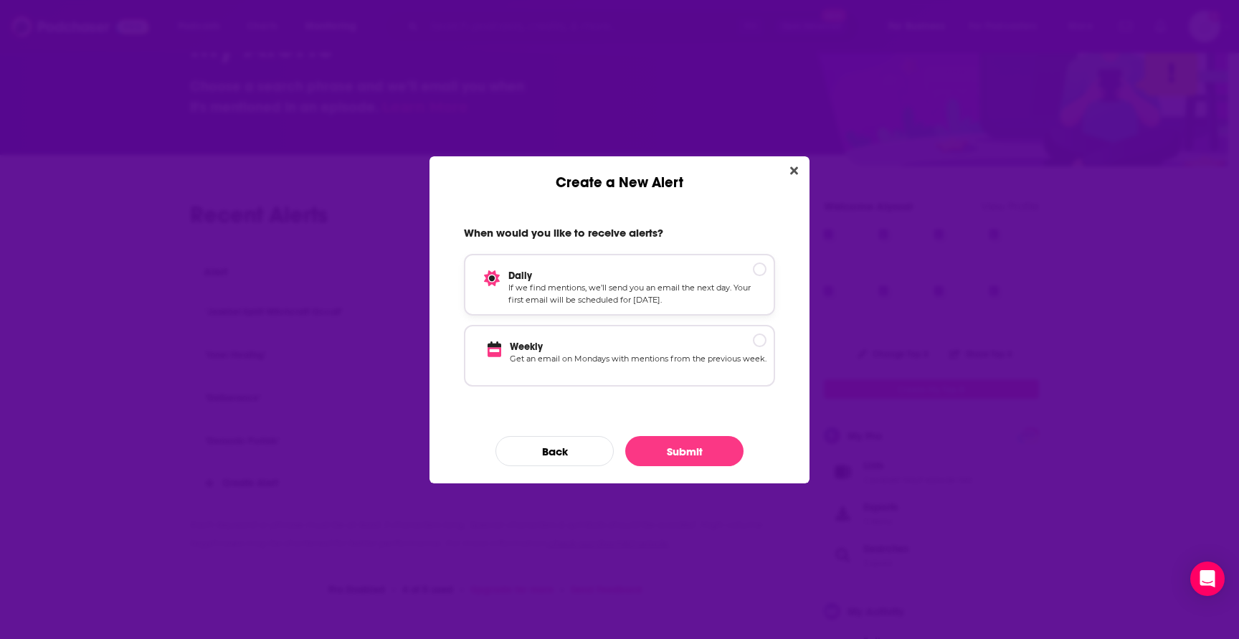
click at [627, 296] on p "If we find mentions, we’ll send you an email the next day. Your first email wil…" at bounding box center [637, 294] width 258 height 25
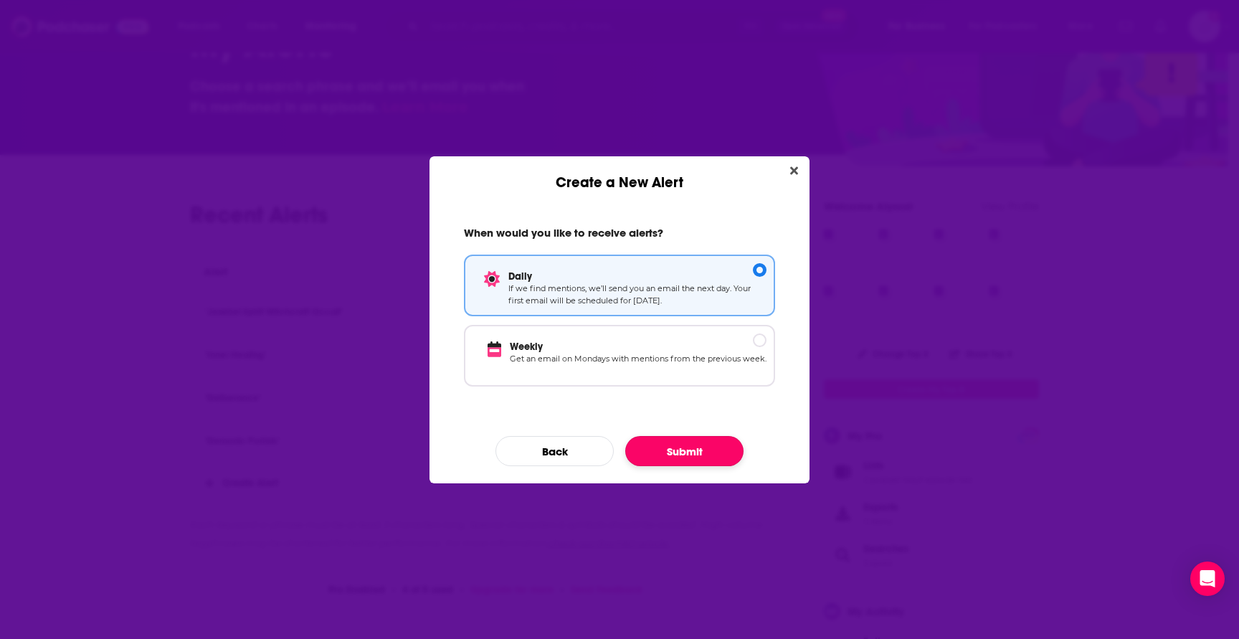
click at [675, 457] on button "Submit" at bounding box center [684, 451] width 118 height 30
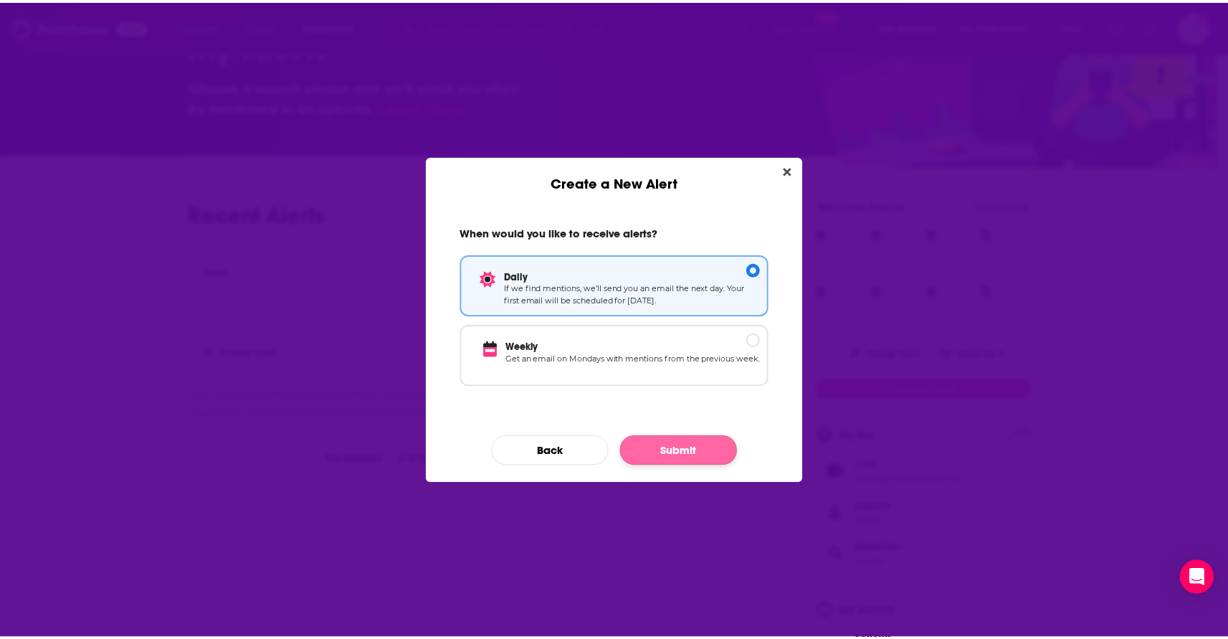
scroll to position [65, 0]
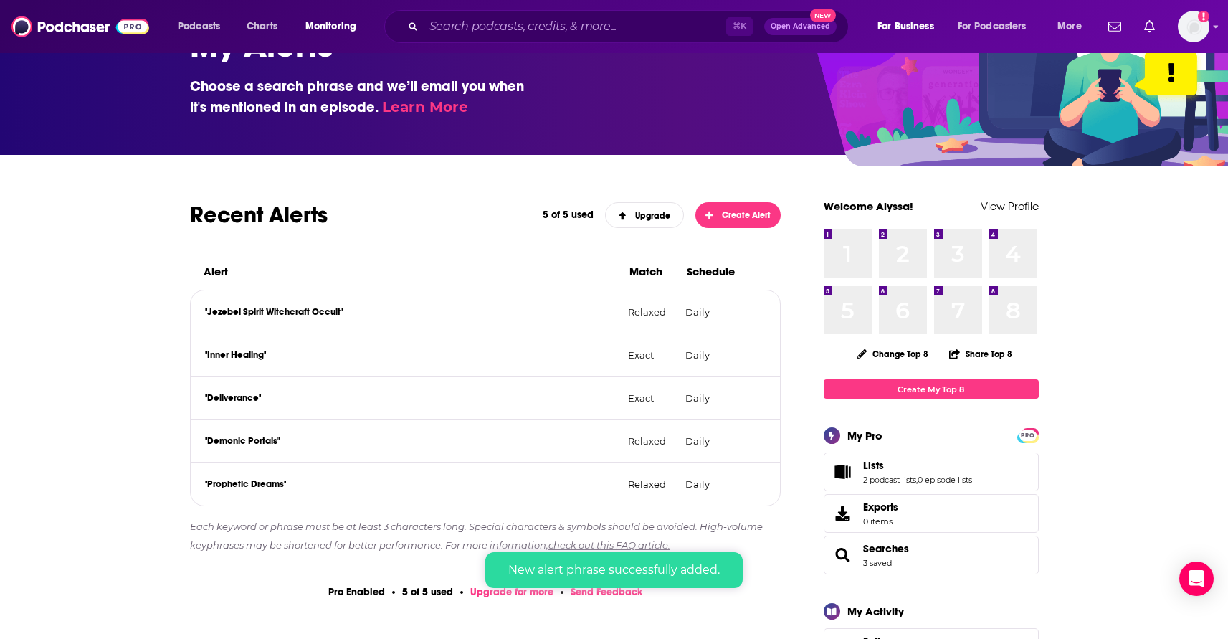
click at [1223, 27] on div "Podcasts Charts Monitoring ⌘ K Open Advanced New For Business For Podcasters Mo…" at bounding box center [614, 26] width 1228 height 53
click at [1220, 27] on div "Podcasts Charts Monitoring ⌘ K Open Advanced New For Business For Podcasters Mo…" at bounding box center [614, 26] width 1228 height 53
click at [1215, 28] on icon "Show profile menu" at bounding box center [1216, 26] width 6 height 9
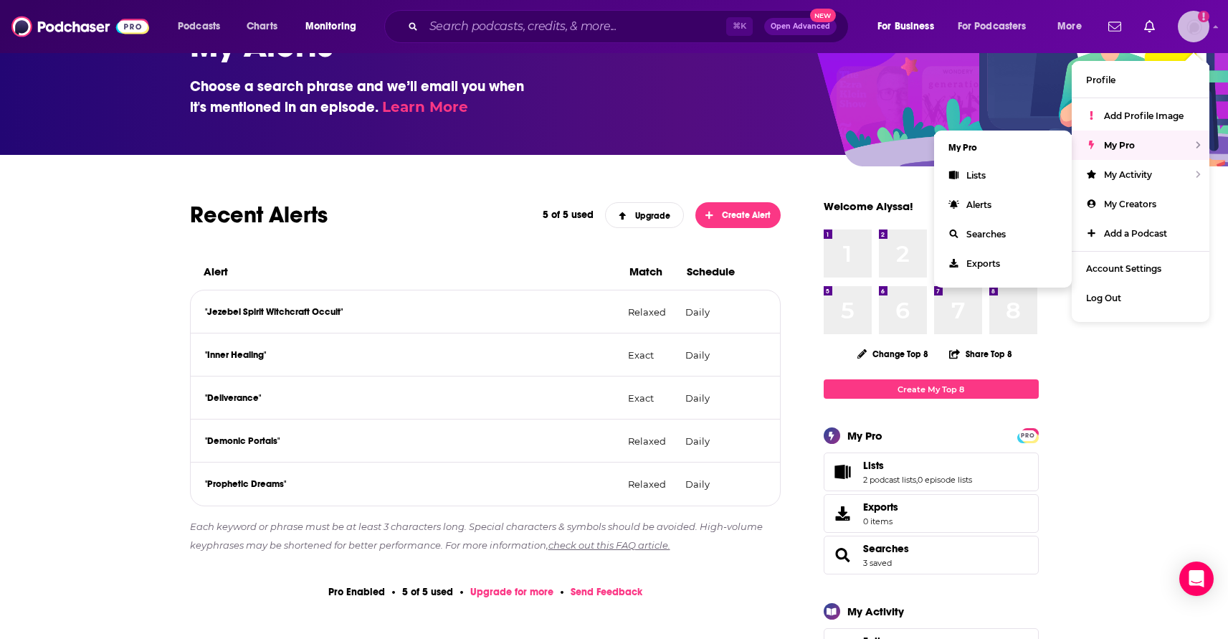
click at [1182, 147] on div "My Pro" at bounding box center [1141, 145] width 138 height 29
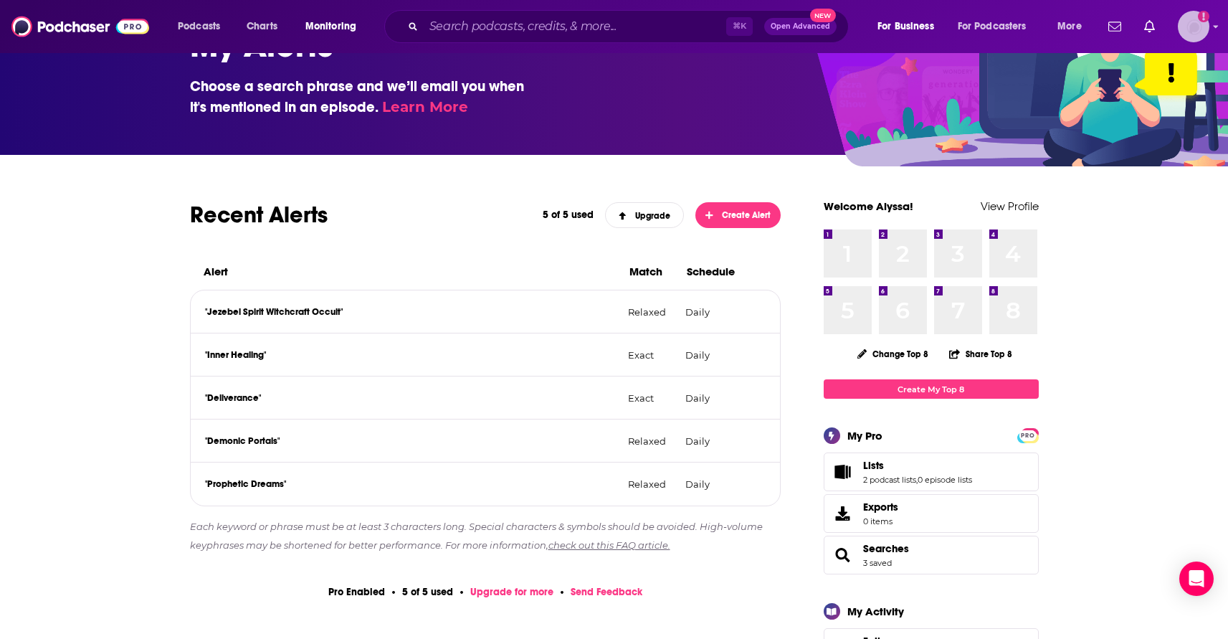
click at [1215, 27] on icon "Show profile menu" at bounding box center [1216, 27] width 5 height 3
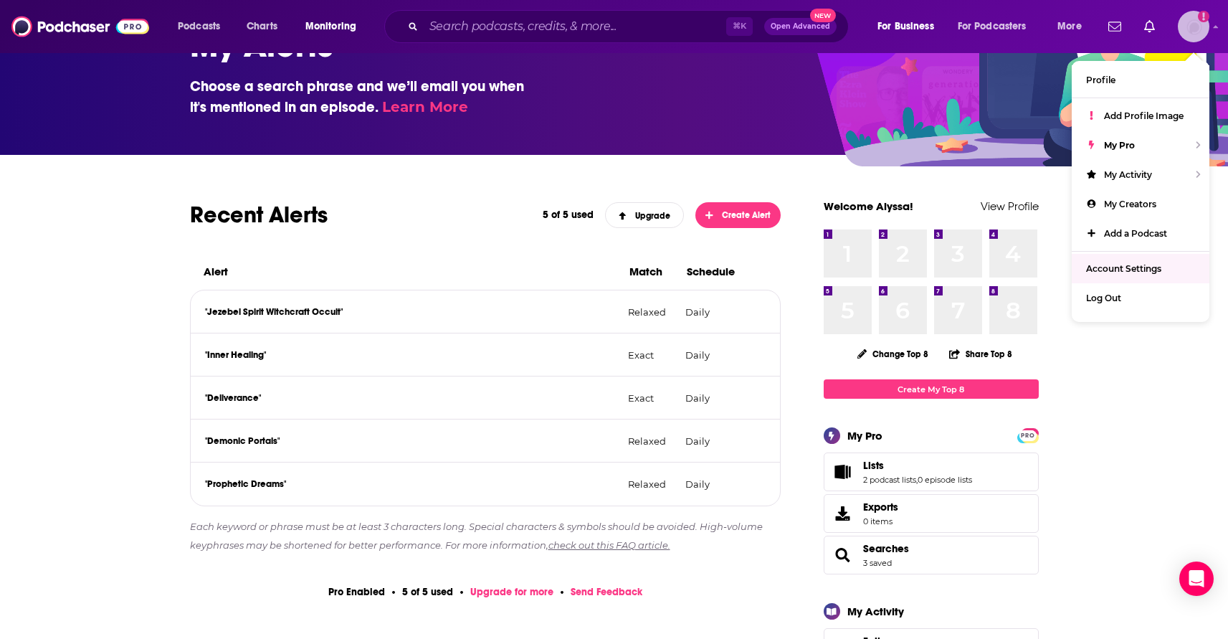
click at [1141, 271] on span "Account Settings" at bounding box center [1123, 268] width 75 height 11
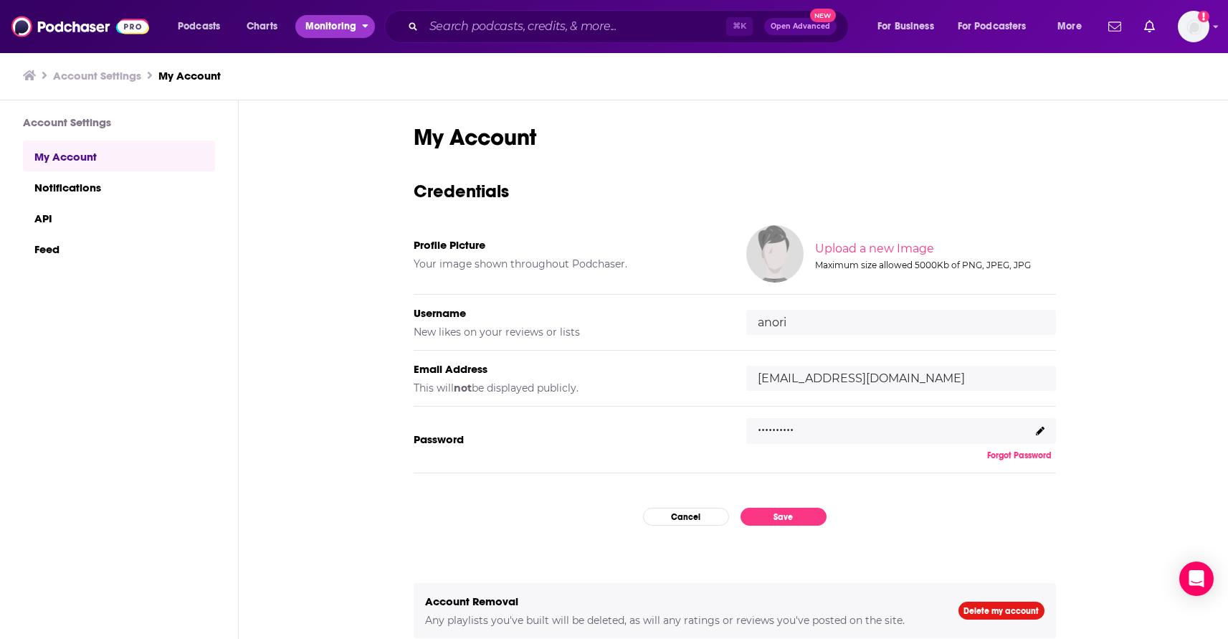
click at [335, 27] on span "Monitoring" at bounding box center [330, 26] width 51 height 20
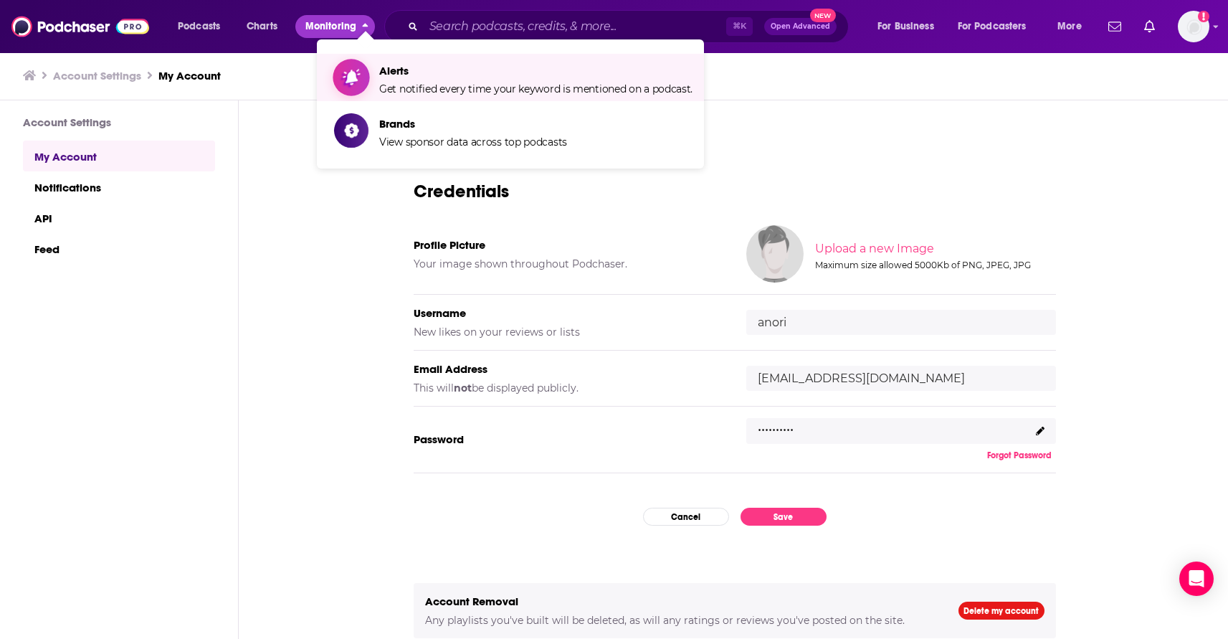
click at [404, 89] on span "Get notified every time your keyword is mentioned on a podcast." at bounding box center [535, 88] width 313 height 13
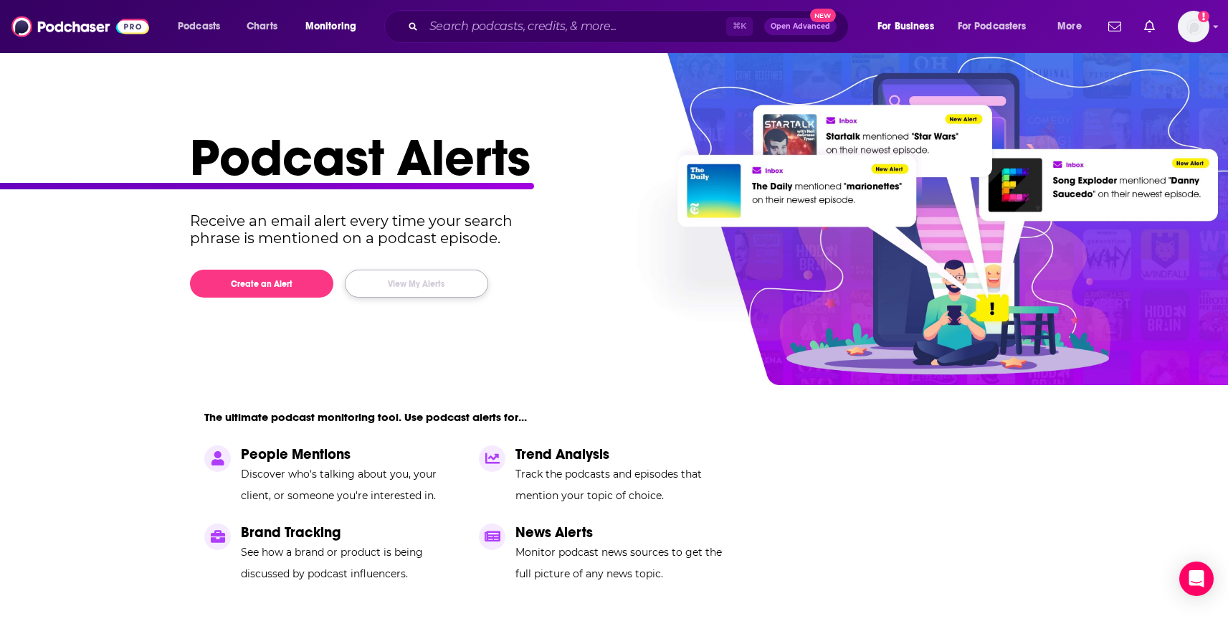
click at [404, 280] on button "View My Alerts" at bounding box center [416, 284] width 143 height 28
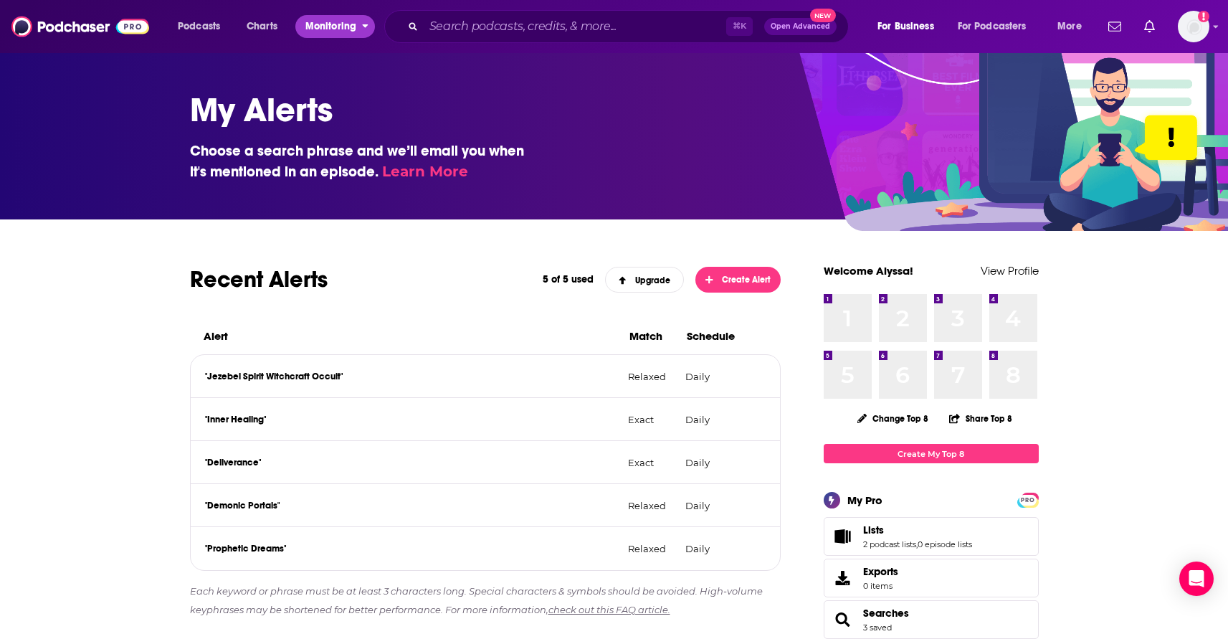
click at [351, 21] on span "Monitoring" at bounding box center [330, 26] width 51 height 20
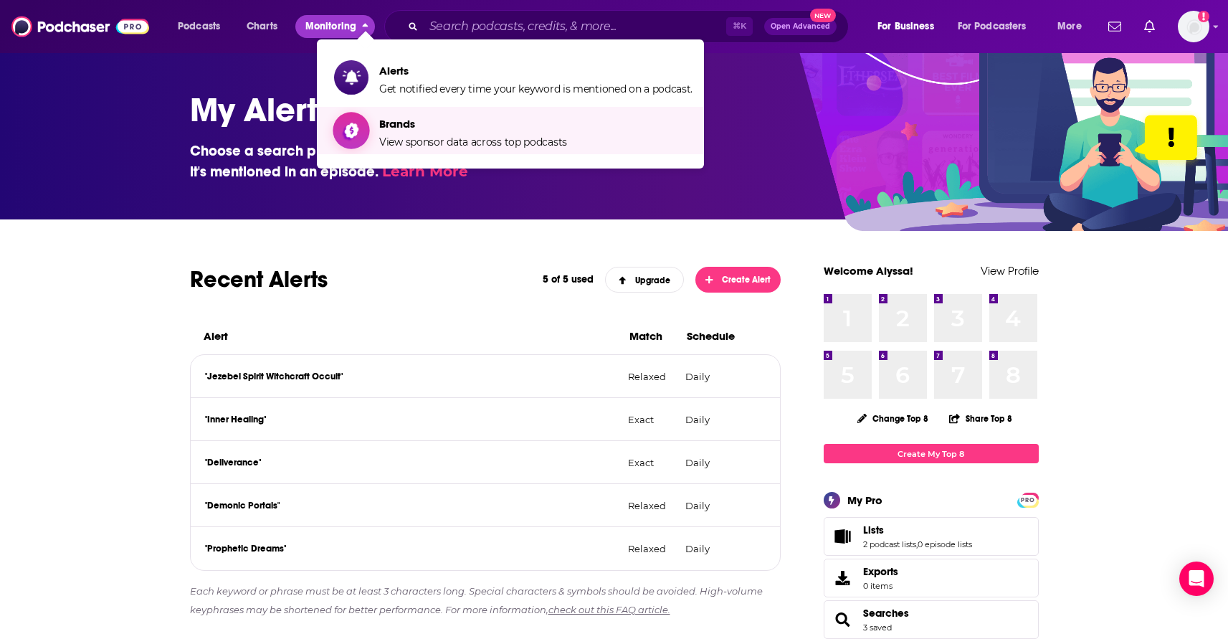
click at [434, 137] on span "View sponsor data across top podcasts" at bounding box center [473, 142] width 188 height 13
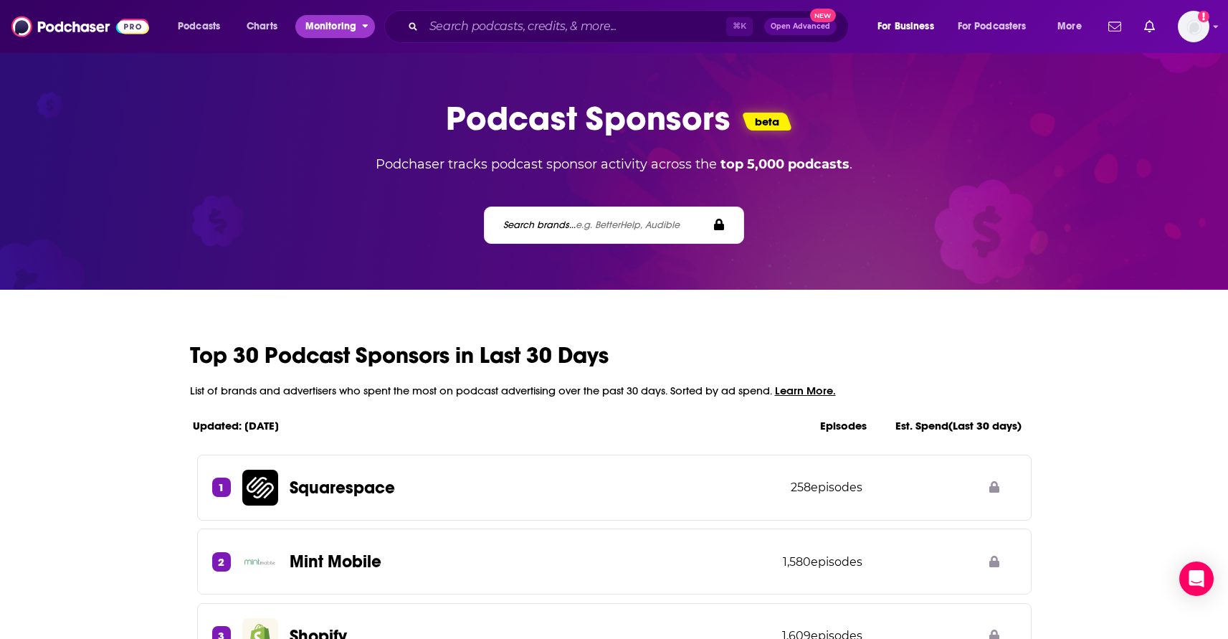
click at [344, 26] on span "Monitoring" at bounding box center [330, 26] width 51 height 20
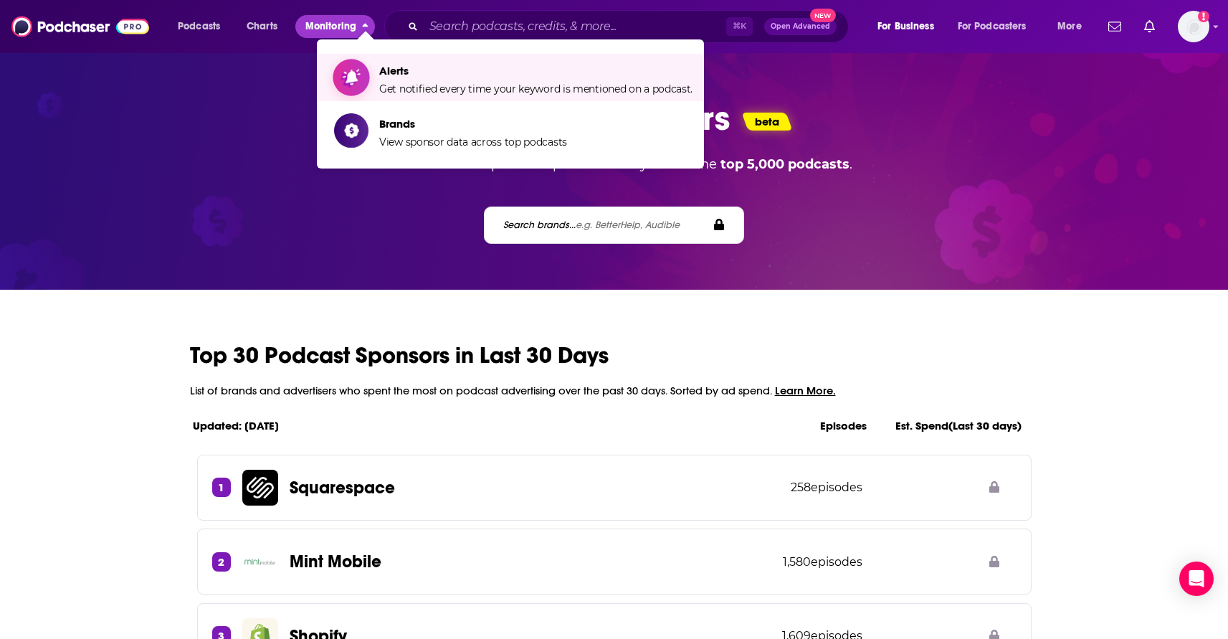
click at [387, 80] on span "Alerts Get notified every time your keyword is mentioned on a podcast." at bounding box center [535, 78] width 313 height 36
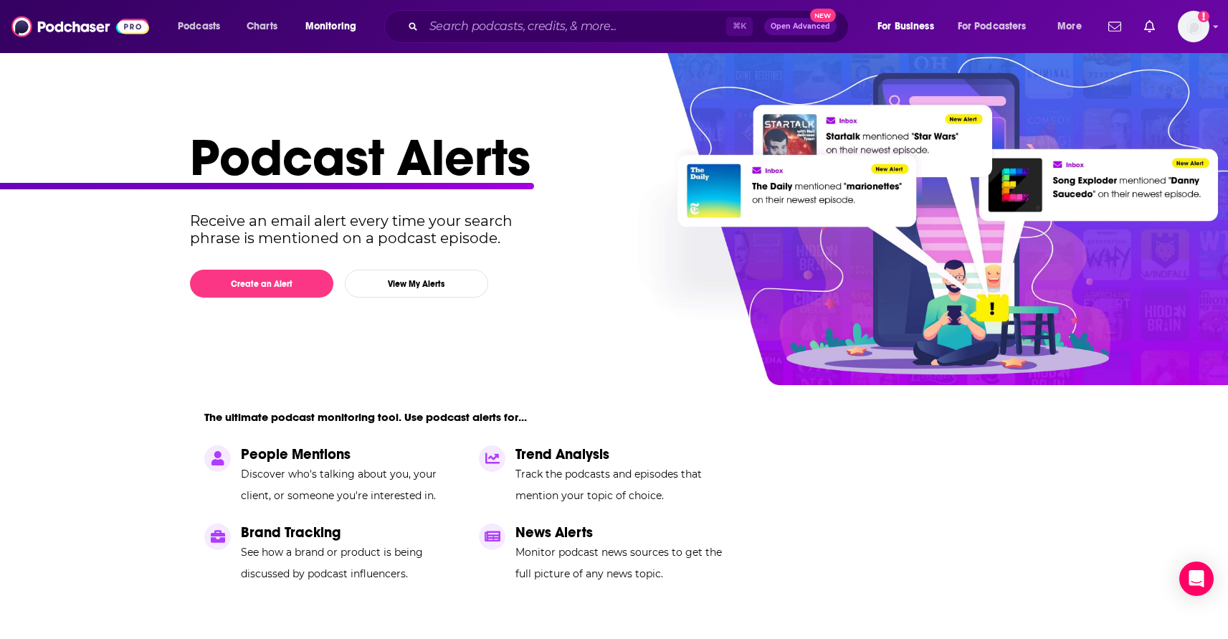
click at [782, 27] on span "Open Advanced" at bounding box center [801, 26] width 60 height 7
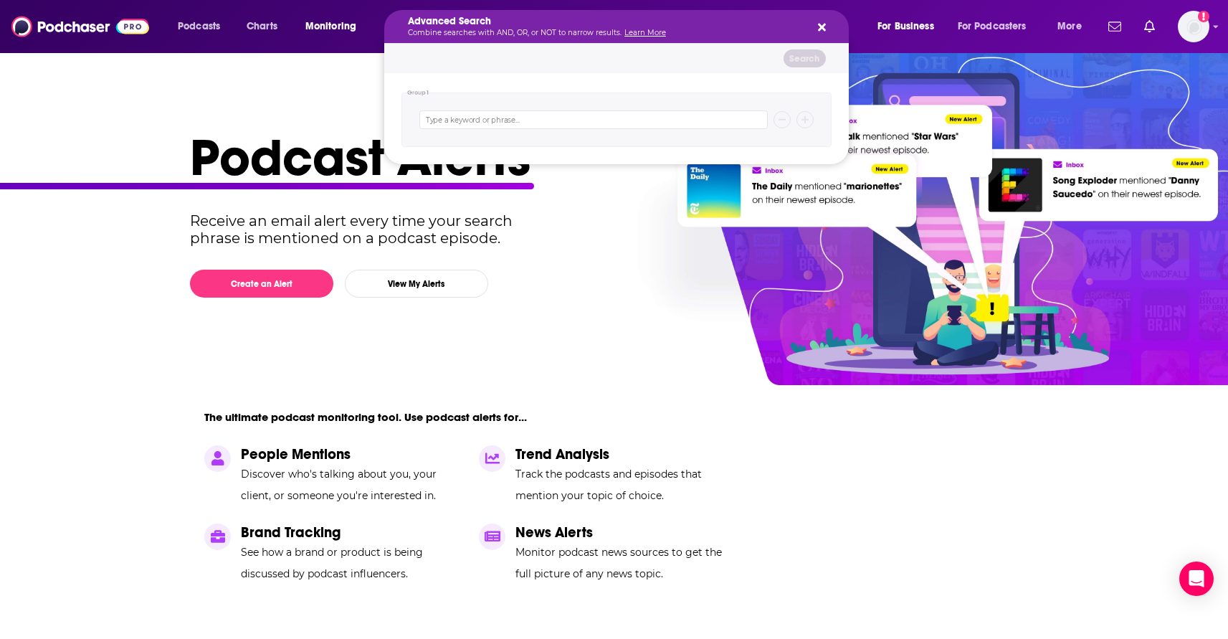
click at [255, 54] on img at bounding box center [269, 195] width 538 height 359
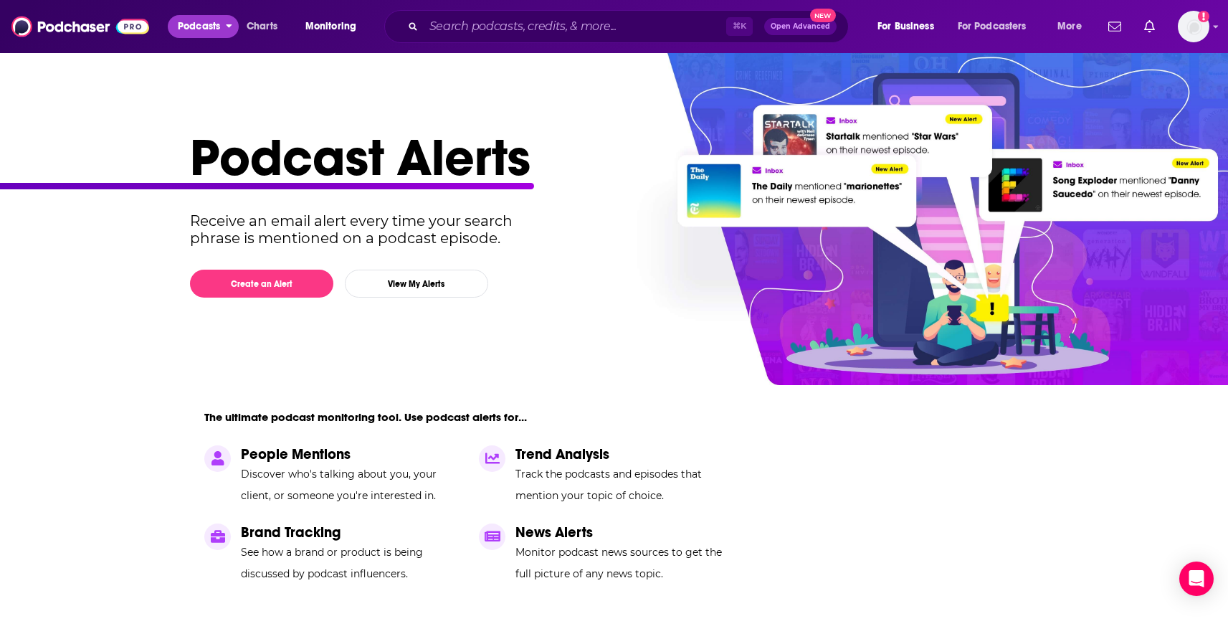
click at [209, 32] on span "Podcasts" at bounding box center [199, 26] width 42 height 20
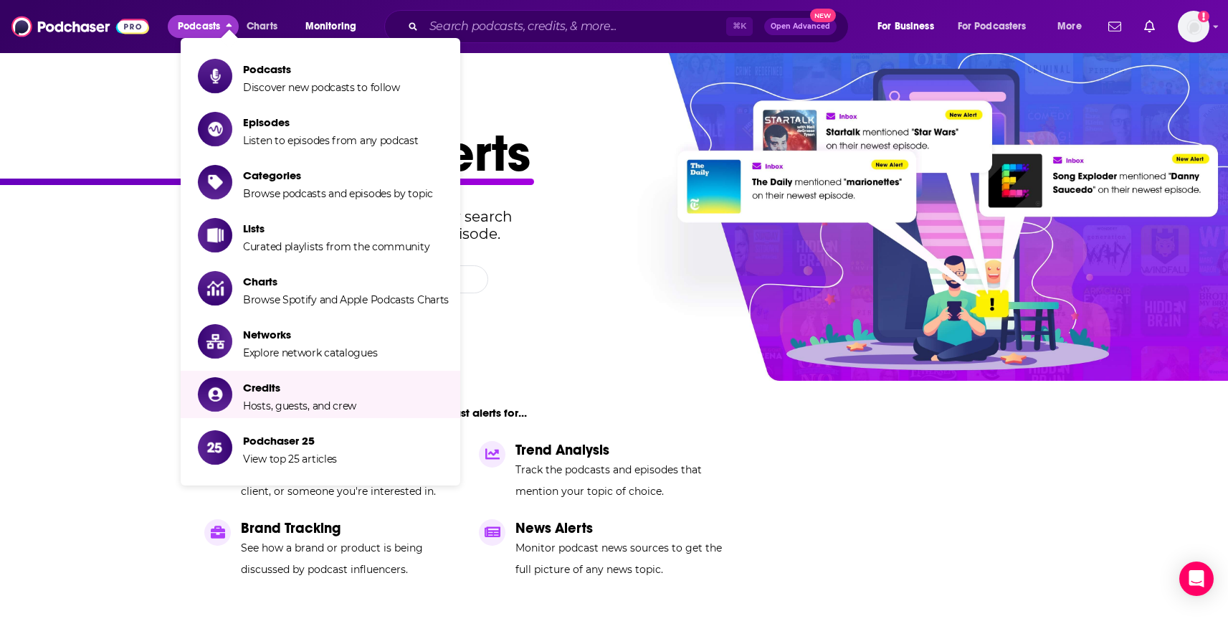
scroll to position [6, 0]
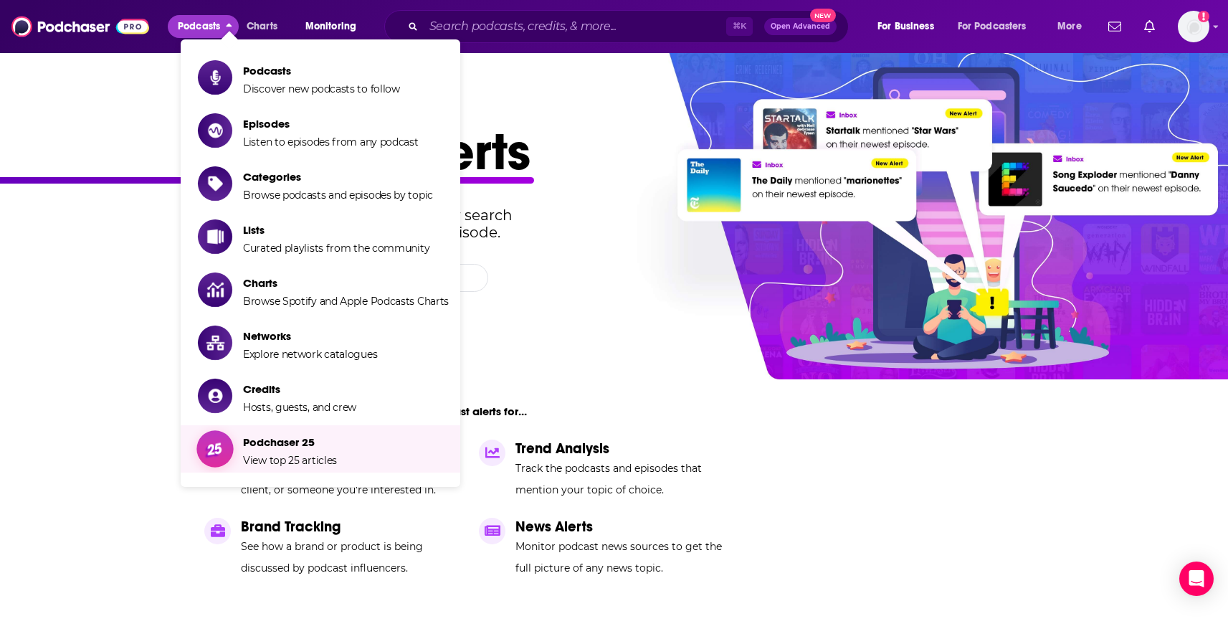
click at [320, 450] on span "Podchaser 25 View top 25 articles" at bounding box center [290, 449] width 94 height 36
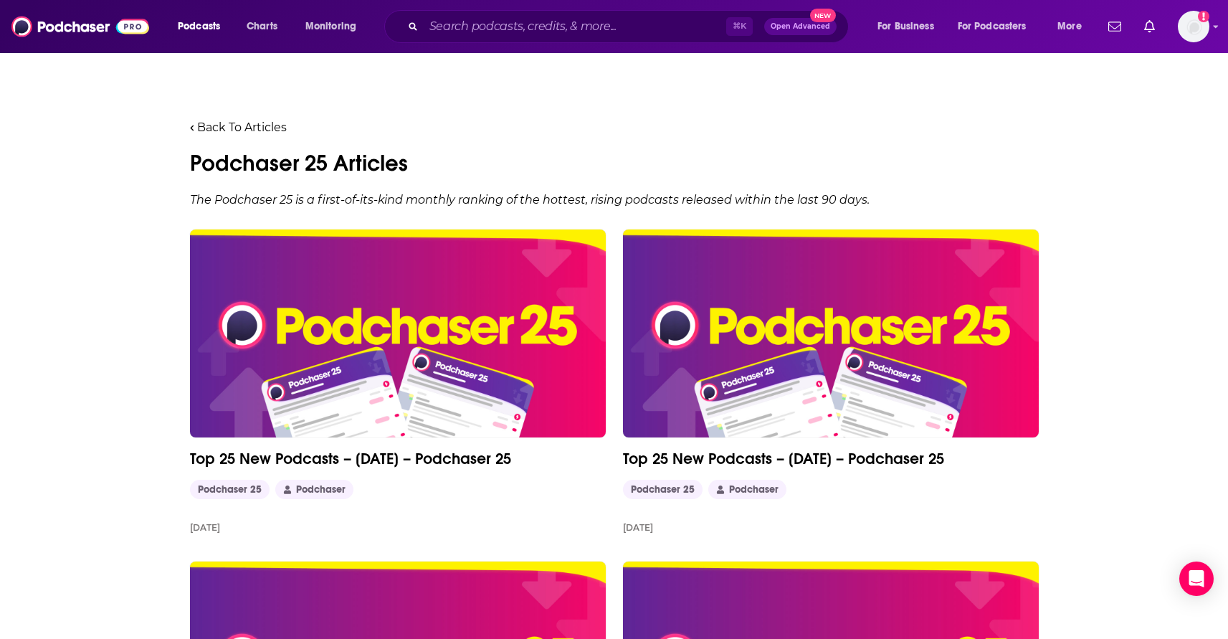
click at [497, 344] on img at bounding box center [398, 333] width 416 height 208
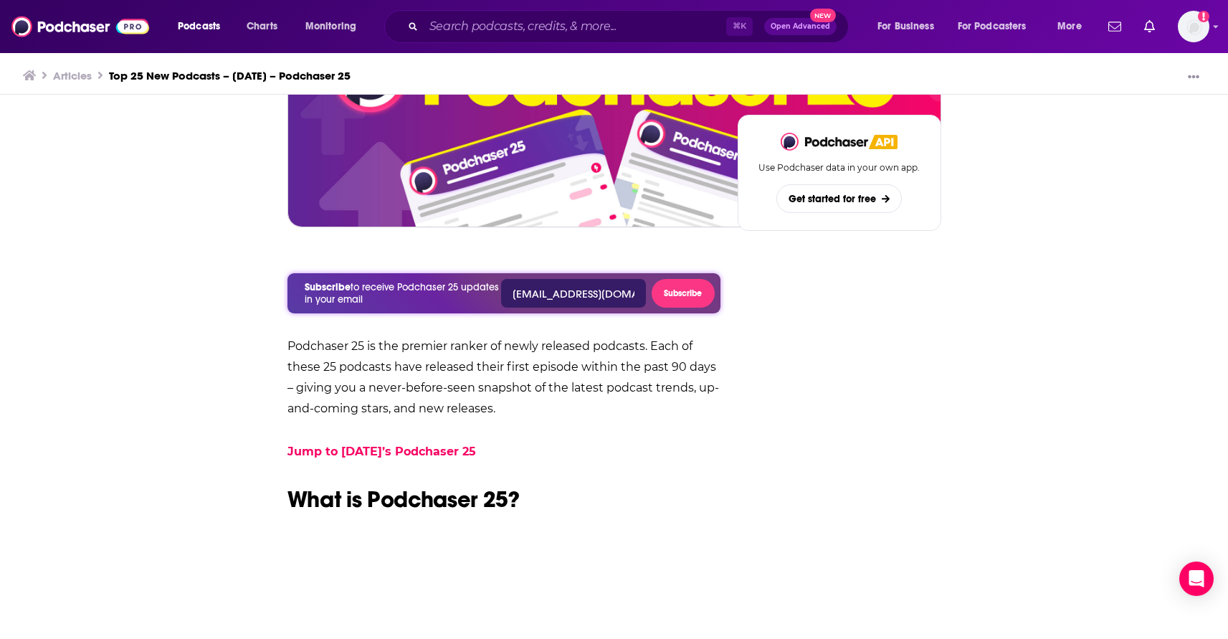
scroll to position [334, 0]
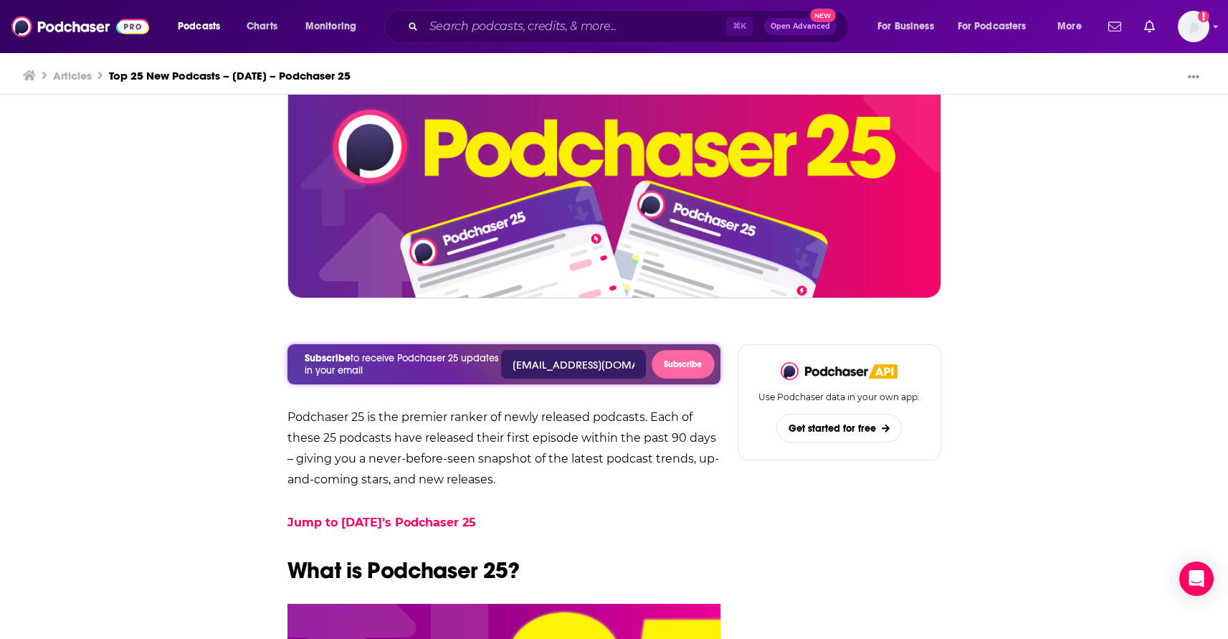
click at [693, 365] on button "Subscribe" at bounding box center [683, 364] width 62 height 29
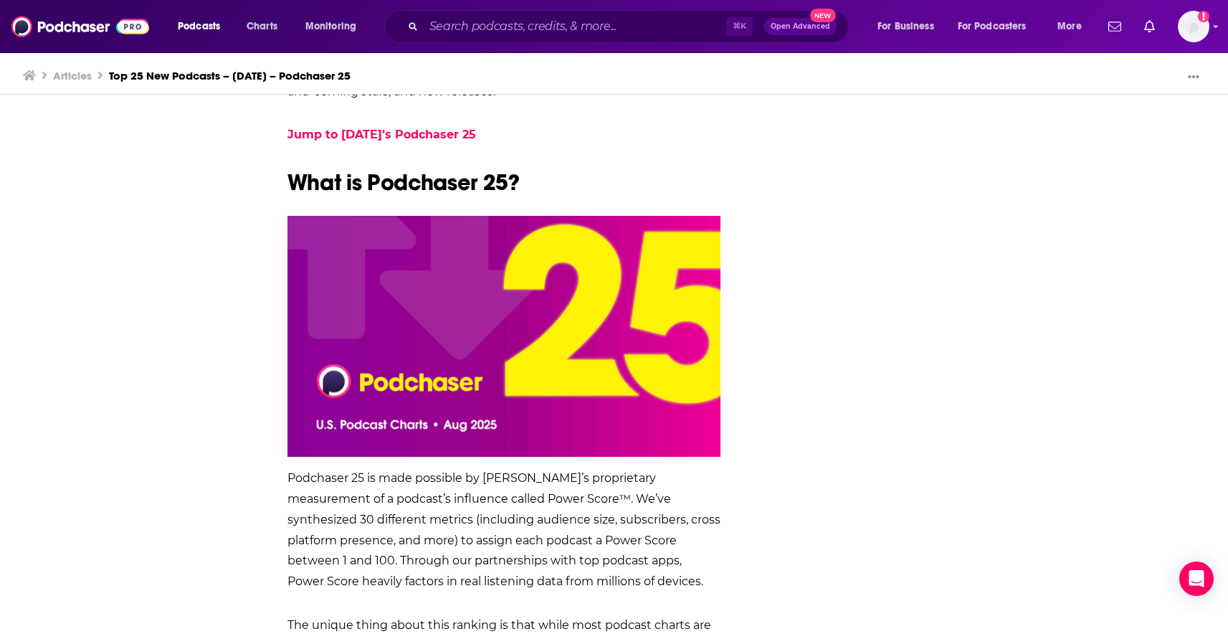
scroll to position [335, 0]
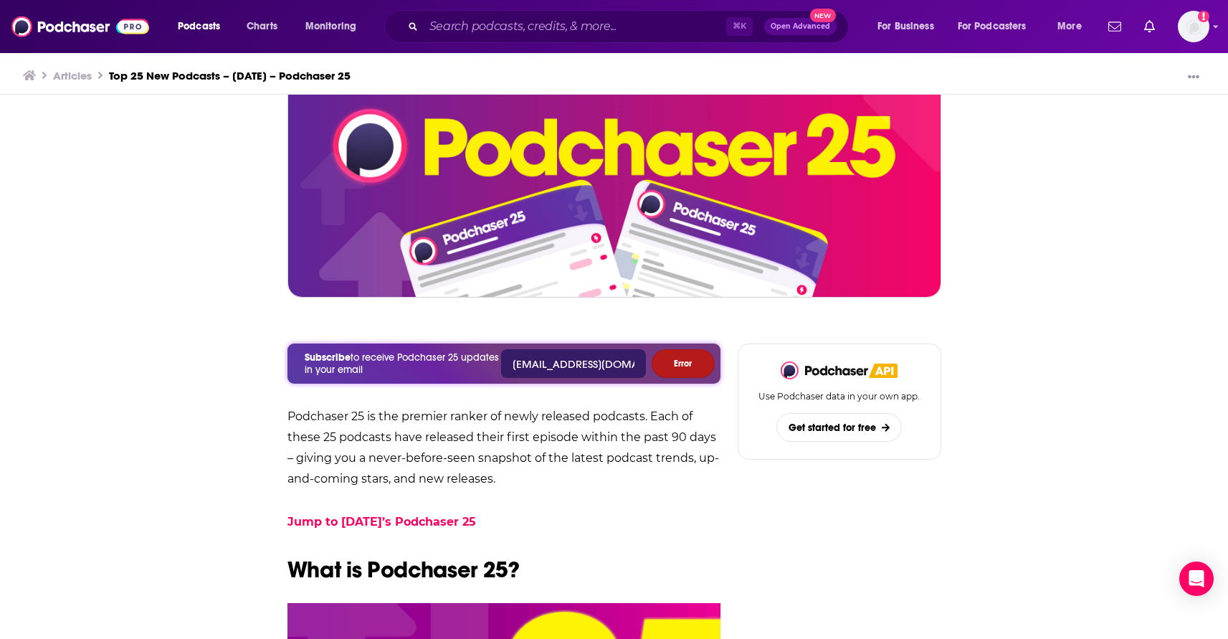
click at [686, 369] on button "Error" at bounding box center [683, 363] width 62 height 29
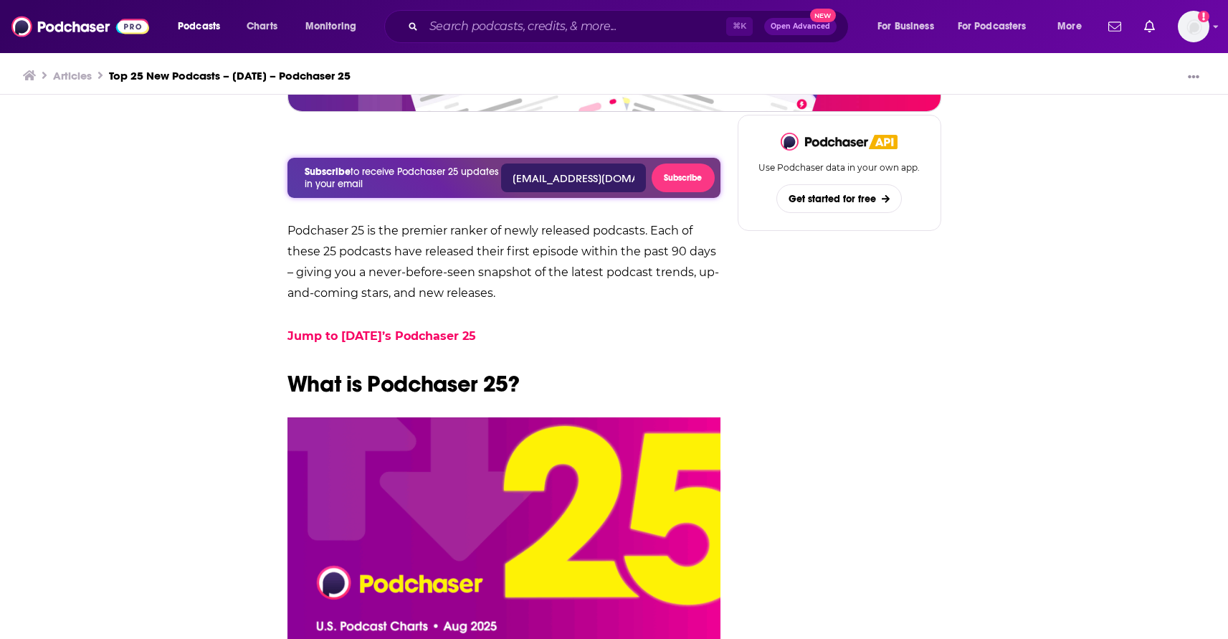
scroll to position [485, 0]
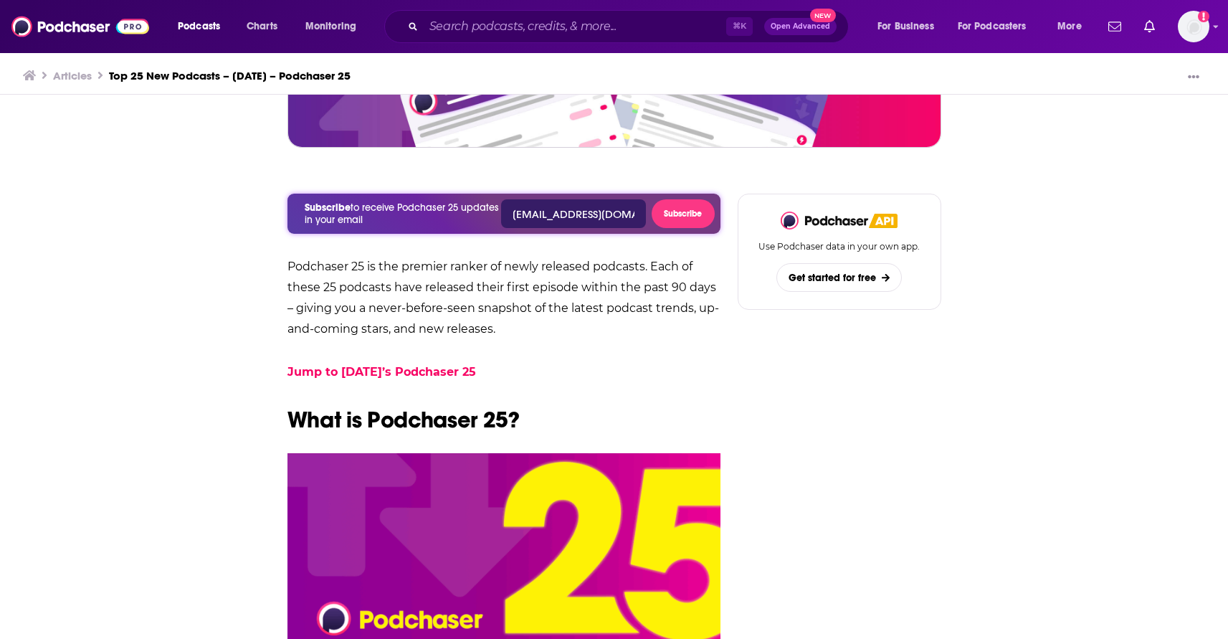
click at [596, 211] on input "[EMAIL_ADDRESS][DOMAIN_NAME]" at bounding box center [573, 213] width 145 height 29
drag, startPoint x: 593, startPoint y: 214, endPoint x: 708, endPoint y: 215, distance: 114.7
click at [708, 215] on div "Subscribe to receive Podchaser 25 updates in your email [EMAIL_ADDRESS][DOMAIN_…" at bounding box center [504, 213] width 422 height 29
click at [619, 214] on input "[EMAIL_ADDRESS][DOMAIN_NAME]" at bounding box center [573, 213] width 145 height 29
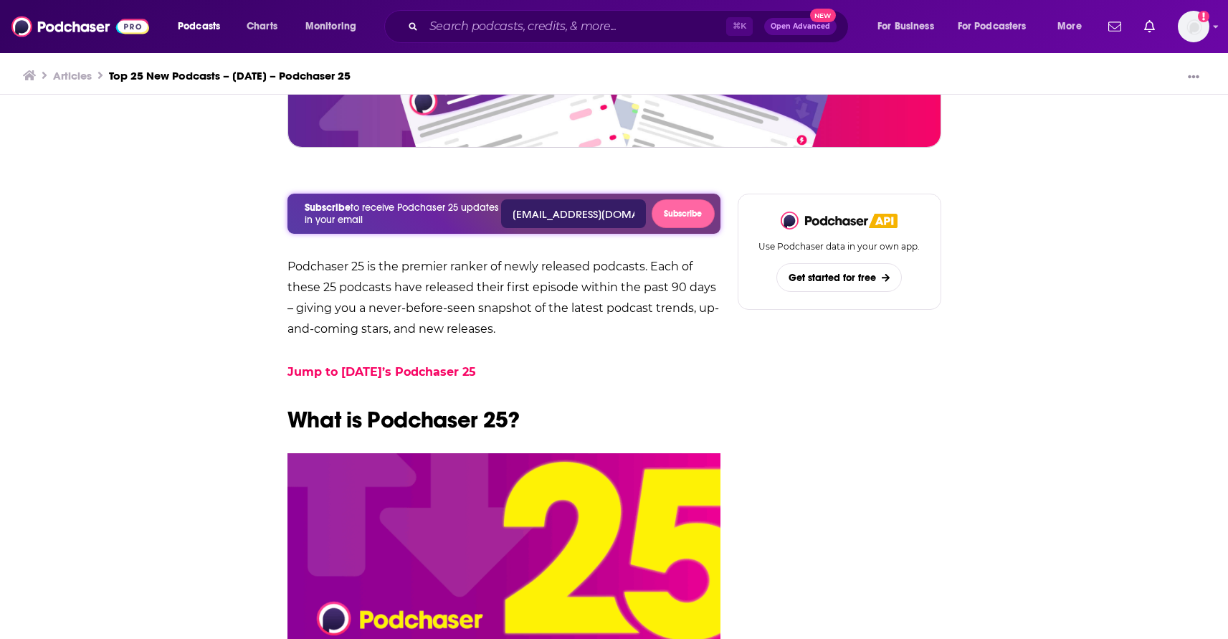
click at [686, 209] on button "Subscribe" at bounding box center [683, 213] width 62 height 29
click at [1198, 582] on icon "Open Intercom Messenger" at bounding box center [1196, 578] width 19 height 19
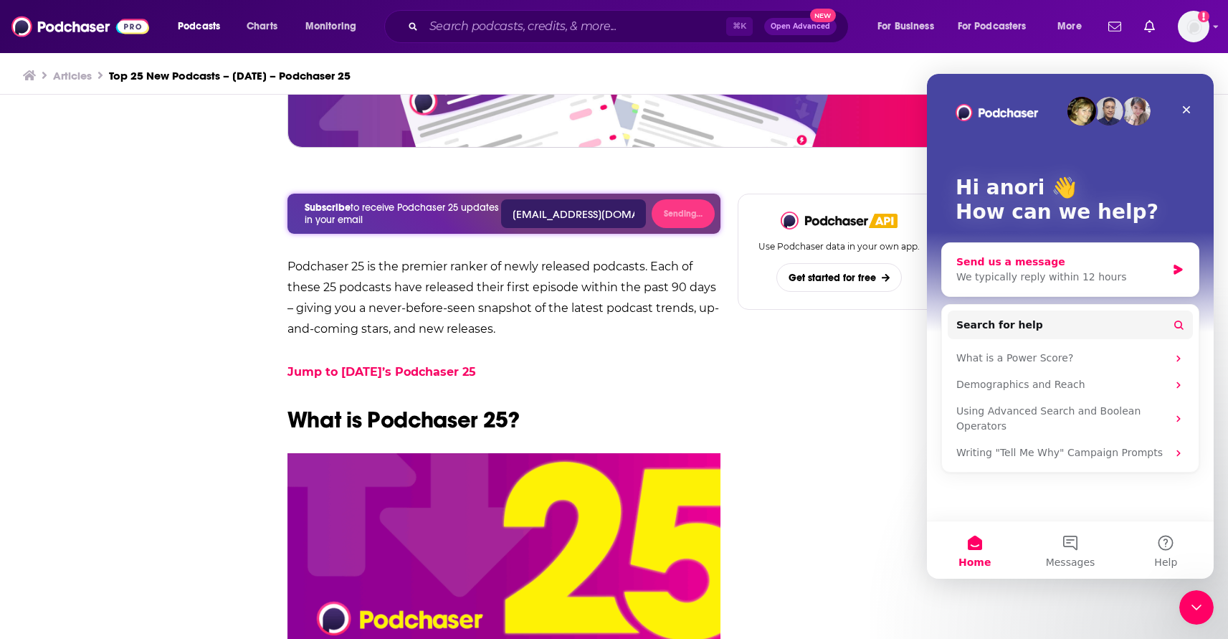
click at [1059, 276] on div "We typically reply within 12 hours" at bounding box center [1062, 277] width 210 height 15
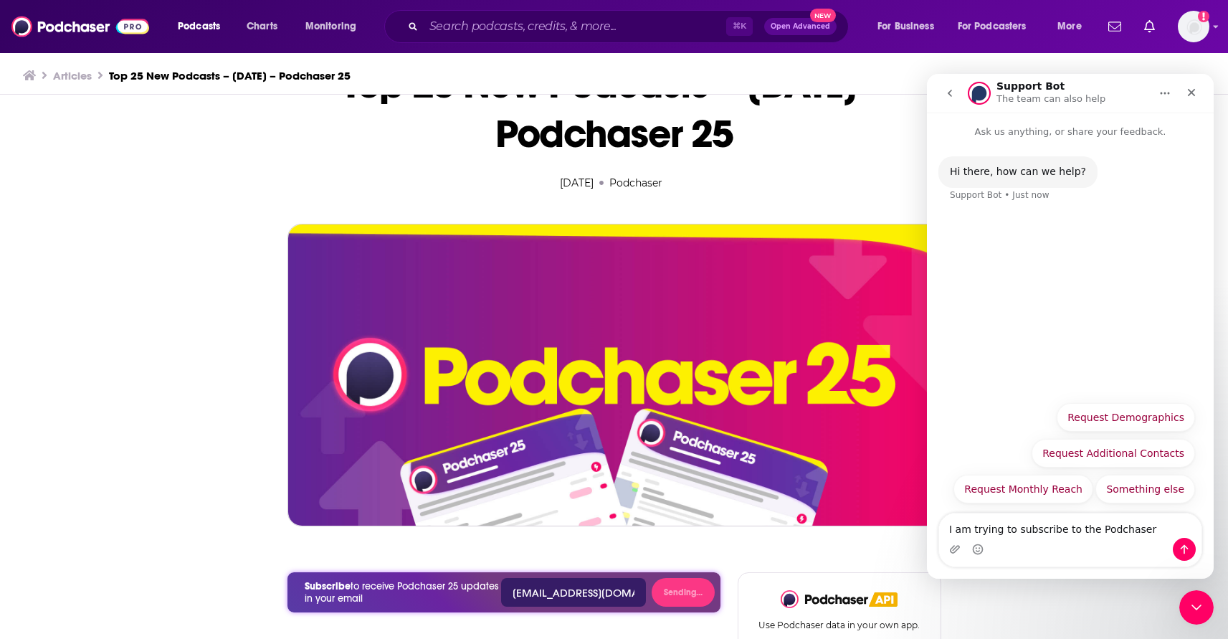
scroll to position [111, 0]
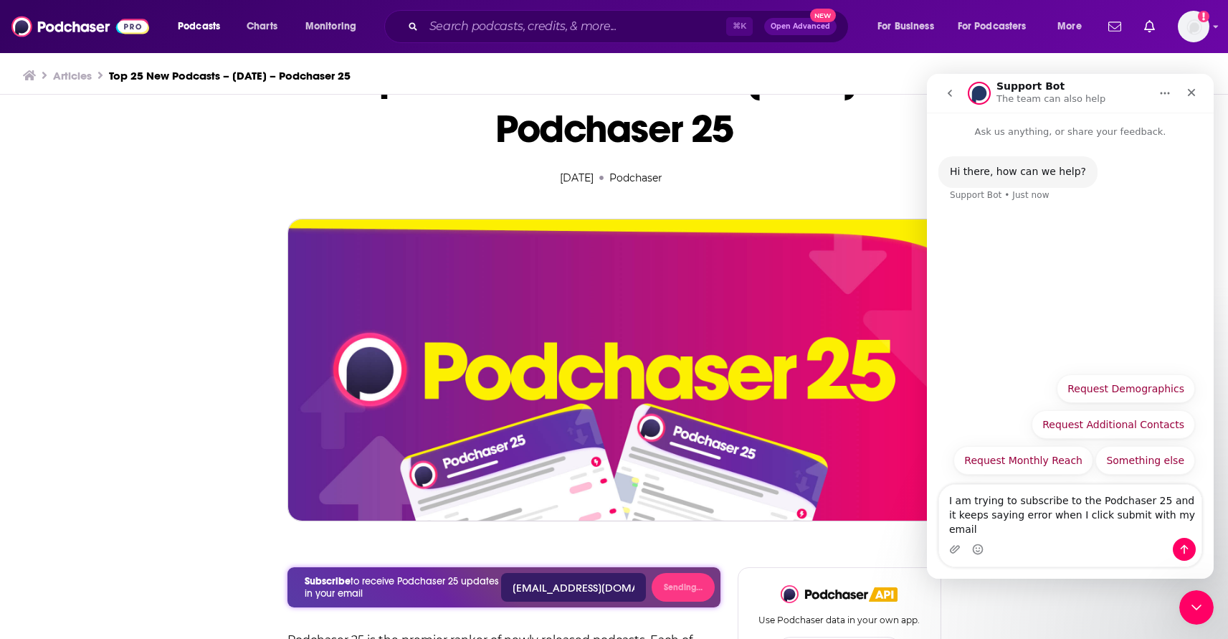
type textarea "I am trying to subscribe to the Podchaser 25 and it keeps saying error when I c…"
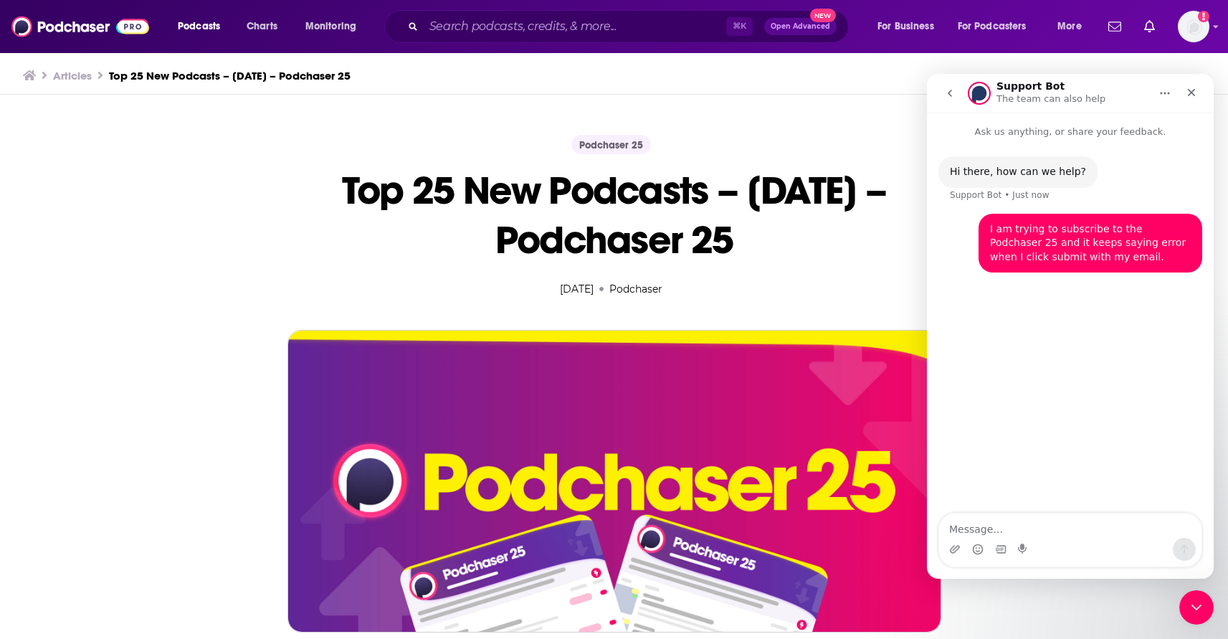
scroll to position [0, 0]
click at [206, 26] on span "Podcasts" at bounding box center [199, 26] width 42 height 20
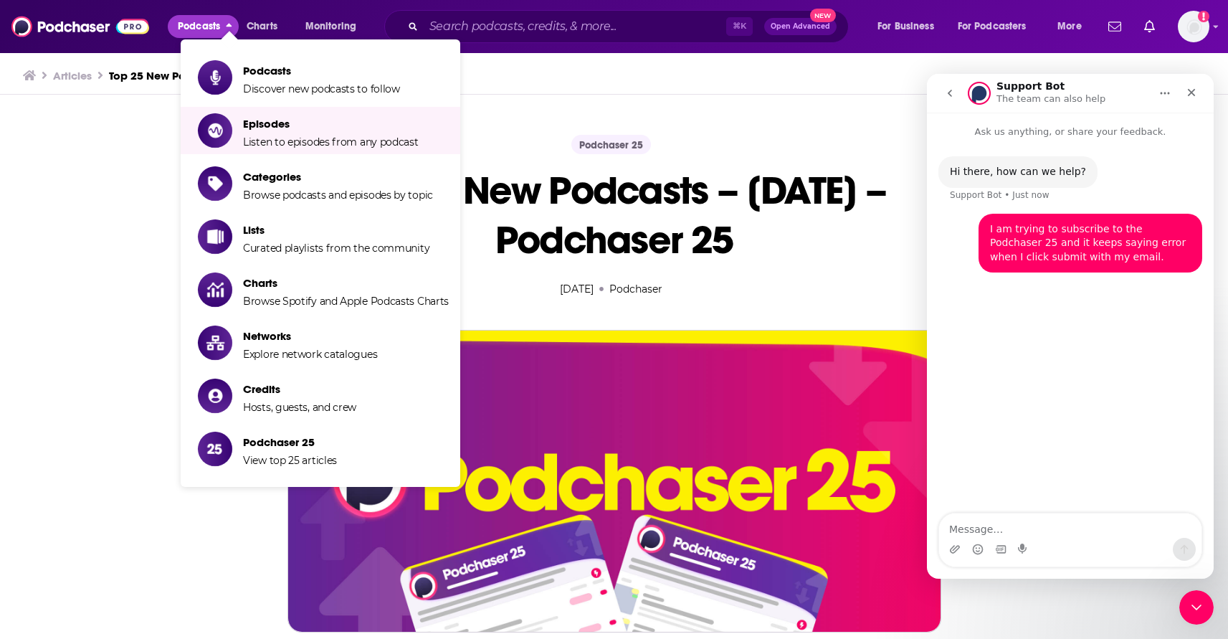
click at [1080, 541] on div "Intercom messenger" at bounding box center [1070, 549] width 262 height 23
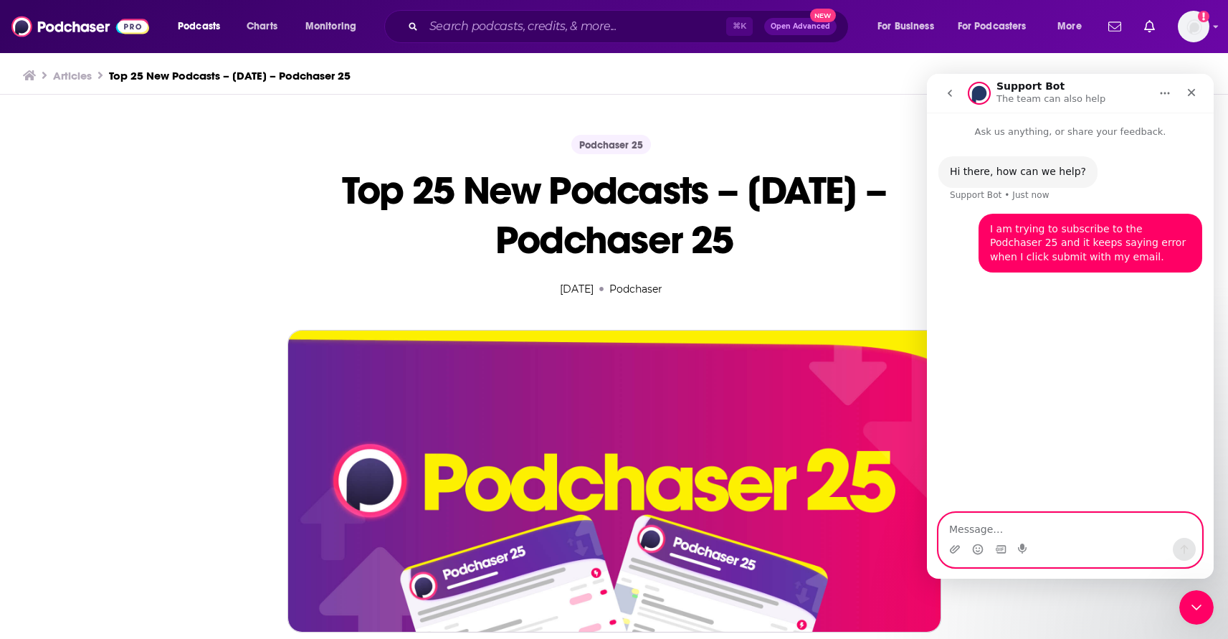
click at [1066, 530] on textarea "Message…" at bounding box center [1070, 525] width 262 height 24
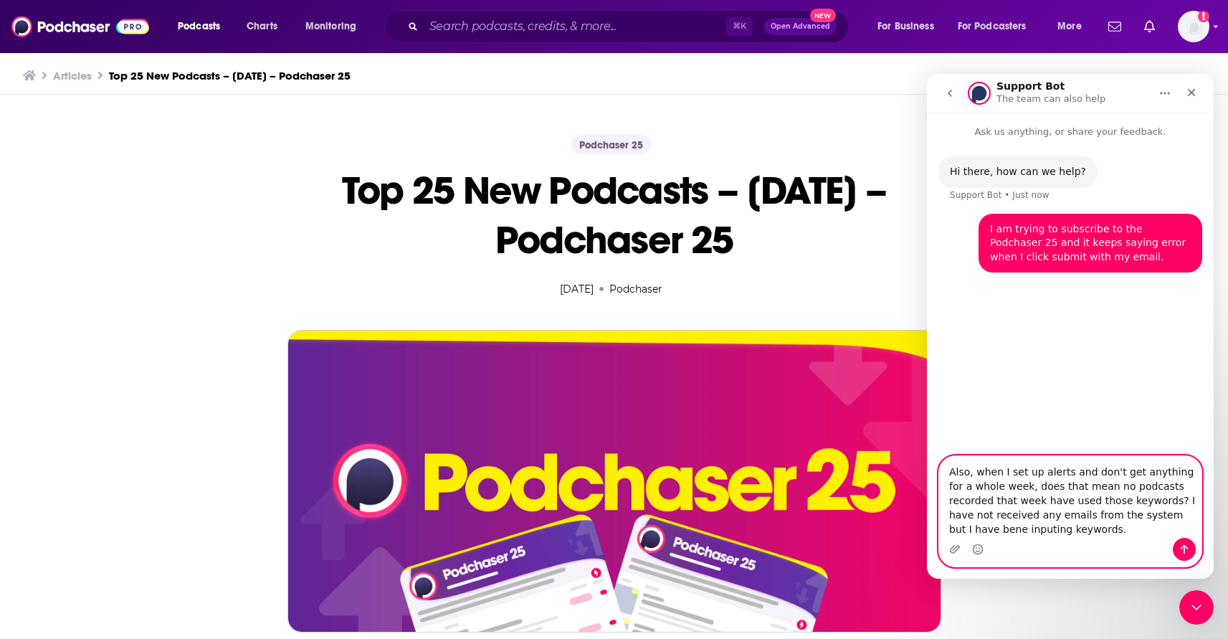
type textarea "Also, when I set up alerts and don't get anything for a whole week, does that m…"
click at [1187, 554] on icon "Send a message…" at bounding box center [1184, 549] width 11 height 11
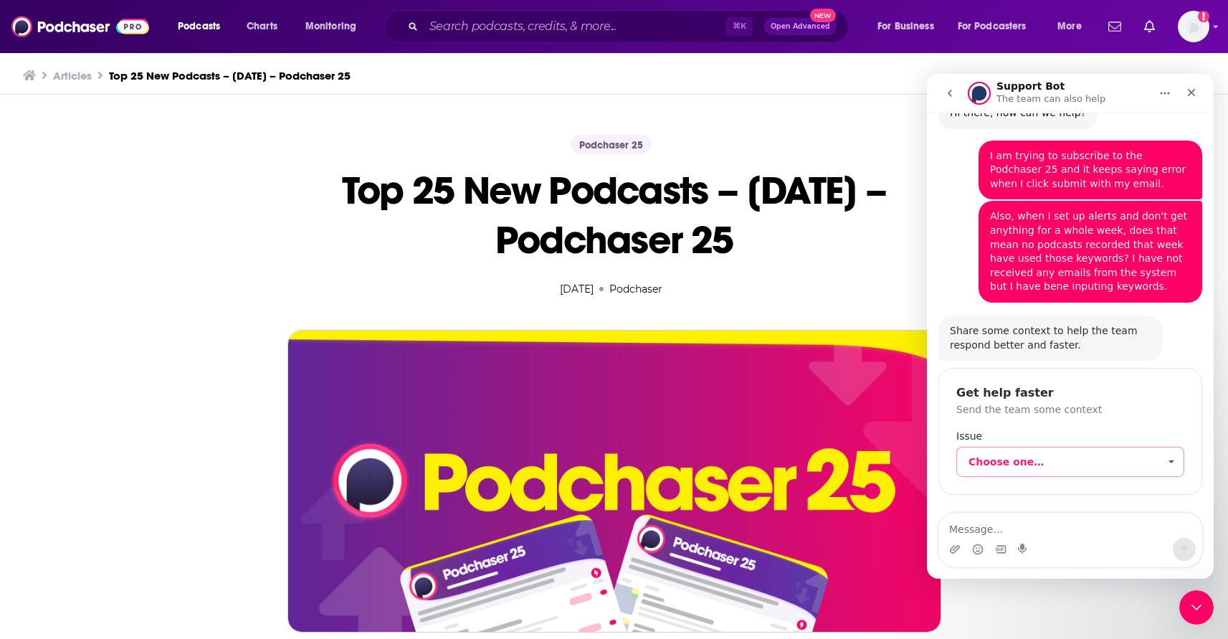
scroll to position [63, 0]
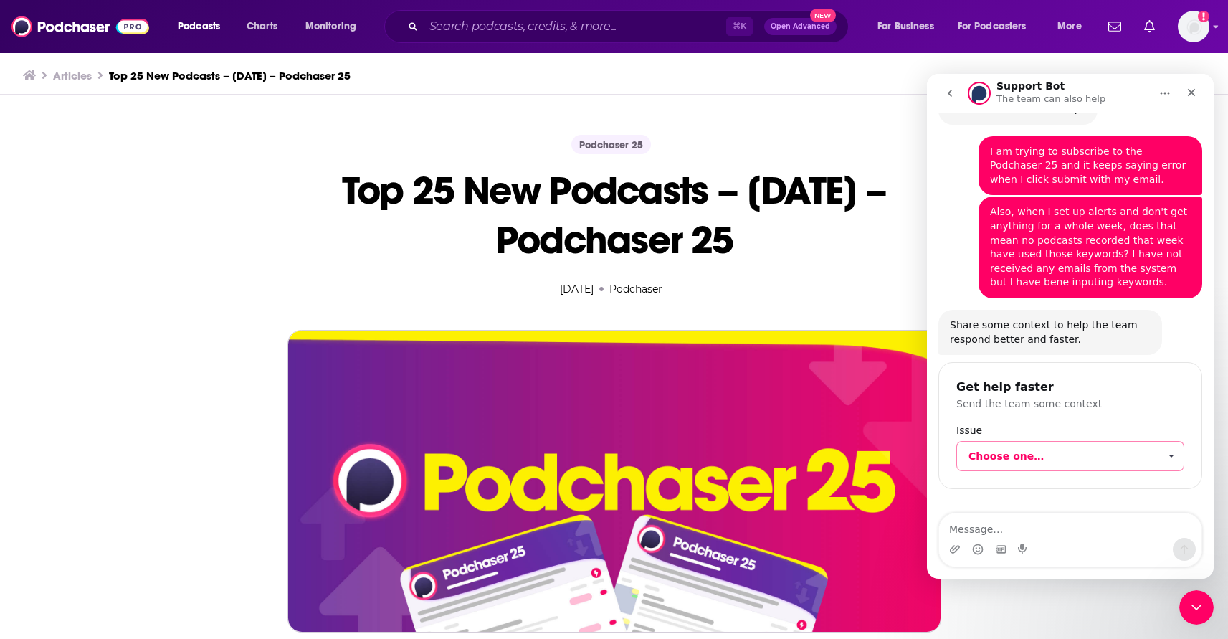
click at [1069, 450] on span "Choose one…" at bounding box center [1064, 456] width 190 height 29
click at [1132, 417] on div "Get help faster Send the team some context Issue Choose one…" at bounding box center [1071, 425] width 264 height 127
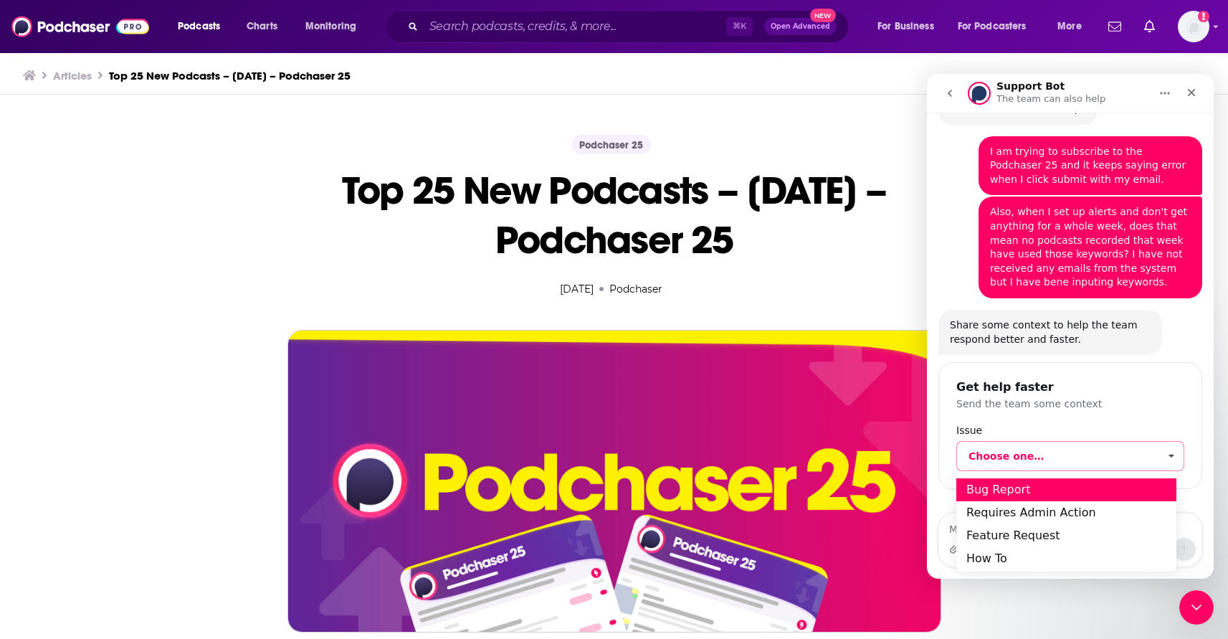
click at [1031, 494] on div "Bug Report" at bounding box center [1067, 489] width 220 height 23
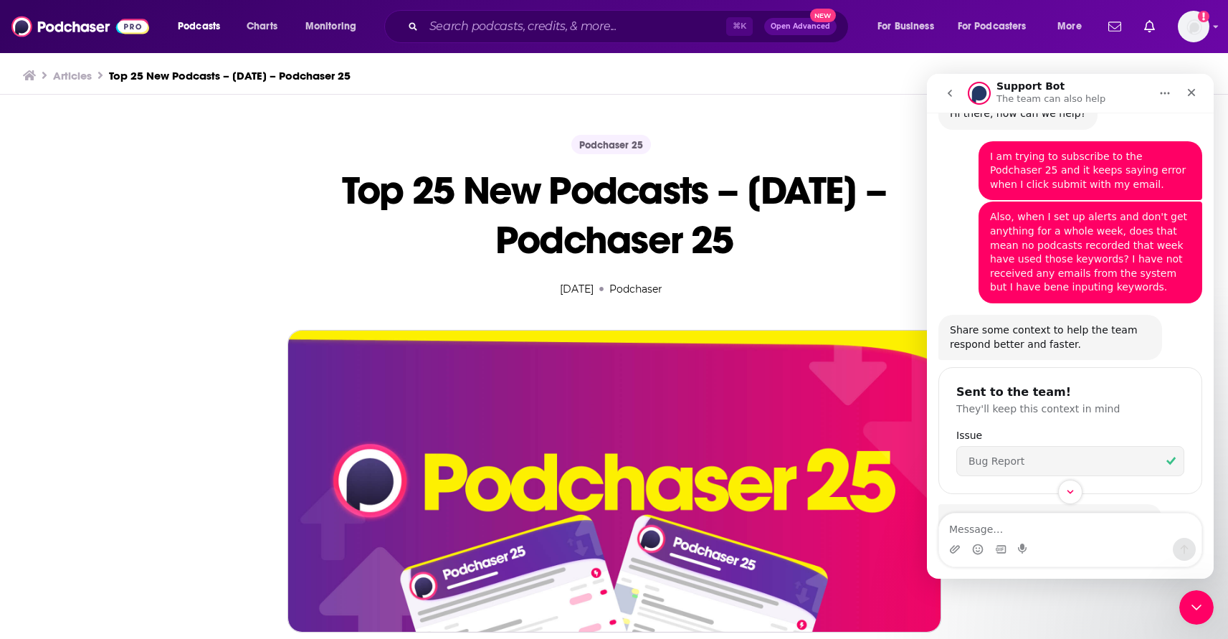
scroll to position [185, 0]
